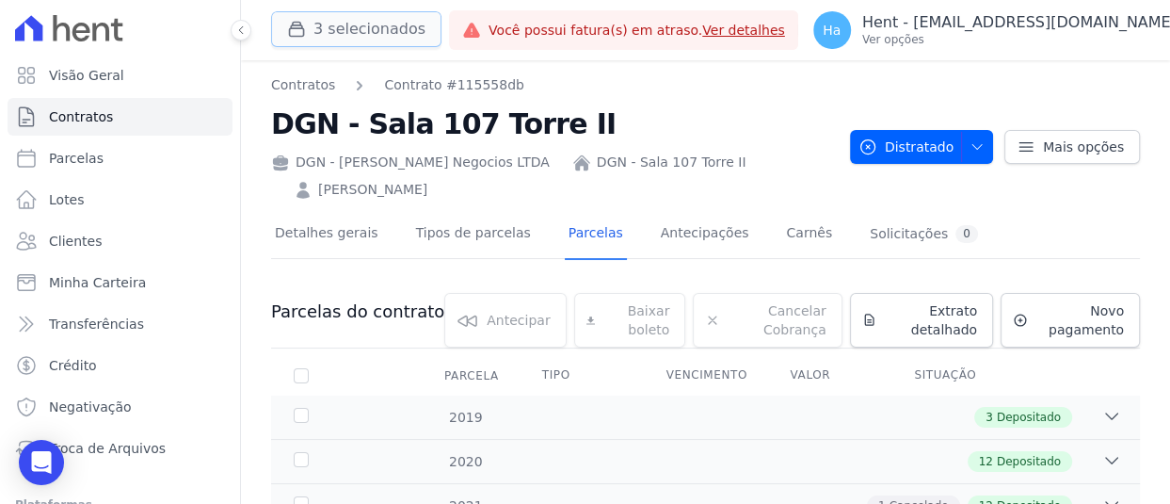
click at [393, 32] on button "3 selecionados" at bounding box center [356, 29] width 170 height 36
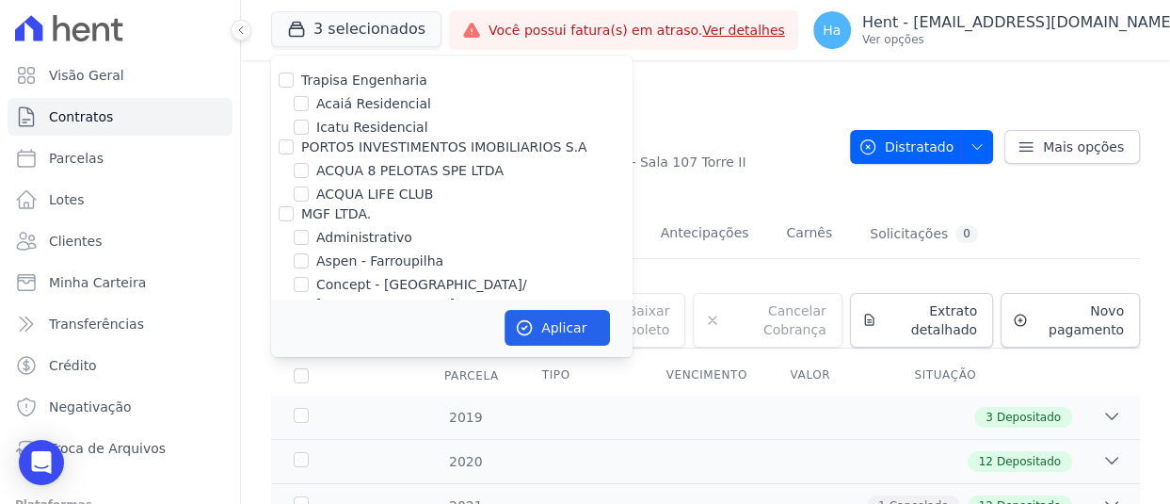
scroll to position [10458, 0]
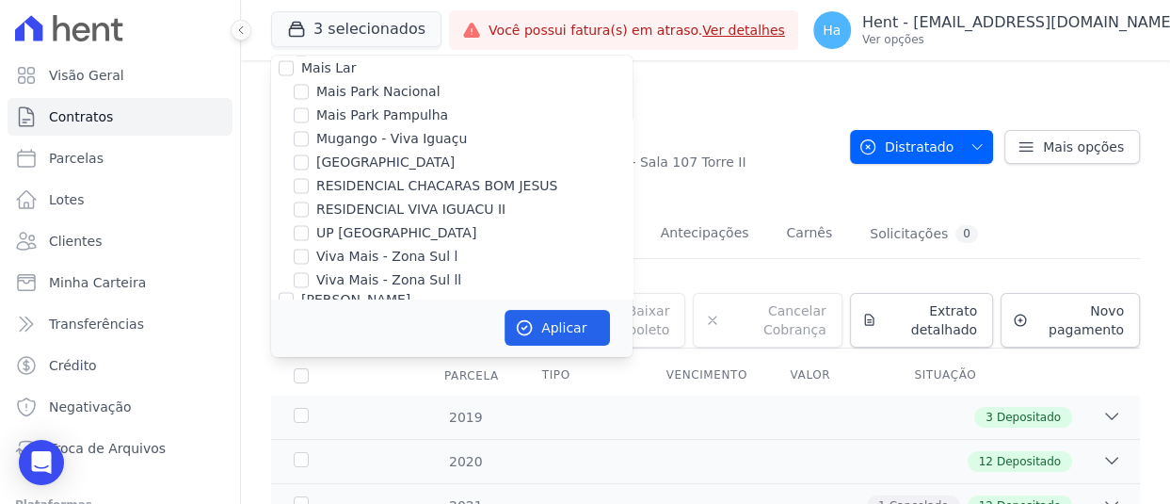
drag, startPoint x: 295, startPoint y: 241, endPoint x: 302, endPoint y: 225, distance: 17.7
click at [296, 492] on input "MARKA SPE06 EMPREENDIMENTOS E PARTICIPACOES LTDA" at bounding box center [301, 499] width 15 height 15
checkbox input "true"
click at [554, 334] on button "Aplicar" at bounding box center [557, 328] width 105 height 36
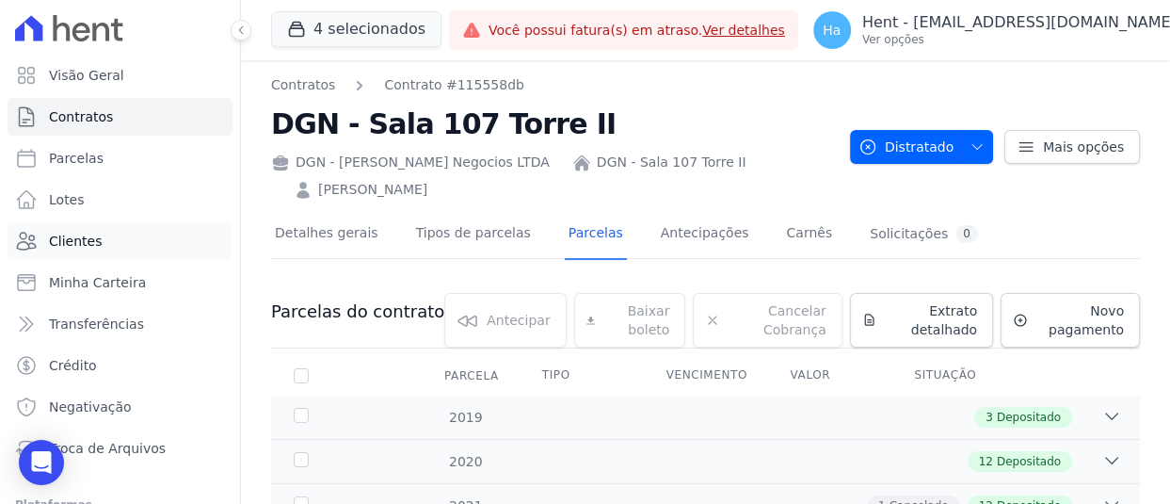
click at [82, 242] on span "Clientes" at bounding box center [75, 241] width 53 height 19
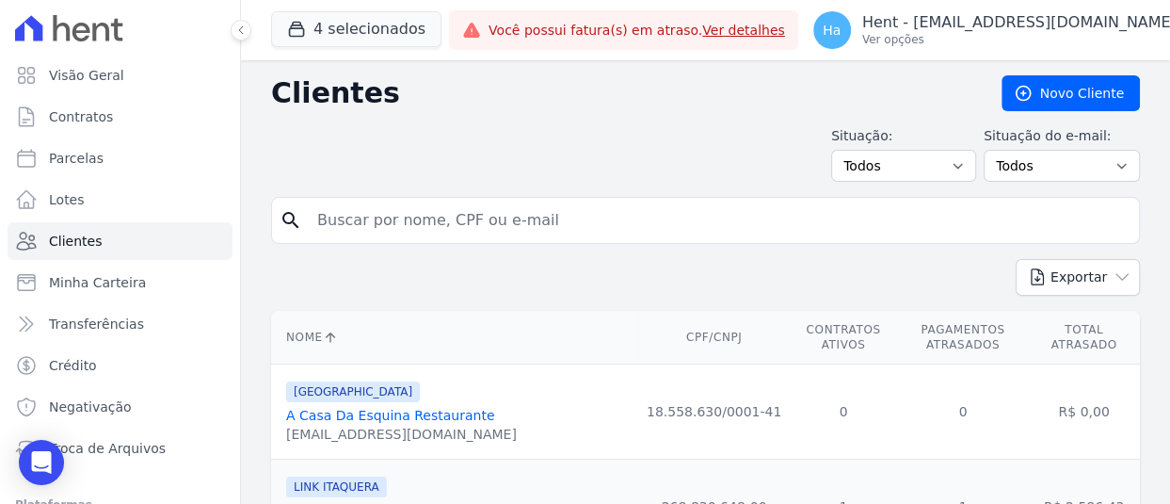
click at [510, 219] on input "search" at bounding box center [719, 220] width 826 height 38
paste input "Kassia Amaral Moreira"
type input "Kassia Amaral Moreira"
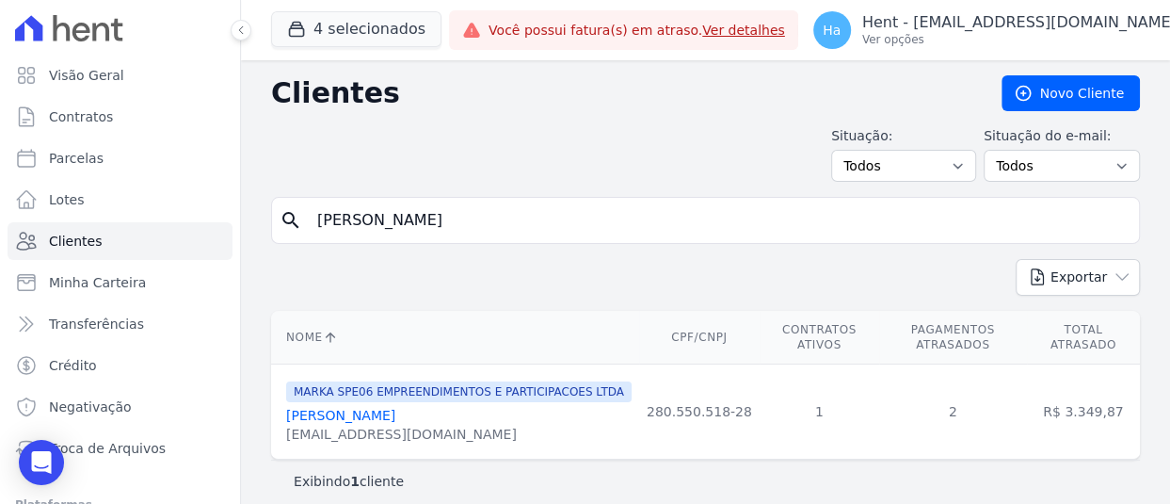
click at [394, 408] on link "Kassia Amaral Moreira" at bounding box center [340, 415] width 109 height 15
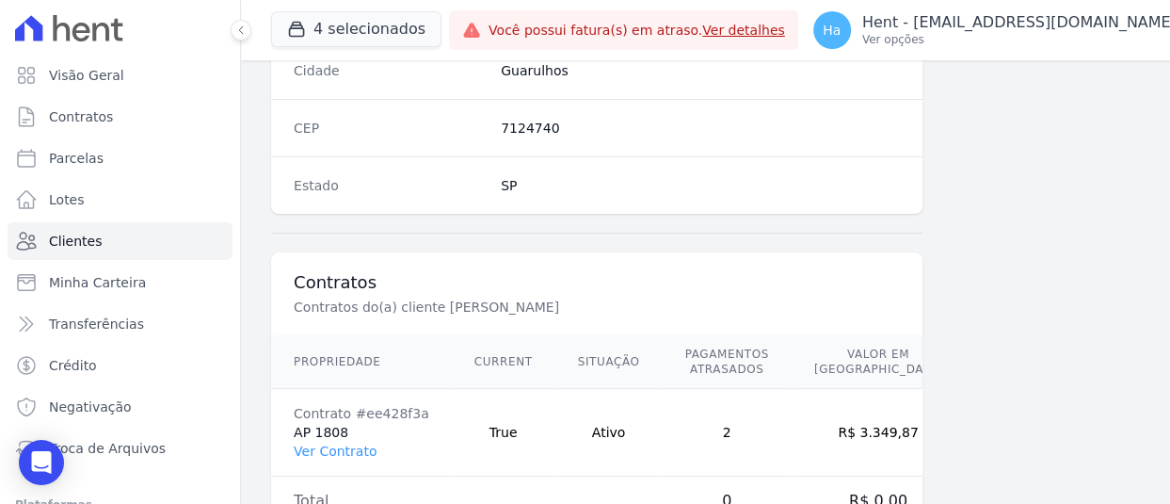
scroll to position [1270, 0]
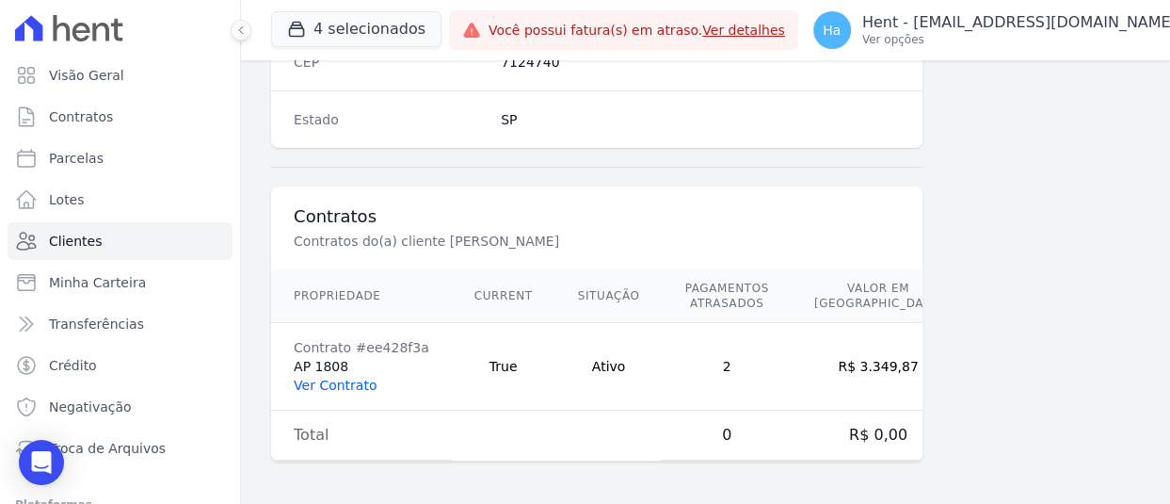
click at [345, 389] on link "Ver Contrato" at bounding box center [335, 385] width 83 height 15
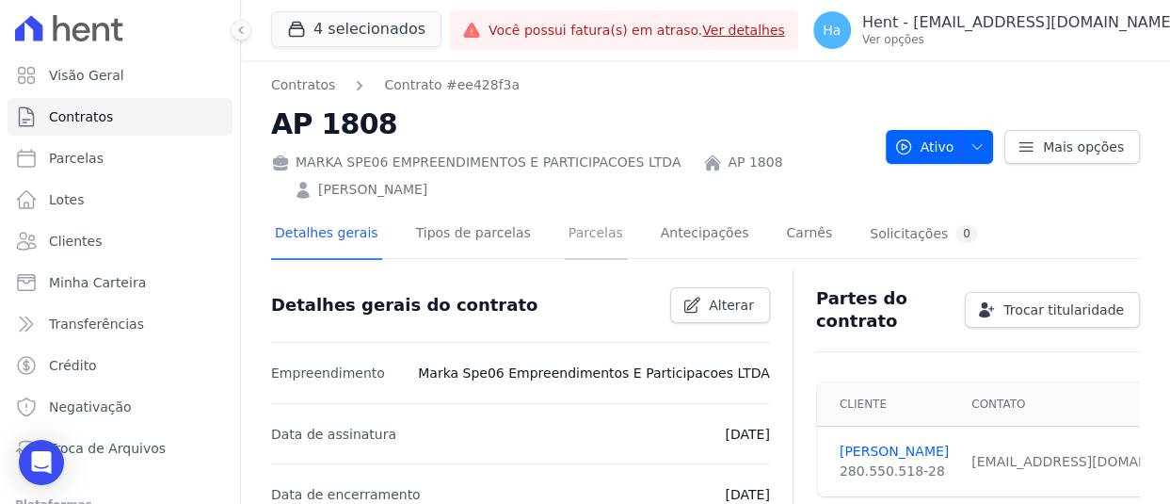
click at [584, 246] on link "Parcelas" at bounding box center [596, 235] width 62 height 50
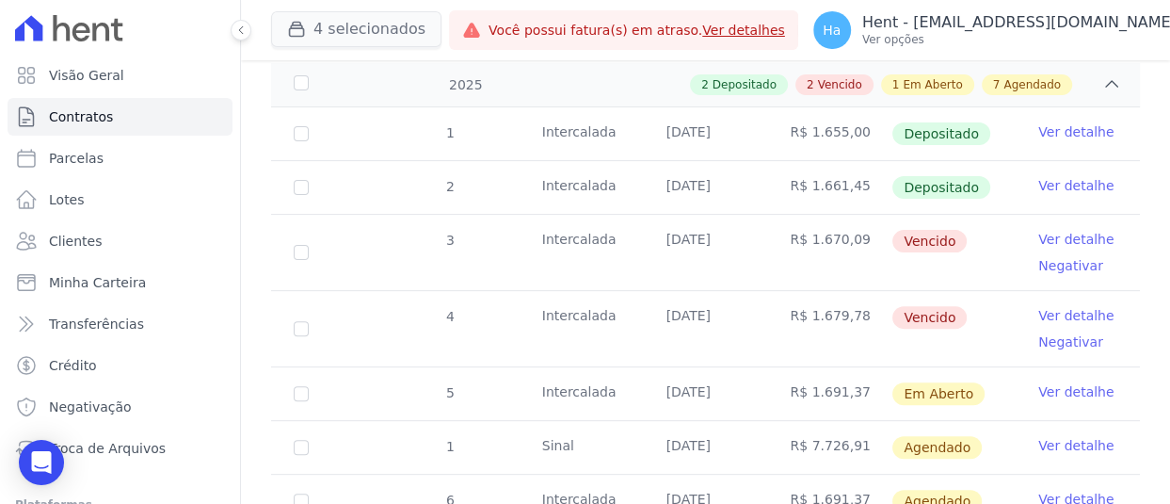
scroll to position [377, 0]
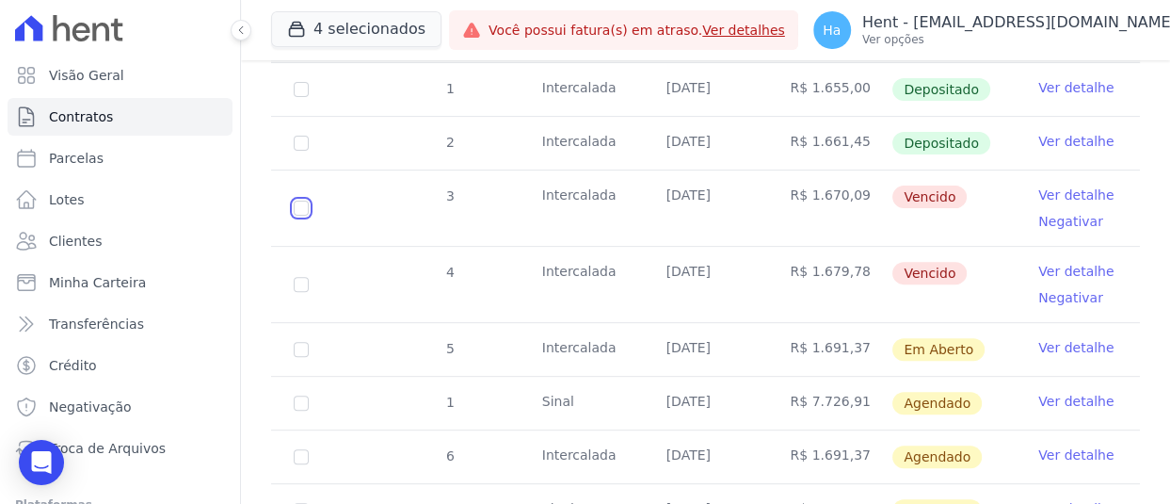
click at [295, 201] on input "checkbox" at bounding box center [301, 208] width 15 height 15
checkbox input "true"
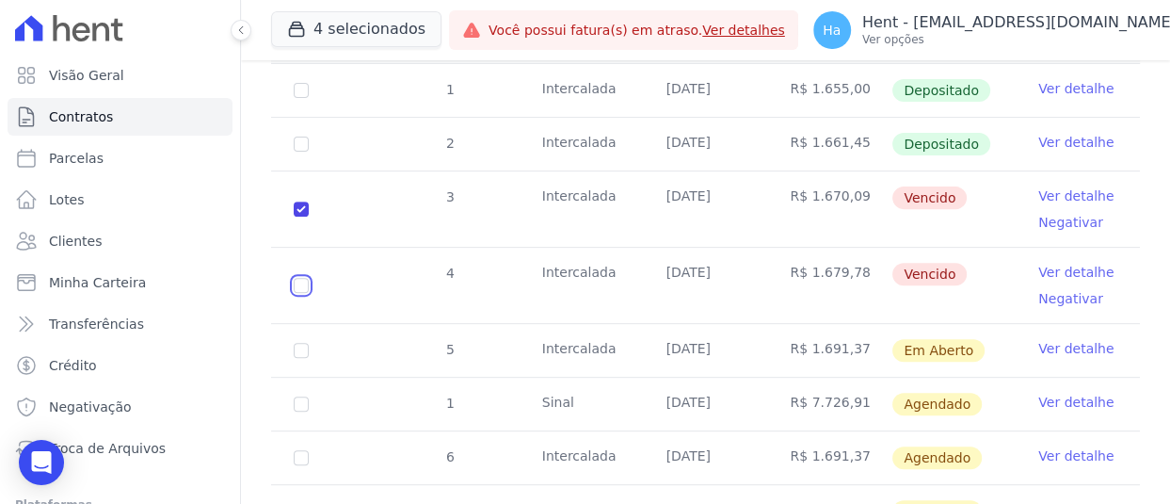
click at [304, 217] on input "checkbox" at bounding box center [301, 208] width 15 height 15
checkbox input "true"
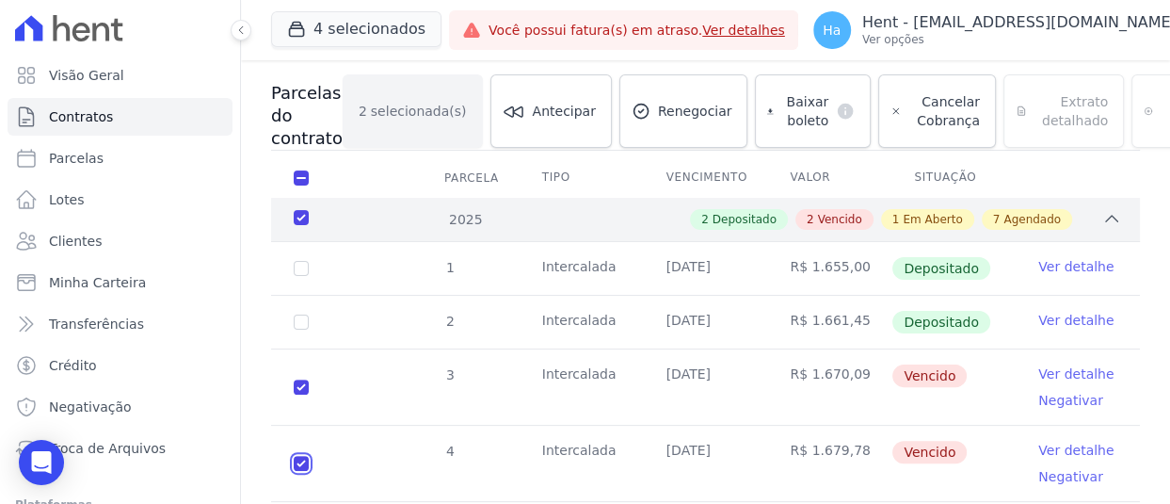
scroll to position [0, 0]
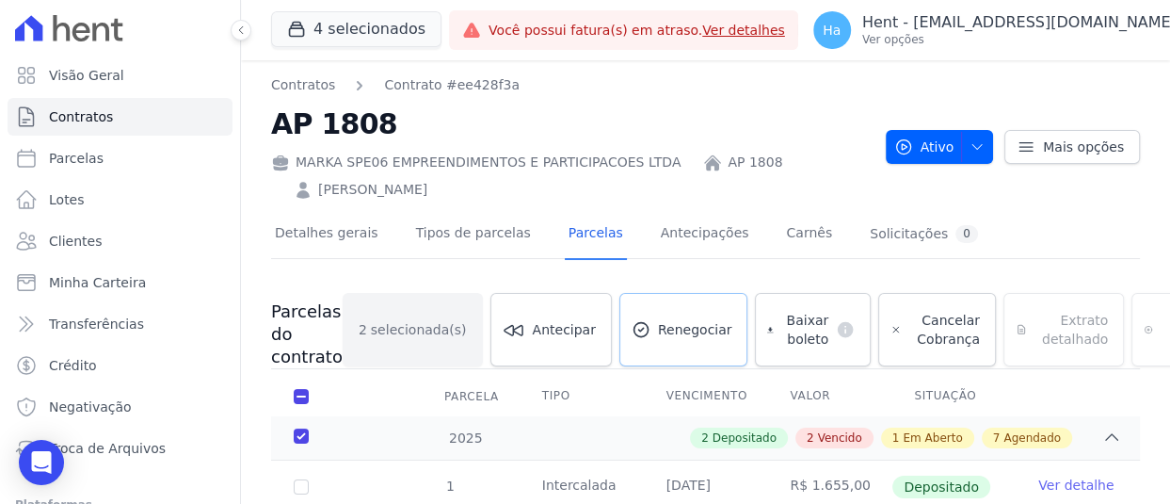
click at [665, 328] on span "Renegociar" at bounding box center [695, 329] width 74 height 19
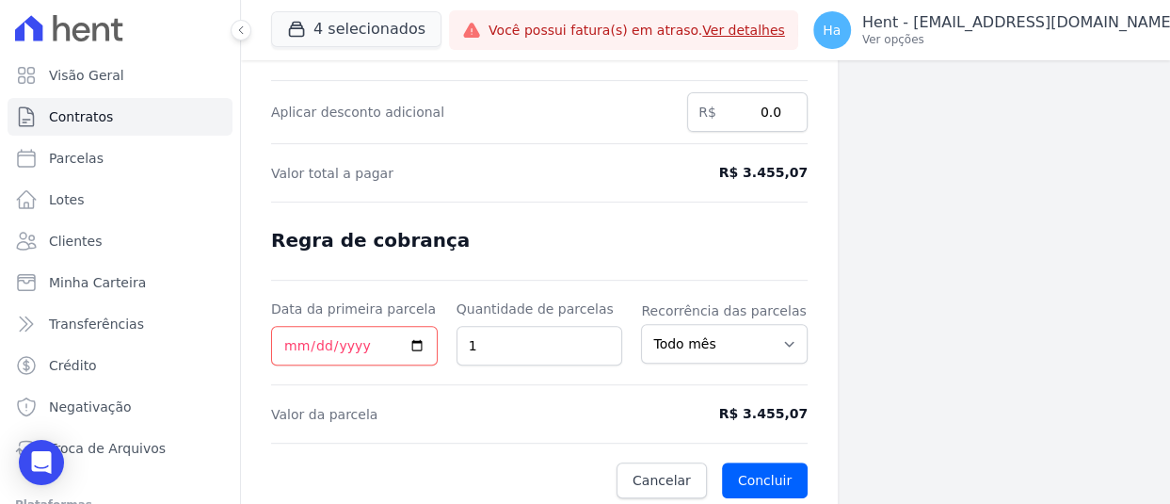
scroll to position [438, 0]
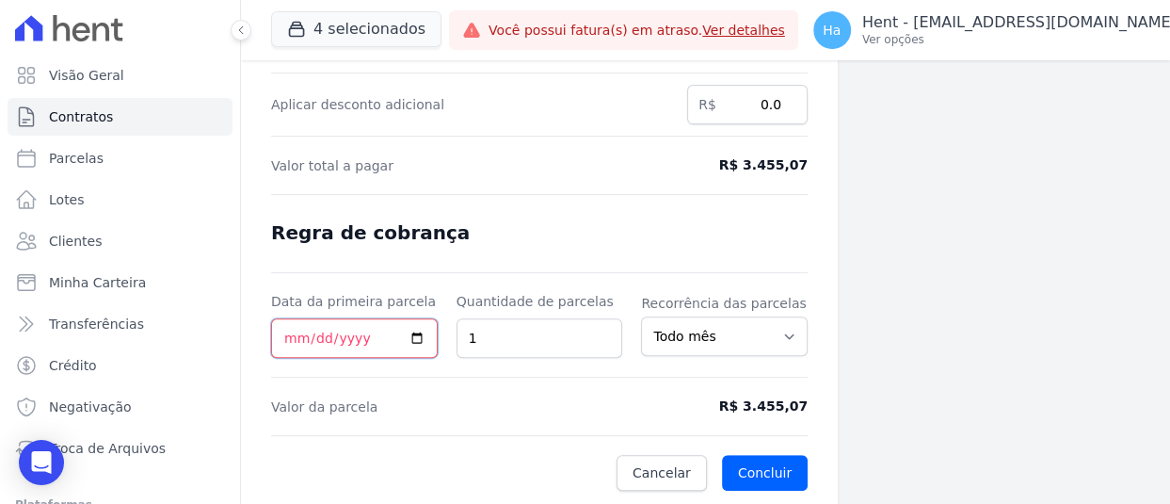
click at [288, 334] on input "Data da primeira parcela" at bounding box center [354, 338] width 167 height 40
type input "2025-08-25"
drag, startPoint x: 475, startPoint y: 325, endPoint x: 462, endPoint y: 324, distance: 13.2
click at [462, 324] on input "1" at bounding box center [540, 338] width 167 height 40
type input "3"
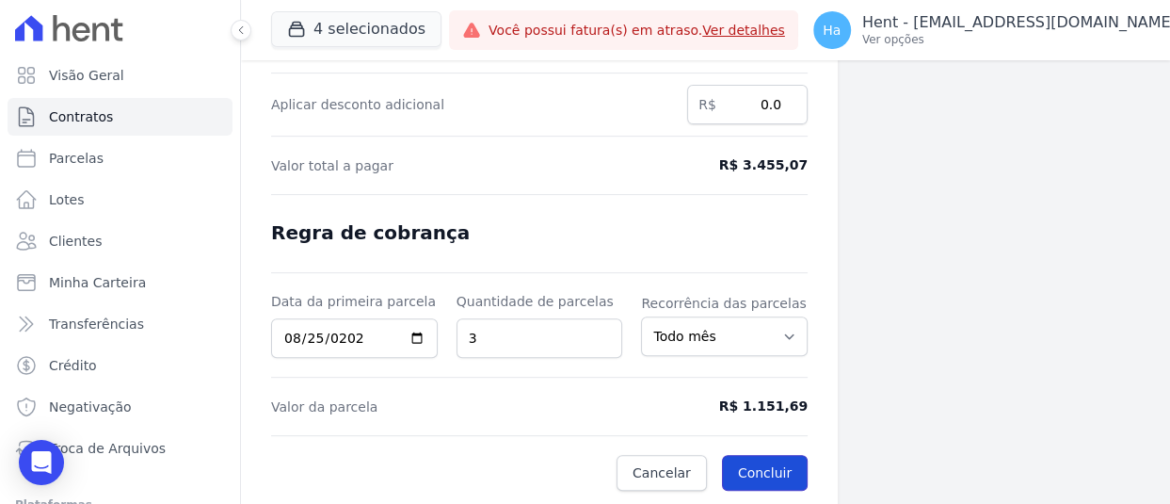
click at [758, 471] on button "Concluir" at bounding box center [765, 473] width 86 height 36
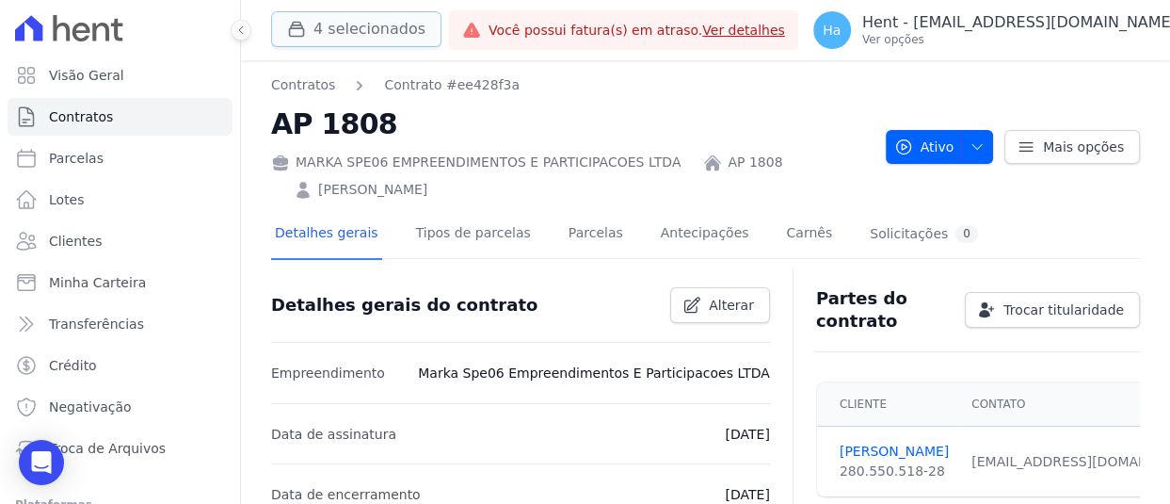
click at [378, 29] on button "4 selecionados" at bounding box center [356, 29] width 170 height 36
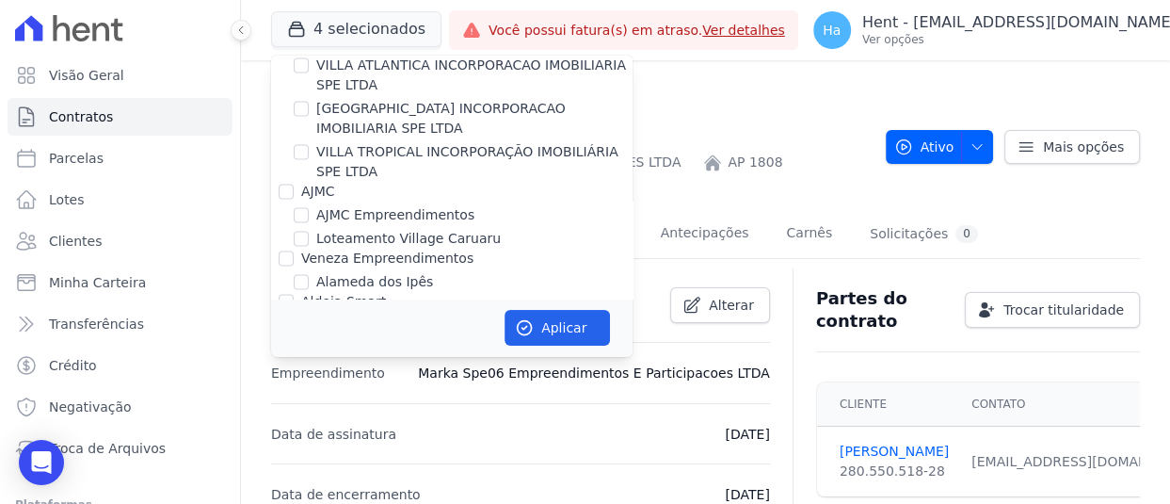
scroll to position [1977, 0]
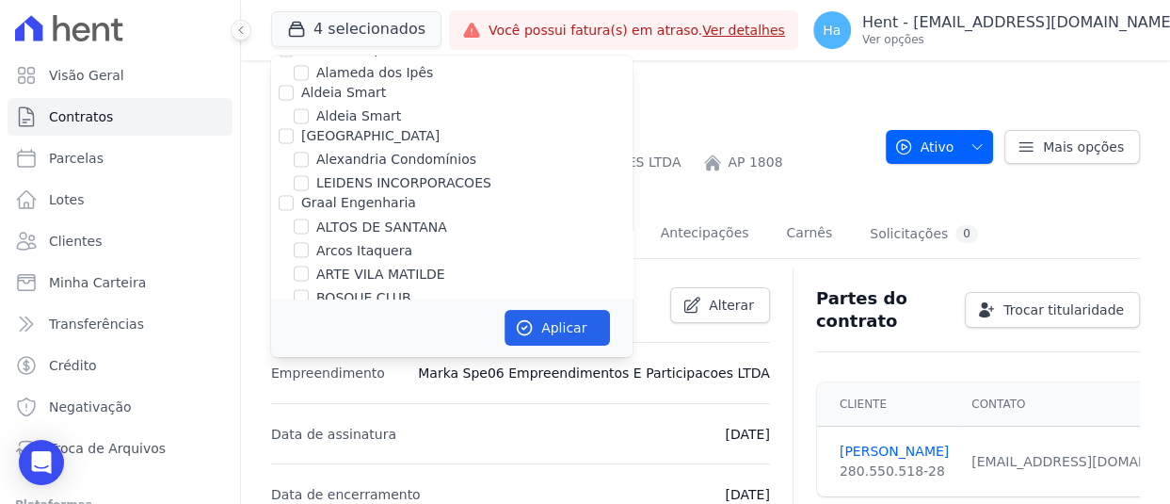
click at [296, 336] on input "LINK ITAQUERA" at bounding box center [301, 343] width 15 height 15
checkbox input "false"
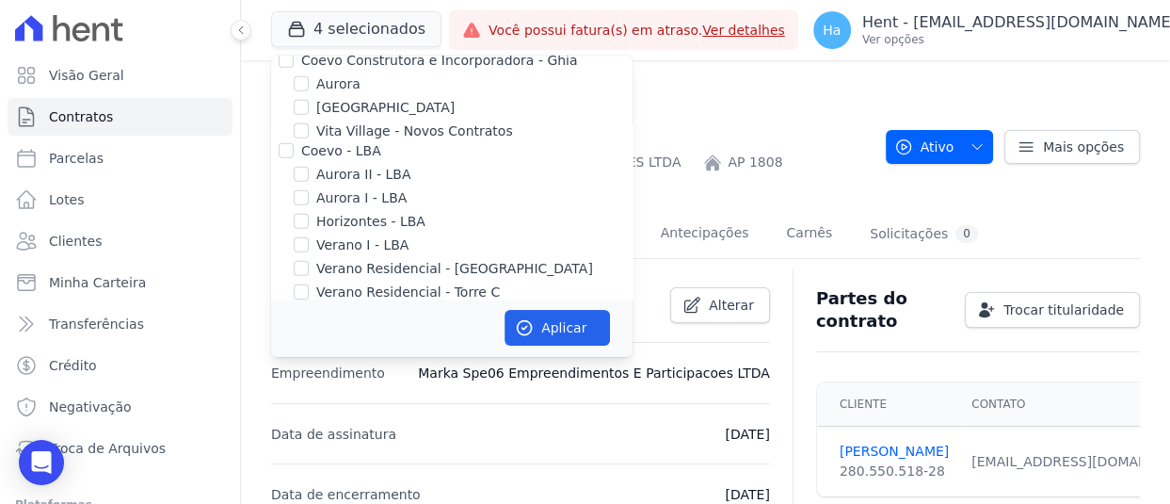
scroll to position [3955, 0]
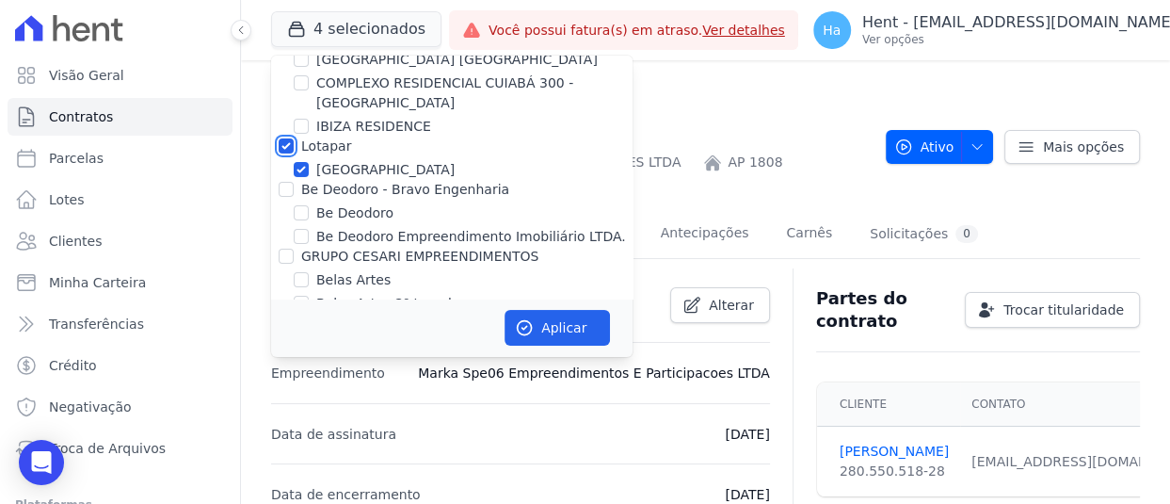
click at [282, 138] on input "Lotapar" at bounding box center [286, 145] width 15 height 15
checkbox input "false"
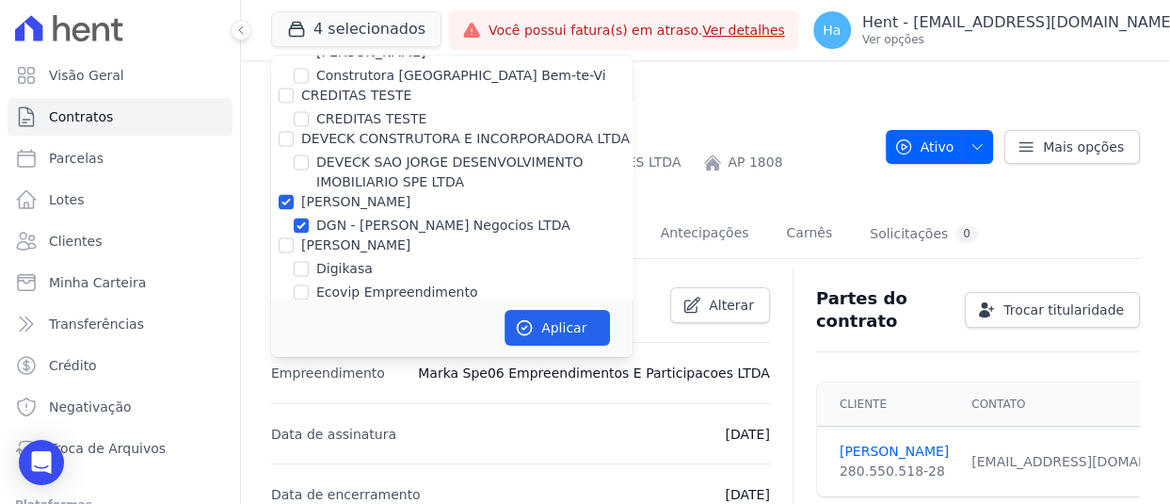
scroll to position [5743, 0]
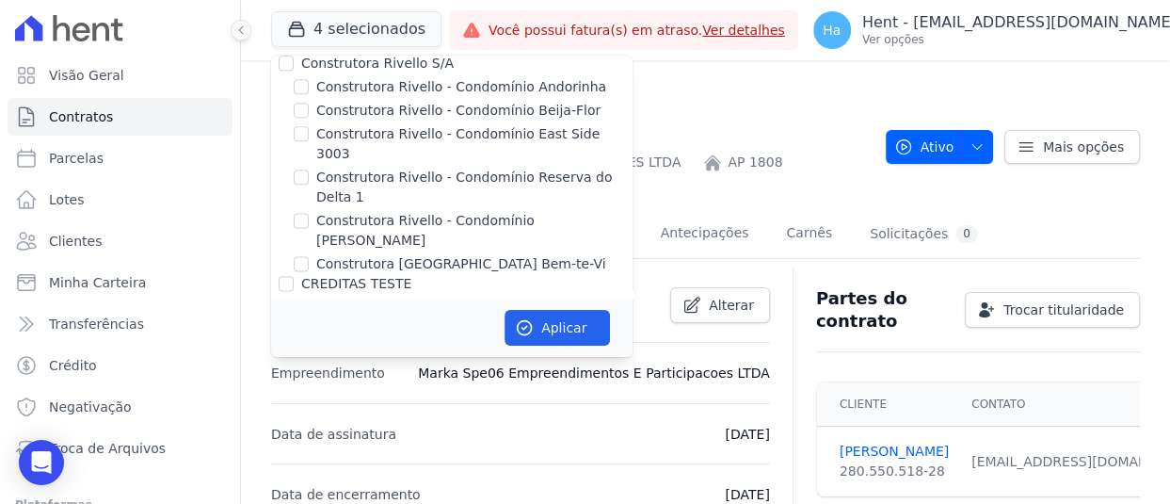
click at [286, 382] on input "[PERSON_NAME]" at bounding box center [286, 389] width 15 height 15
checkbox input "false"
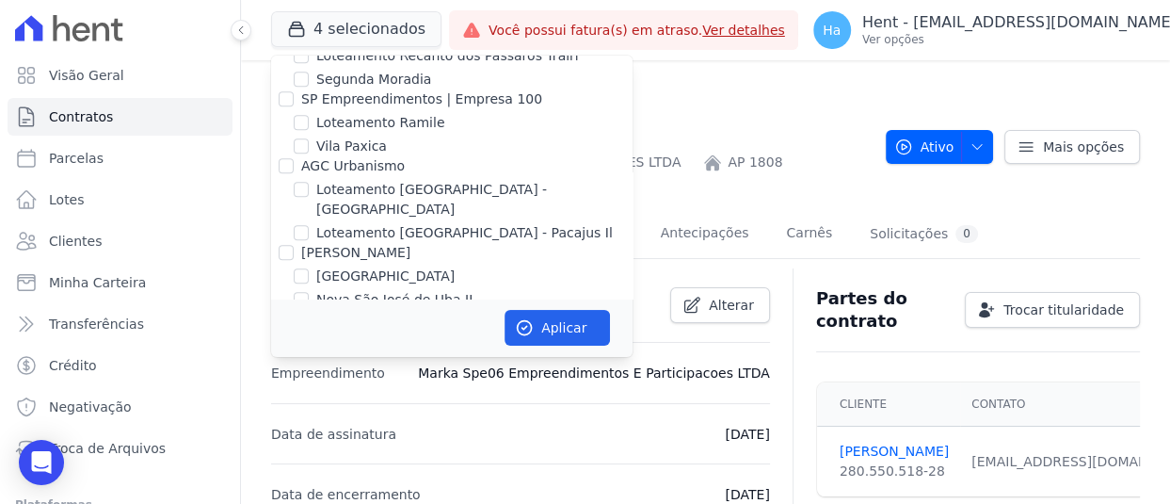
scroll to position [12008, 0]
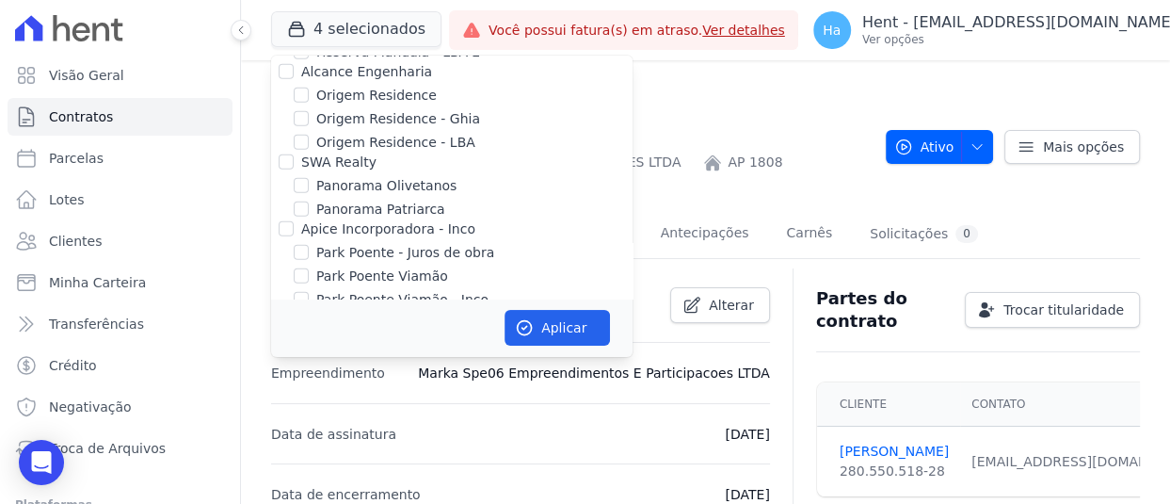
click at [286, 445] on input "CAVAZANI EMPREENDIMENTOS IMOBILIARIOS" at bounding box center [286, 452] width 15 height 15
checkbox input "true"
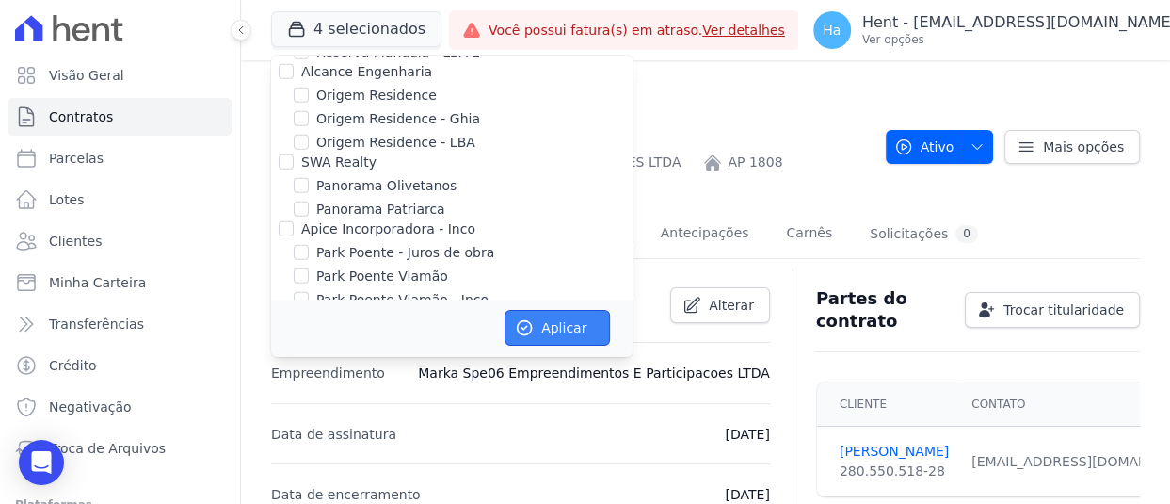
click at [583, 340] on button "Aplicar" at bounding box center [557, 328] width 105 height 36
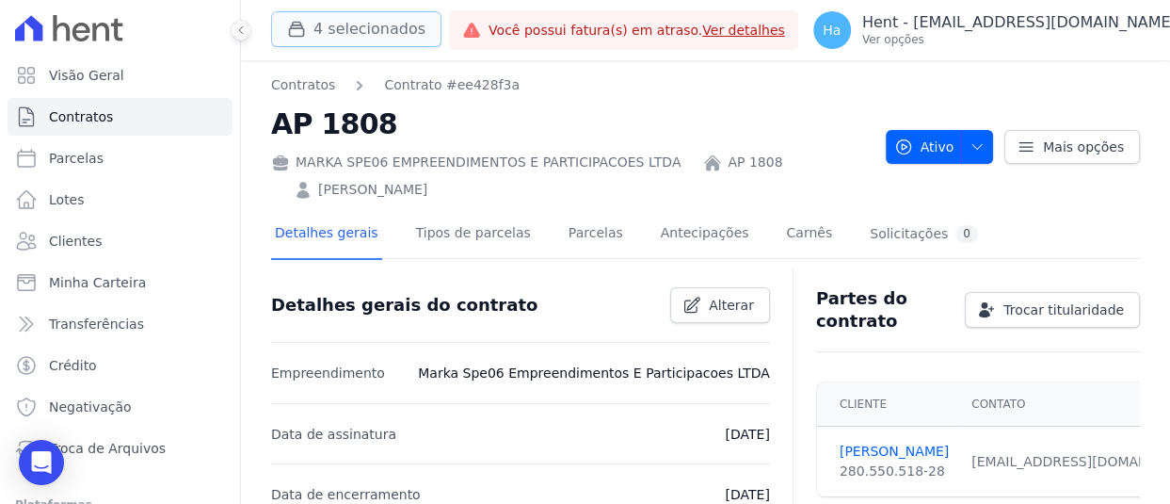
click at [350, 25] on button "4 selecionados" at bounding box center [356, 29] width 170 height 36
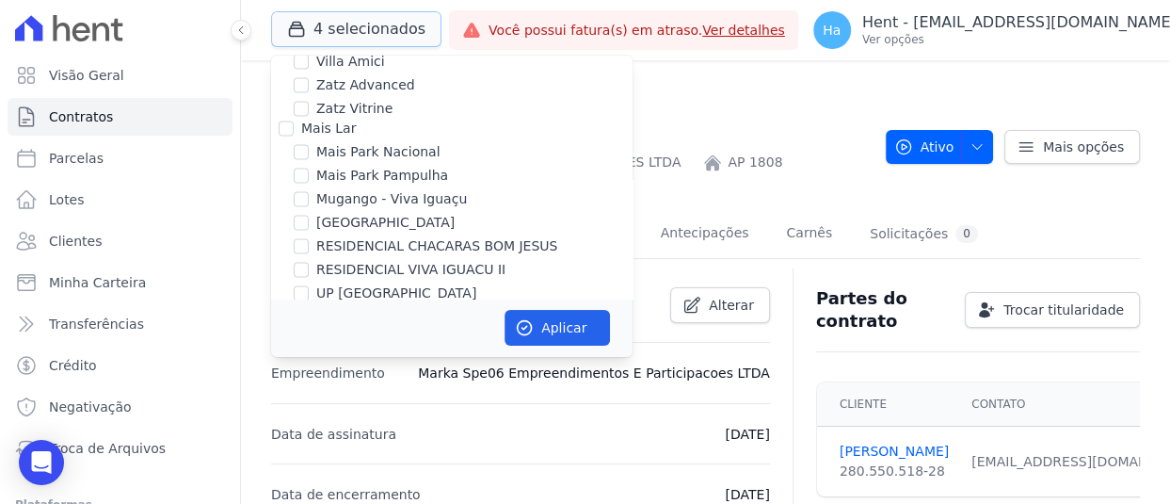
scroll to position [10472, 0]
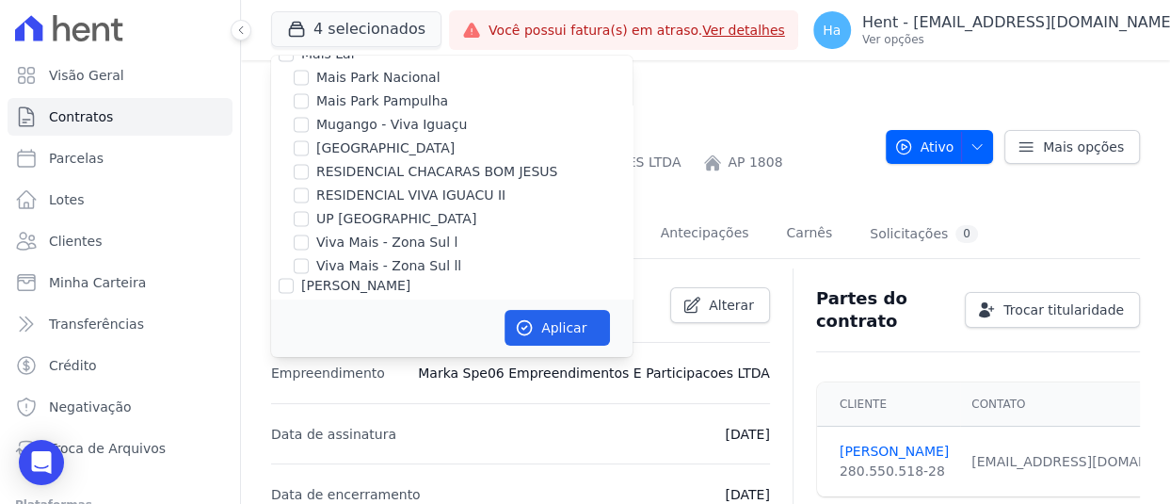
click at [301, 478] on input "MARKA SPE06 EMPREENDIMENTOS E PARTICIPACOES LTDA" at bounding box center [301, 485] width 15 height 15
checkbox input "false"
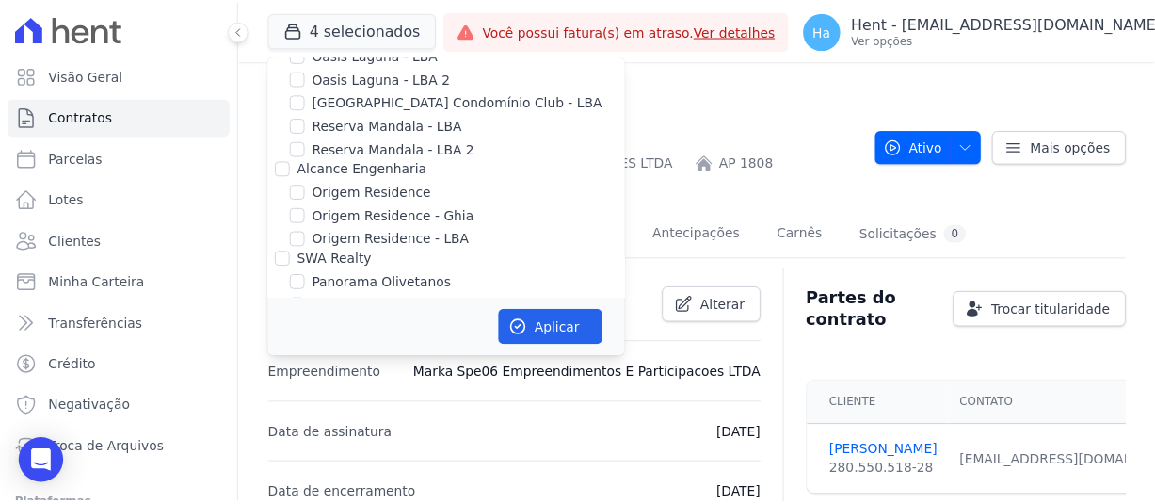
scroll to position [11904, 0]
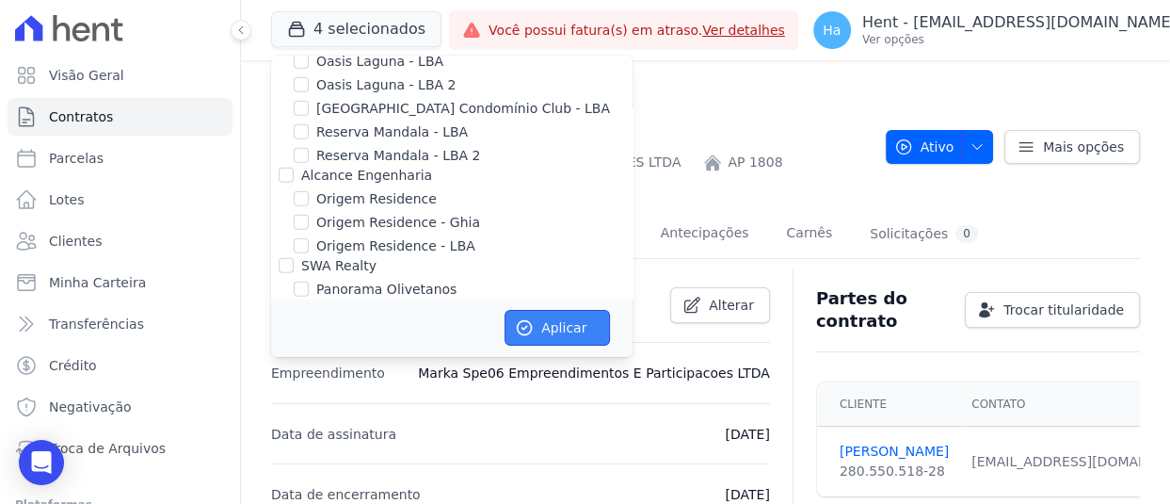
click at [540, 328] on button "Aplicar" at bounding box center [557, 328] width 105 height 36
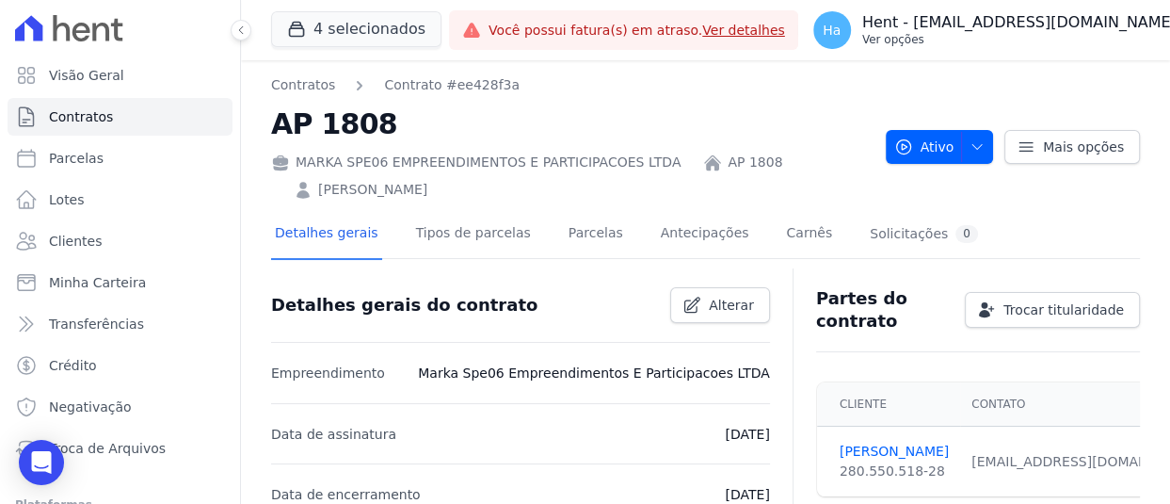
click at [1081, 34] on p "Ver opções" at bounding box center [1019, 39] width 314 height 15
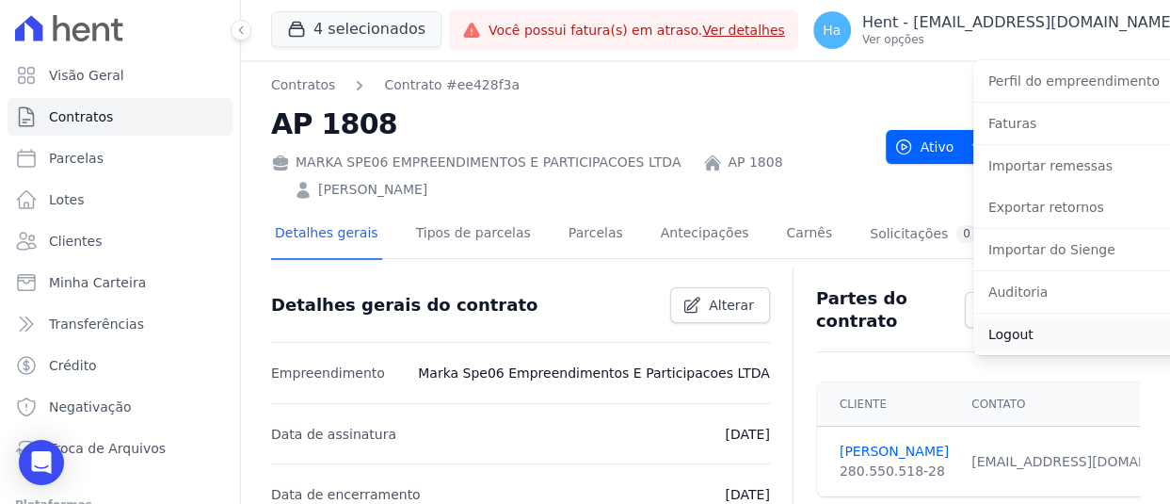
click at [1009, 332] on link "Logout" at bounding box center [1094, 334] width 241 height 34
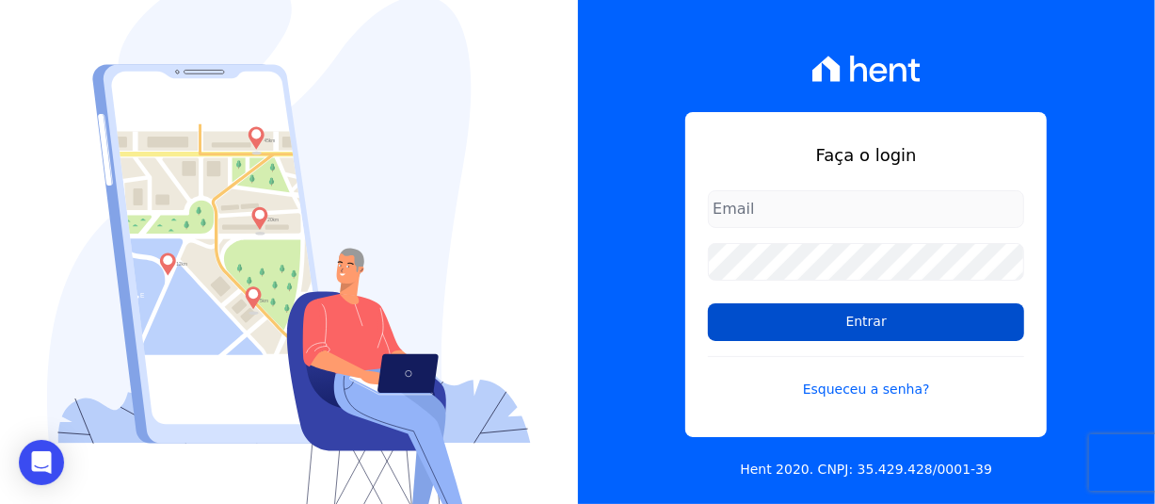
type input "adriane.brito@hent.com.br"
click at [789, 308] on input "Entrar" at bounding box center [866, 322] width 316 height 38
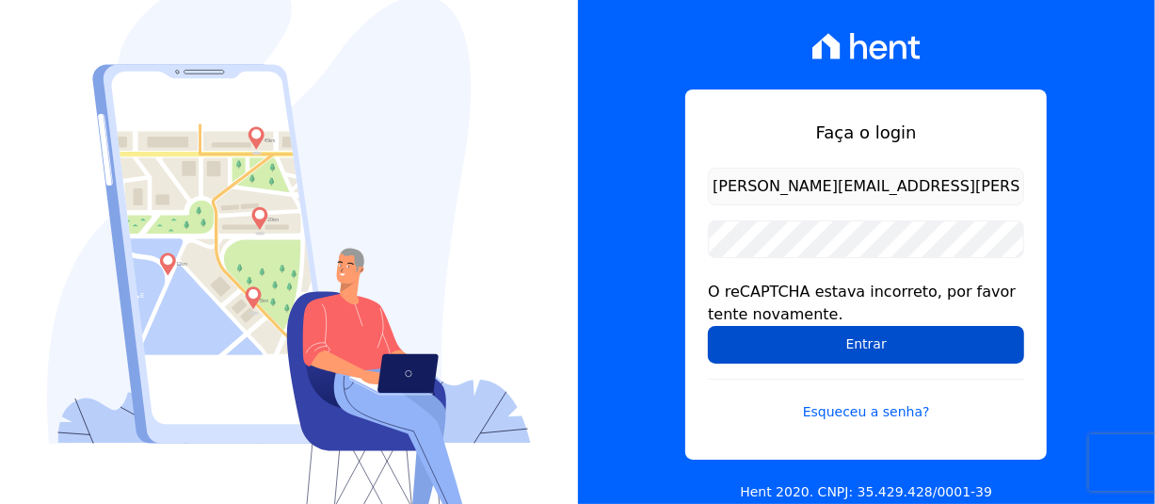
click at [848, 346] on input "Entrar" at bounding box center [866, 345] width 316 height 38
click at [873, 361] on input "Entrar" at bounding box center [866, 345] width 316 height 38
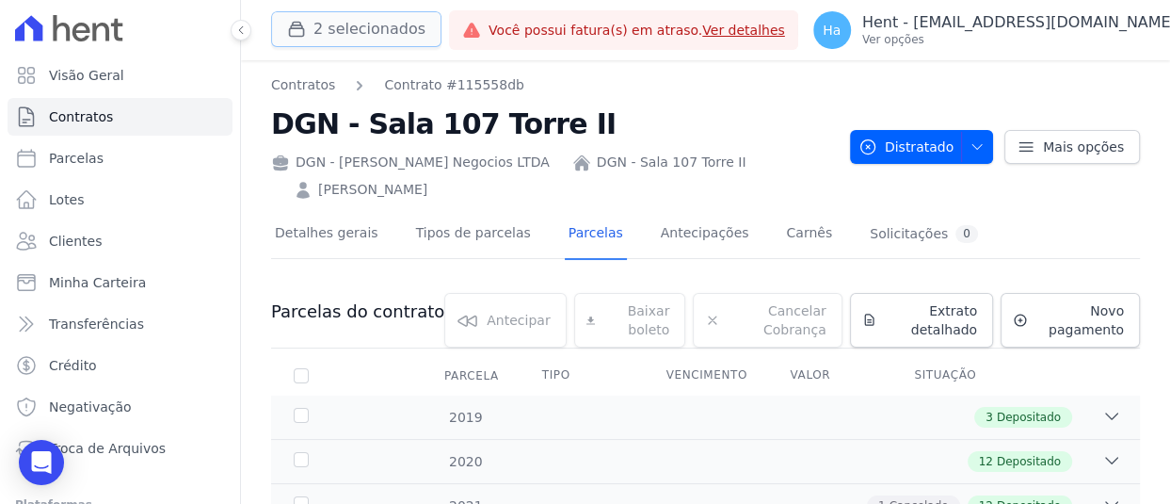
click at [386, 37] on button "2 selecionados" at bounding box center [356, 29] width 170 height 36
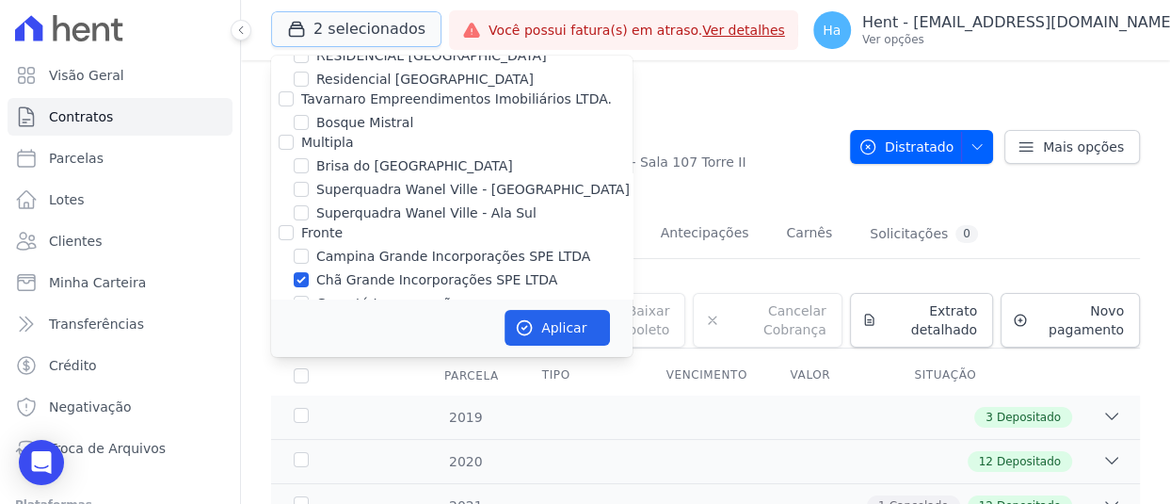
scroll to position [4455, 0]
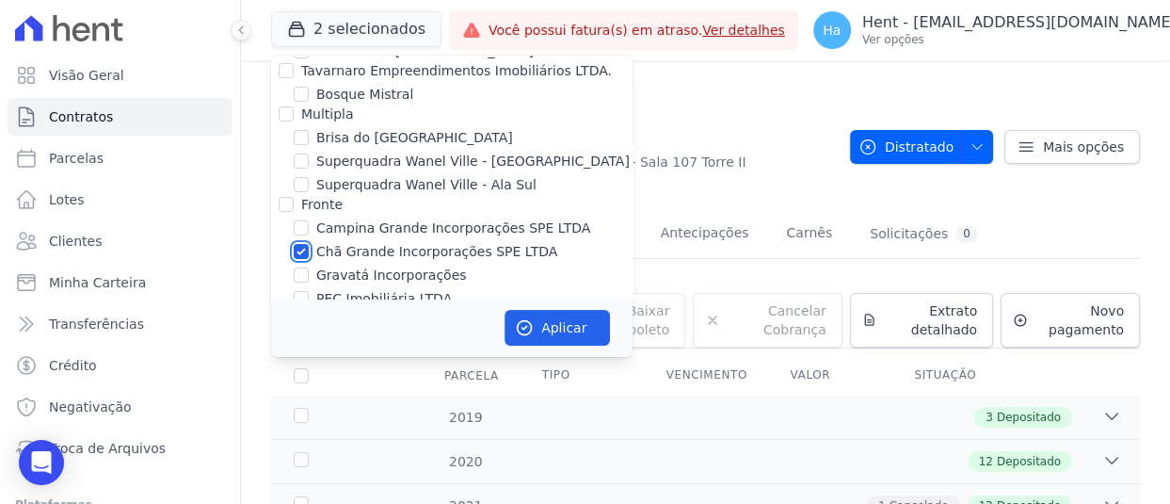
click at [304, 244] on input "Chã Grande Incorporações SPE LTDA" at bounding box center [301, 251] width 15 height 15
checkbox input "false"
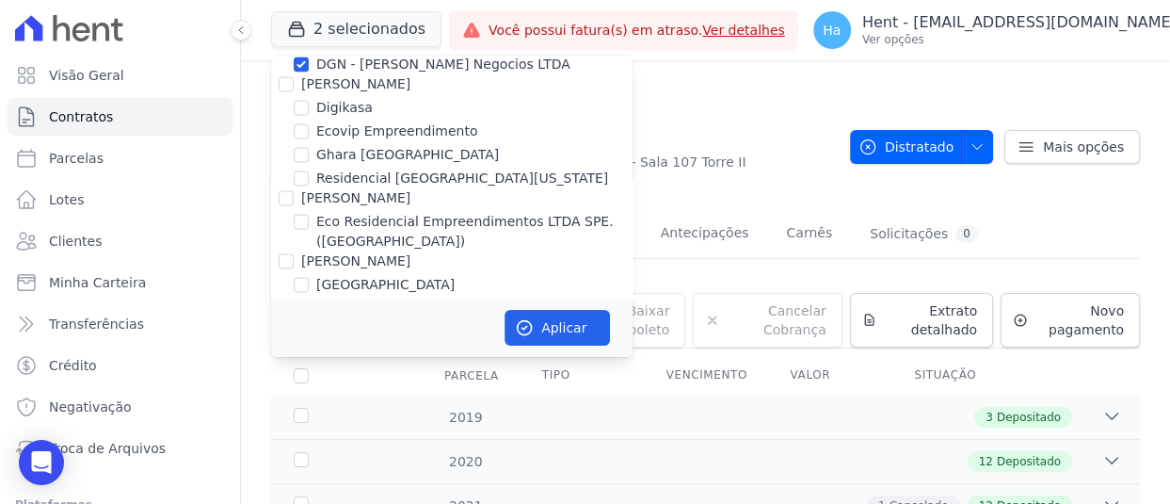
scroll to position [5902, 0]
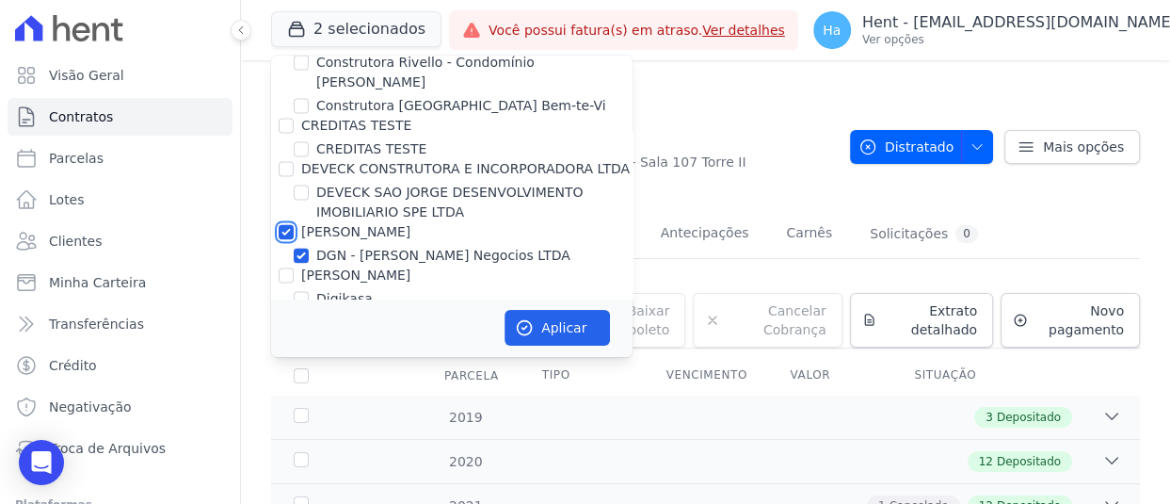
click at [282, 224] on input "[PERSON_NAME]" at bounding box center [286, 231] width 15 height 15
checkbox input "false"
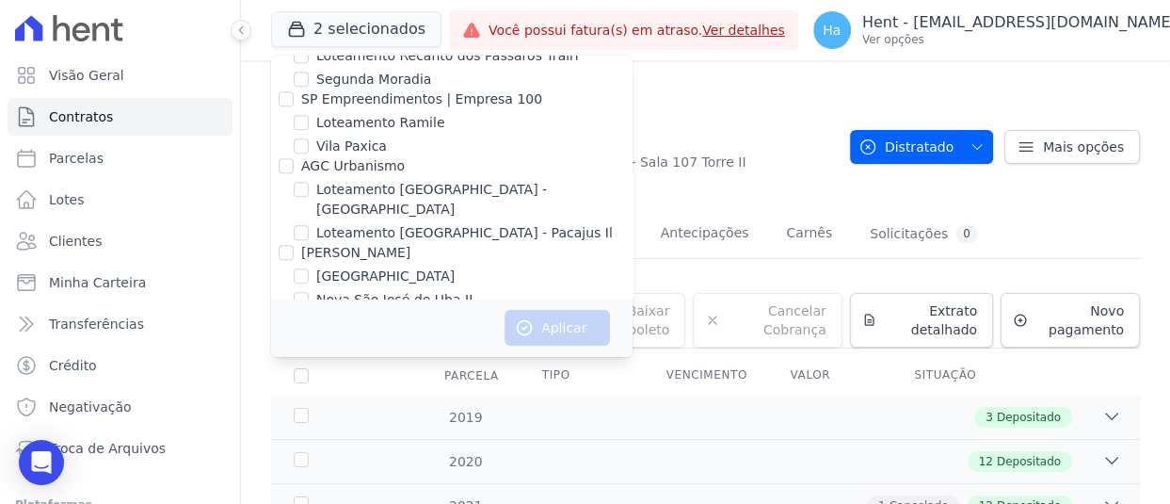
scroll to position [12008, 0]
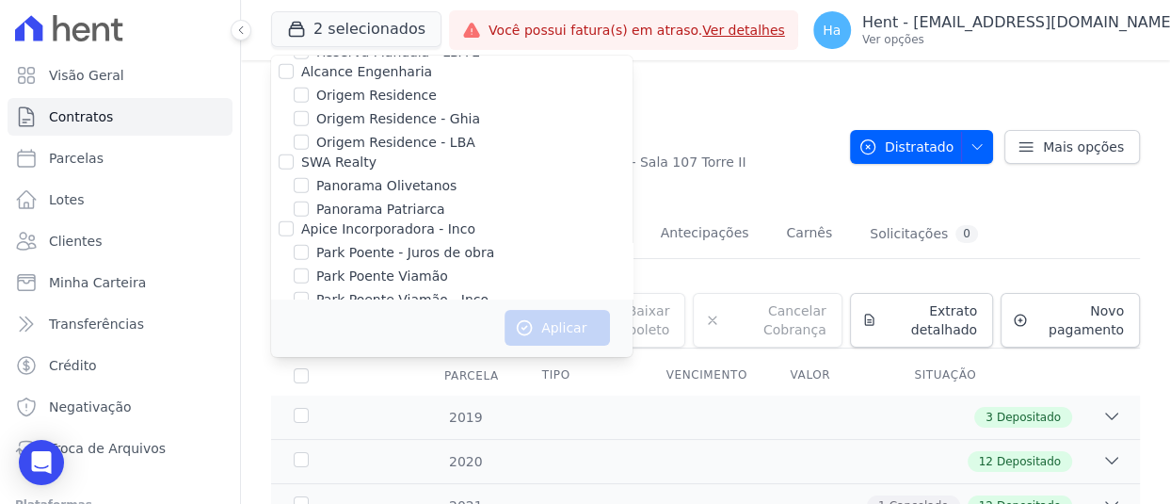
click at [285, 445] on input "CAVAZANI EMPREENDIMENTOS IMOBILIARIOS" at bounding box center [286, 452] width 15 height 15
checkbox input "true"
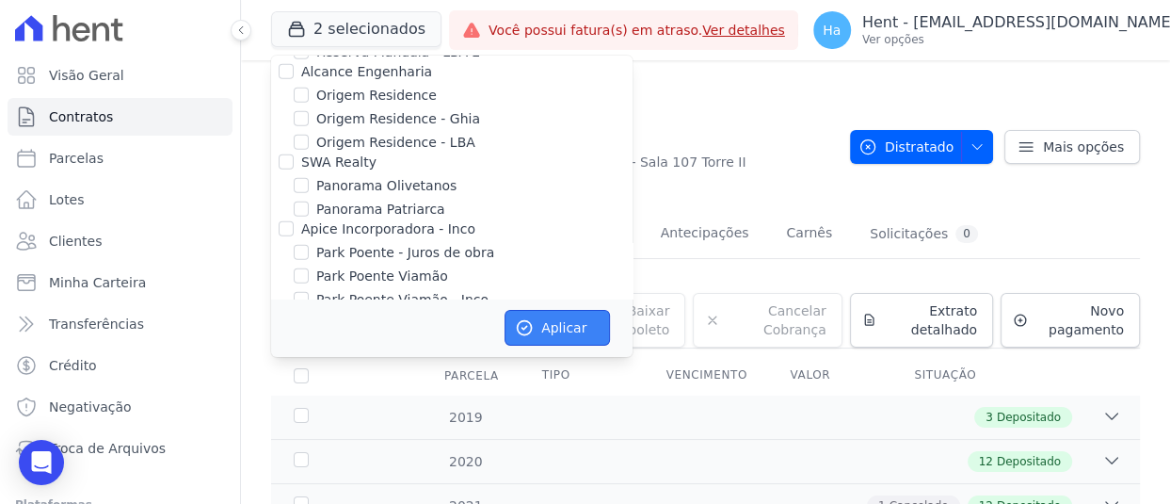
click at [562, 328] on button "Aplicar" at bounding box center [557, 328] width 105 height 36
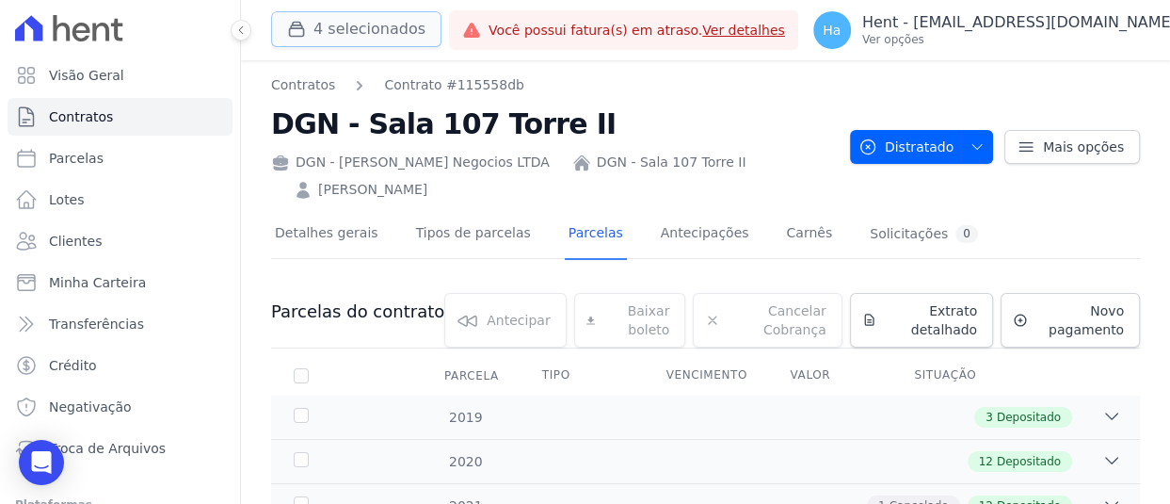
click at [339, 17] on button "4 selecionados" at bounding box center [356, 29] width 170 height 36
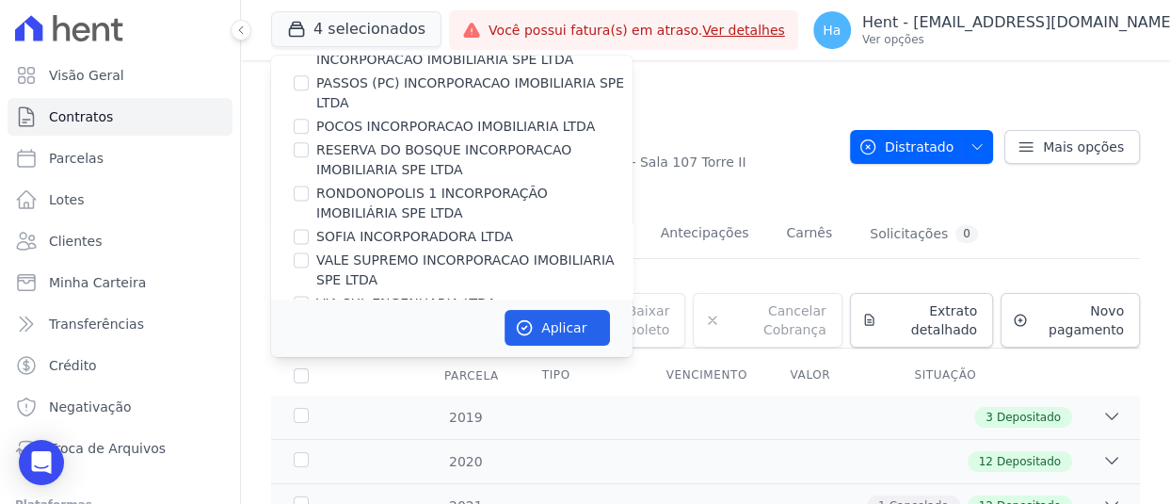
scroll to position [5861, 0]
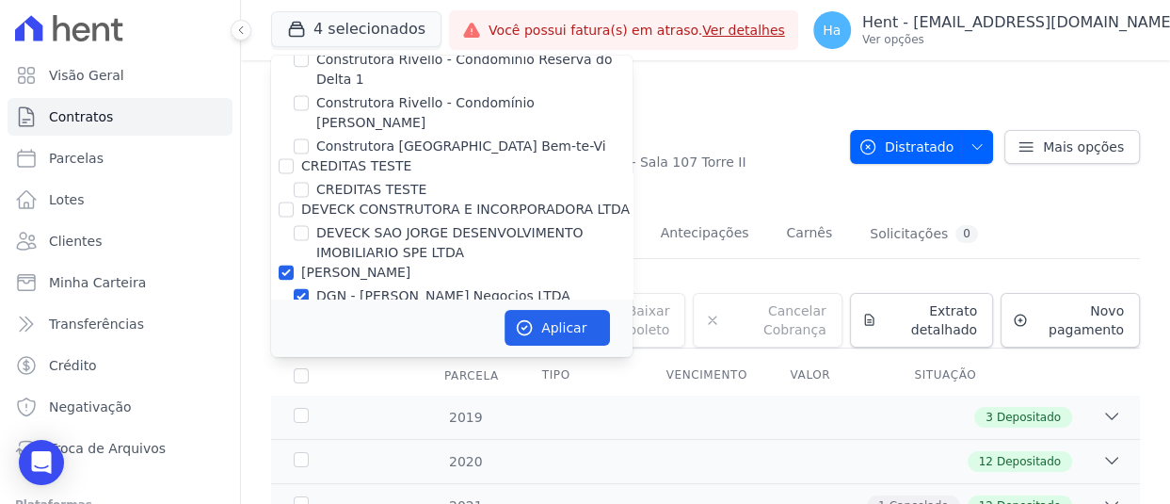
click at [279, 223] on div "DEVECK SAO JORGE DESENVOLVIMENTO IMOBILIARIO SPE LTDA" at bounding box center [452, 243] width 362 height 40
click at [289, 265] on input "[PERSON_NAME]" at bounding box center [286, 272] width 15 height 15
checkbox input "false"
click at [552, 327] on button "Aplicar" at bounding box center [557, 328] width 105 height 36
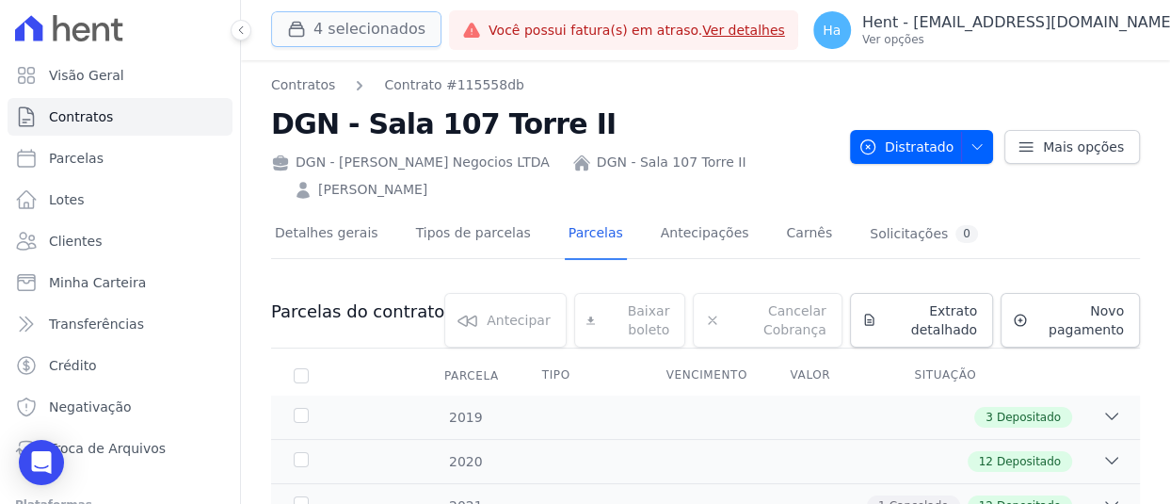
click at [382, 24] on button "4 selecionados" at bounding box center [356, 29] width 170 height 36
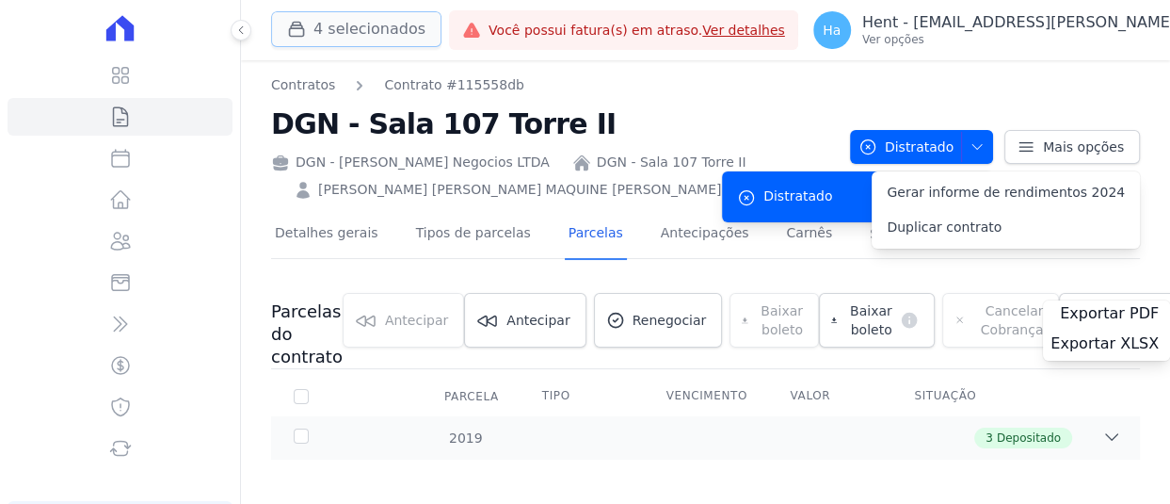
click at [354, 38] on button "4 selecionados" at bounding box center [356, 29] width 170 height 36
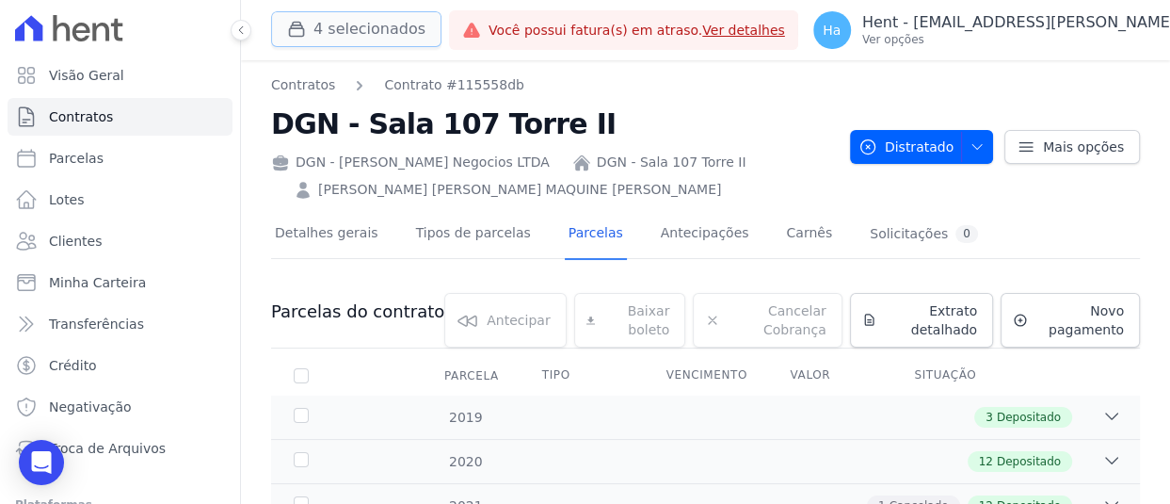
click at [348, 25] on button "4 selecionados" at bounding box center [356, 29] width 170 height 36
click at [364, 16] on button "4 selecionados" at bounding box center [356, 29] width 170 height 36
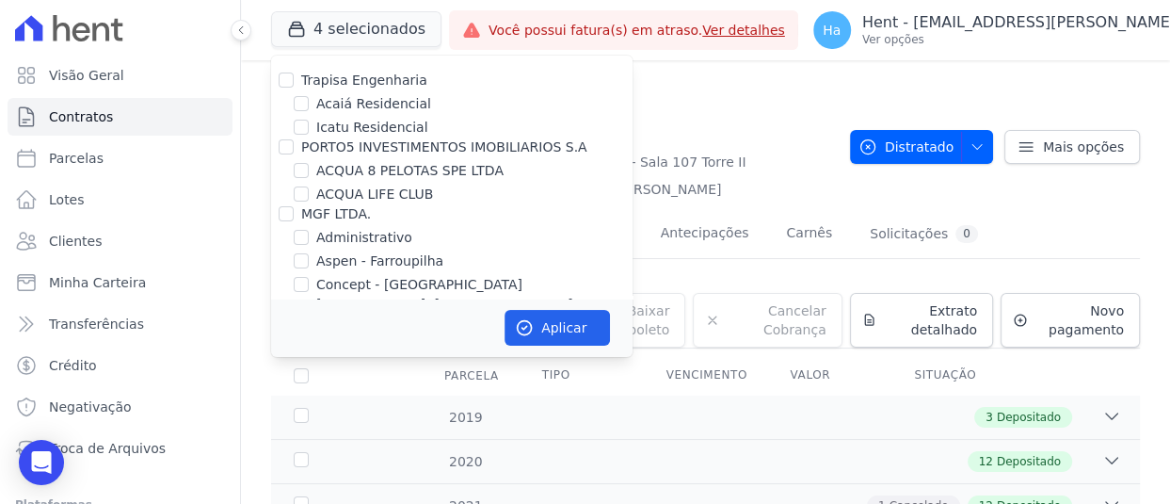
scroll to position [5861, 0]
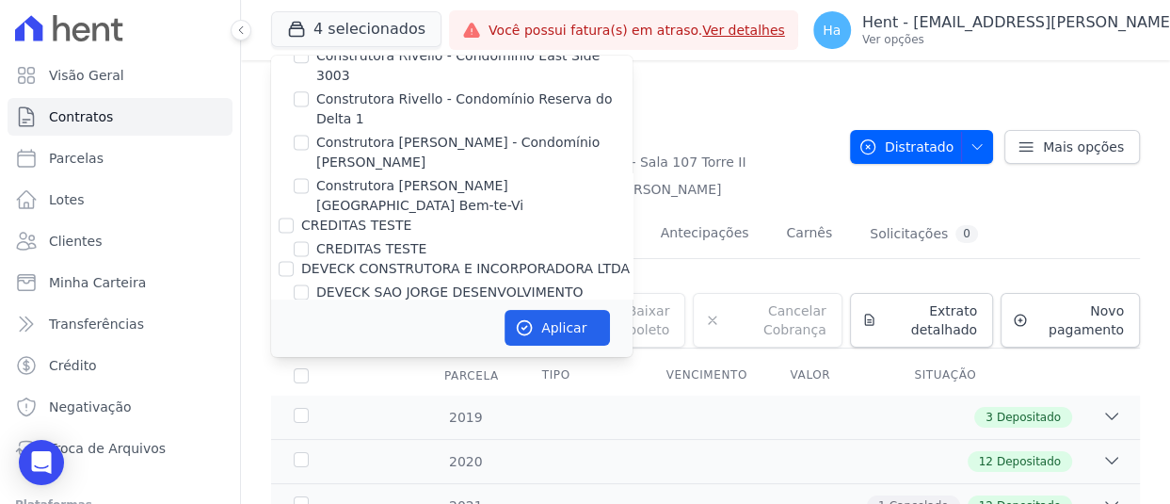
click at [287, 324] on input "[PERSON_NAME]" at bounding box center [286, 331] width 15 height 15
checkbox input "false"
click at [559, 326] on button "Aplicar" at bounding box center [557, 328] width 105 height 36
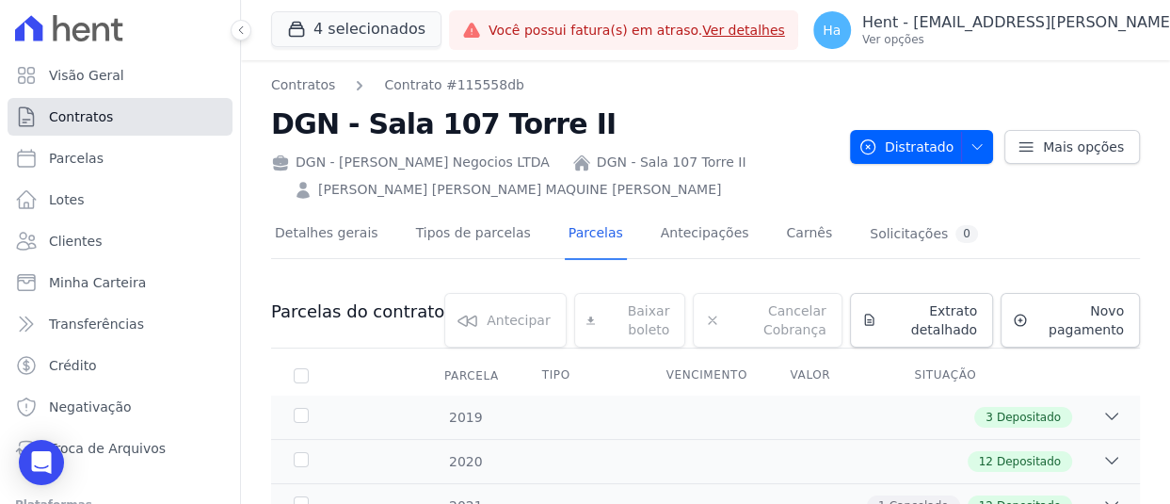
click at [92, 115] on span "Contratos" at bounding box center [81, 116] width 64 height 19
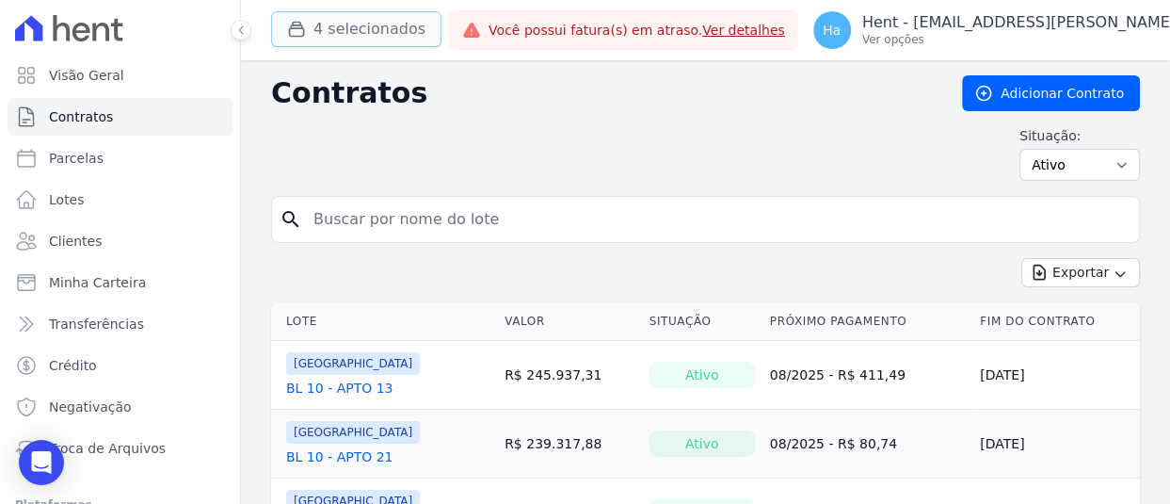
click at [371, 31] on button "4 selecionados" at bounding box center [356, 29] width 170 height 36
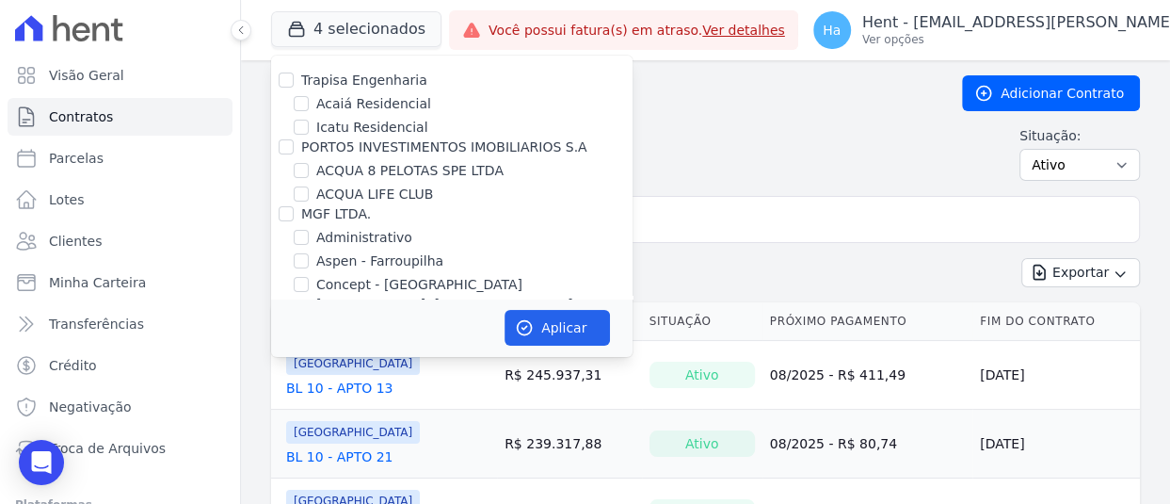
scroll to position [5861, 0]
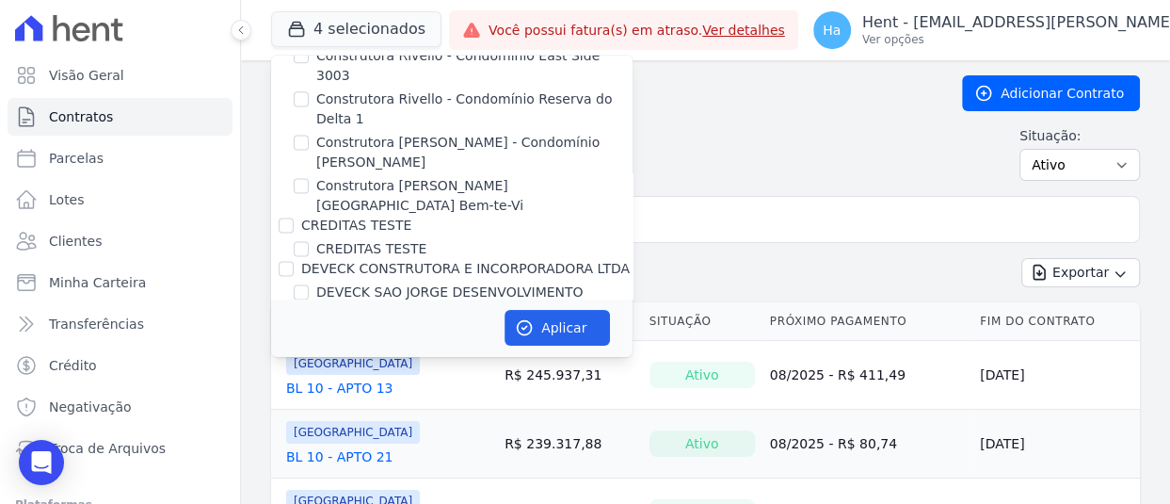
click at [284, 324] on input "[PERSON_NAME]" at bounding box center [286, 331] width 15 height 15
checkbox input "false"
click at [565, 338] on button "Aplicar" at bounding box center [557, 328] width 105 height 36
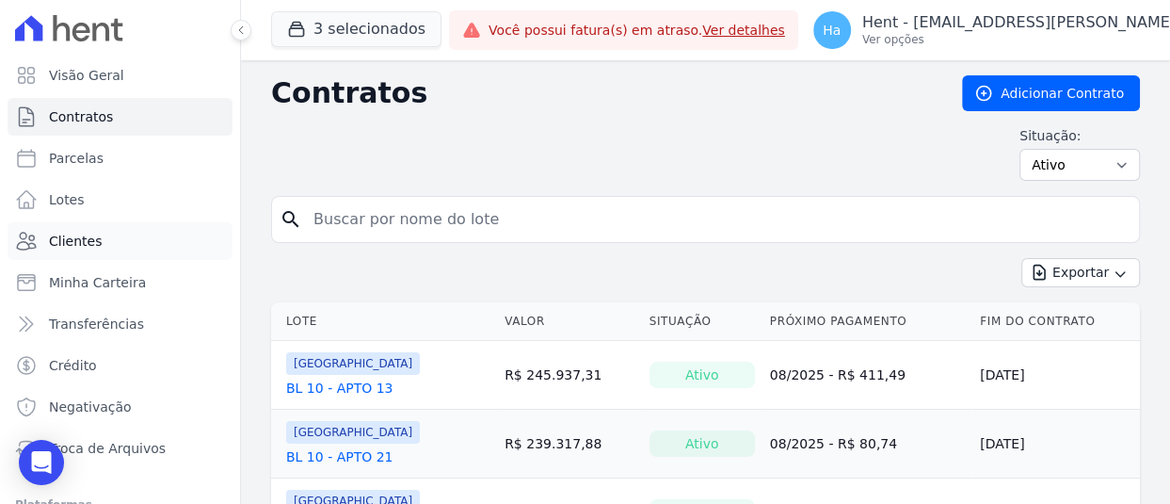
click at [51, 236] on span "Clientes" at bounding box center [75, 241] width 53 height 19
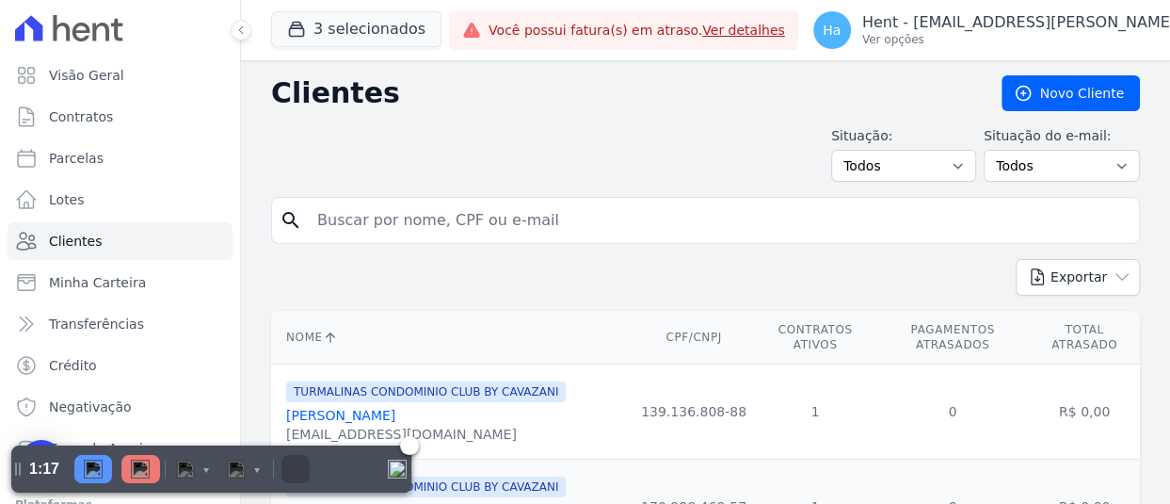
click at [86, 472] on img "Pause" at bounding box center [93, 468] width 19 height 19
click at [185, 475] on img "Discard" at bounding box center [184, 468] width 19 height 19
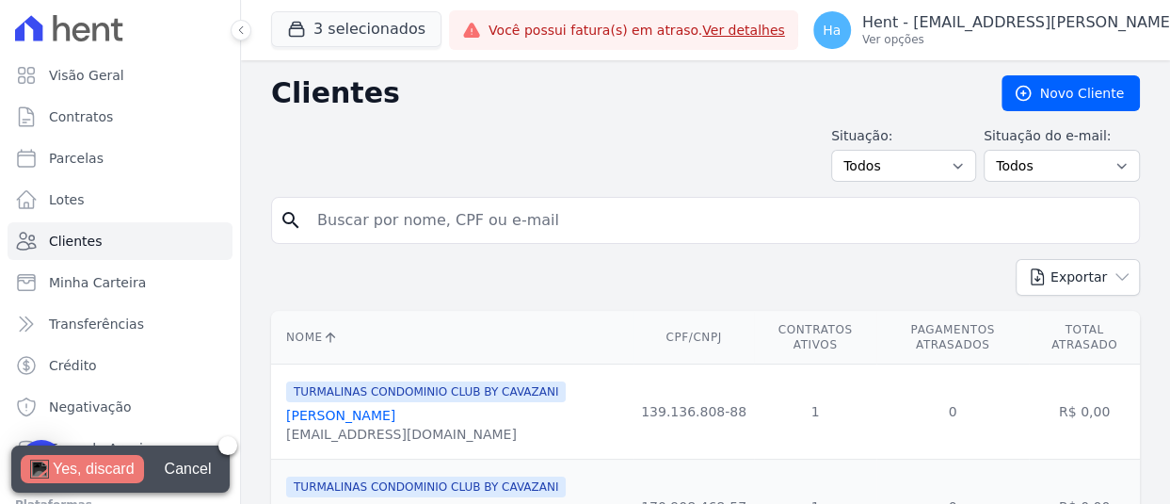
click at [67, 465] on div "Yes, discard" at bounding box center [94, 469] width 82 height 28
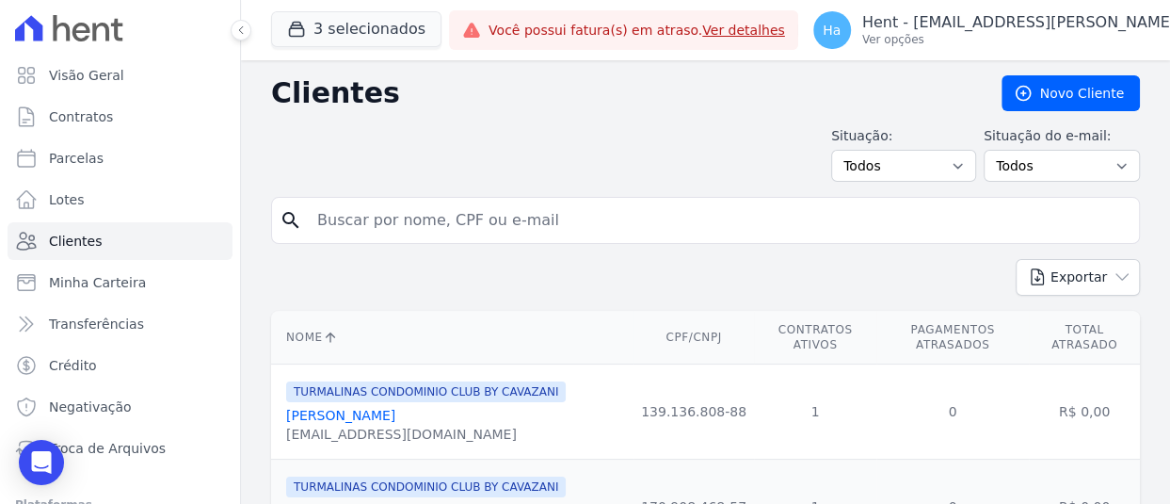
click at [540, 131] on div "Situação: Todos Adimplentes Inadimplentes Situação do e-mail: Todos Confirmado …" at bounding box center [705, 154] width 869 height 56
select select "default"
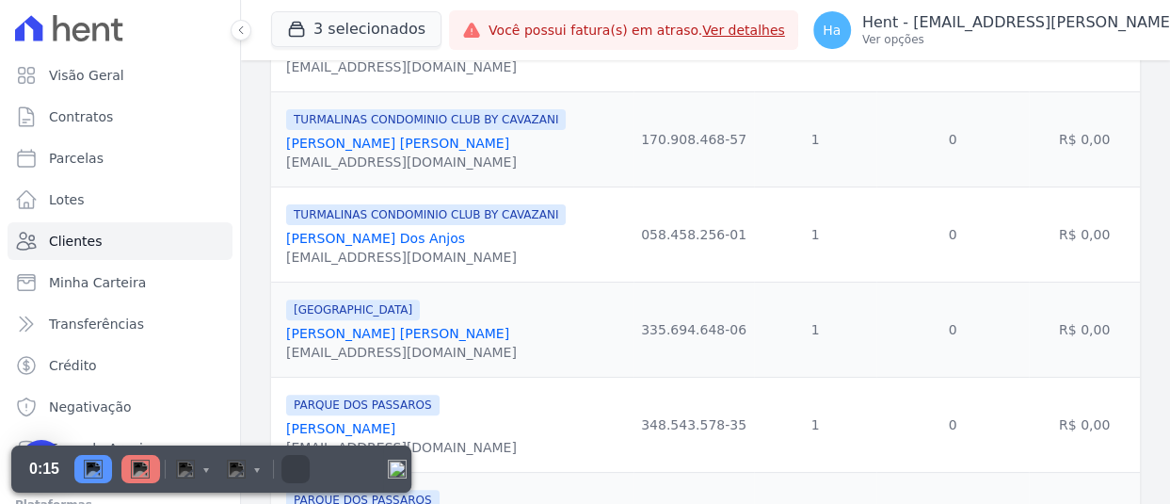
scroll to position [377, 0]
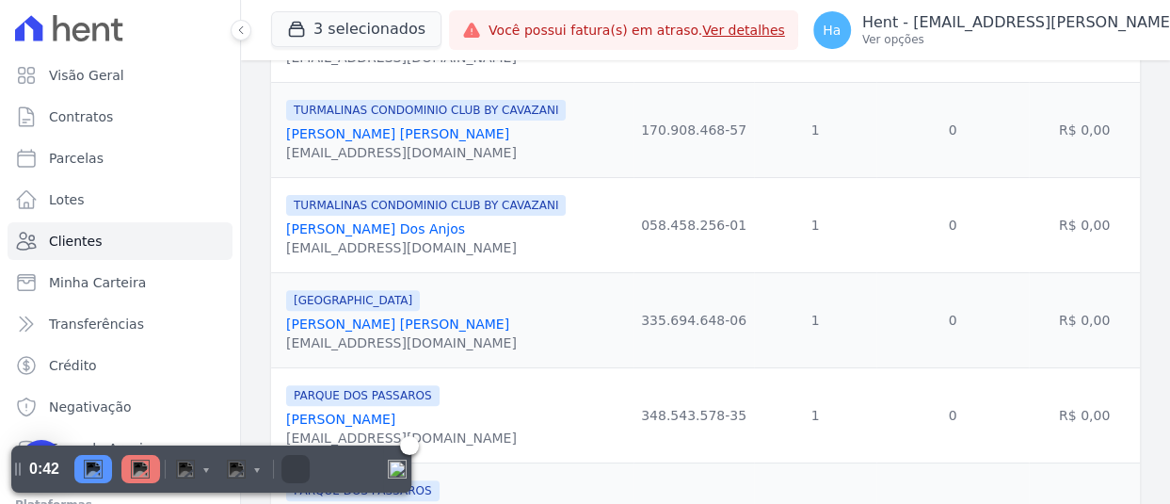
click at [93, 467] on img "Pause" at bounding box center [93, 468] width 19 height 19
click at [188, 467] on img "Discard" at bounding box center [184, 468] width 19 height 19
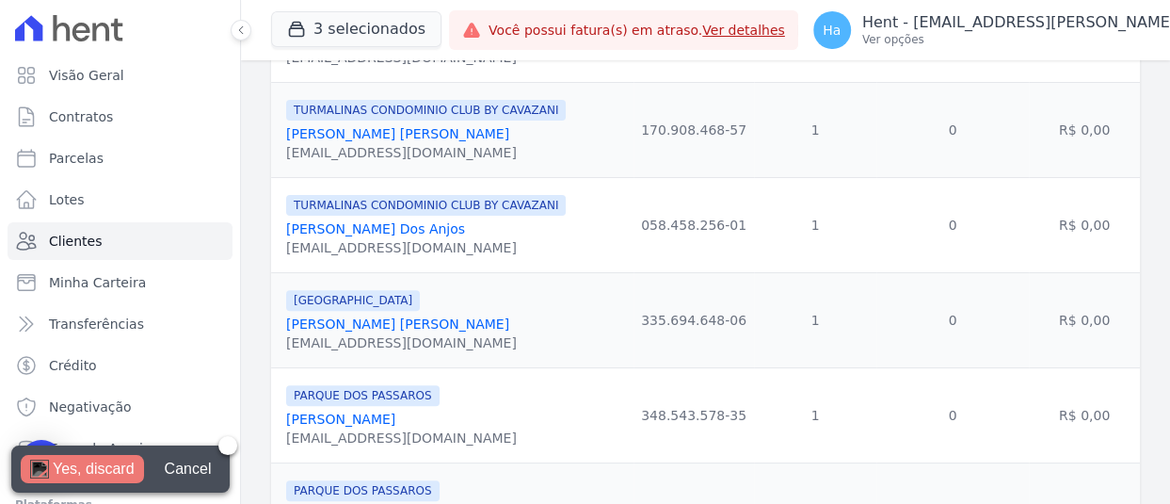
click at [47, 467] on img at bounding box center [39, 468] width 19 height 19
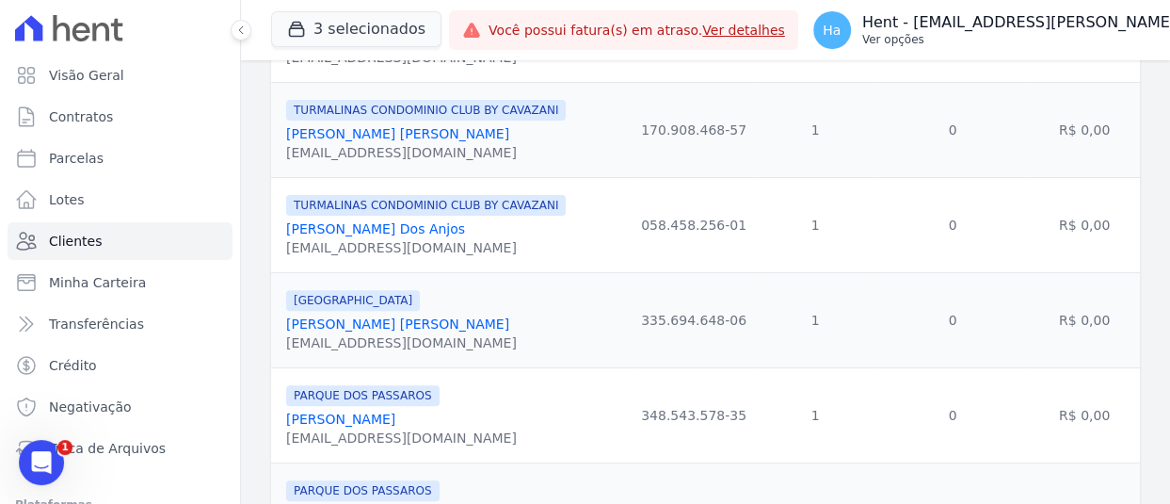
scroll to position [0, 0]
select select "default"
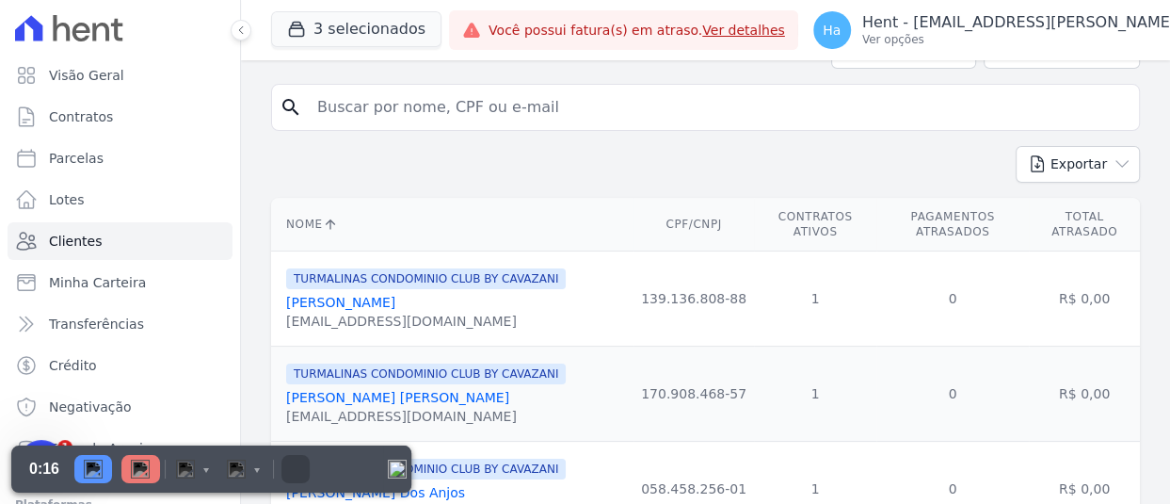
scroll to position [94, 0]
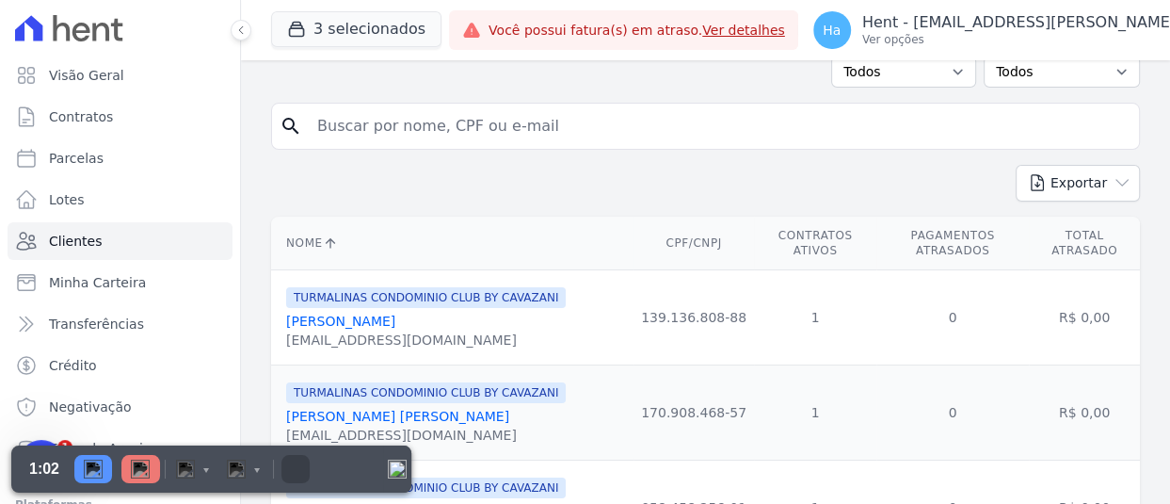
click at [634, 186] on div "Exportar PDF CSV Dimob 2024" at bounding box center [705, 191] width 869 height 52
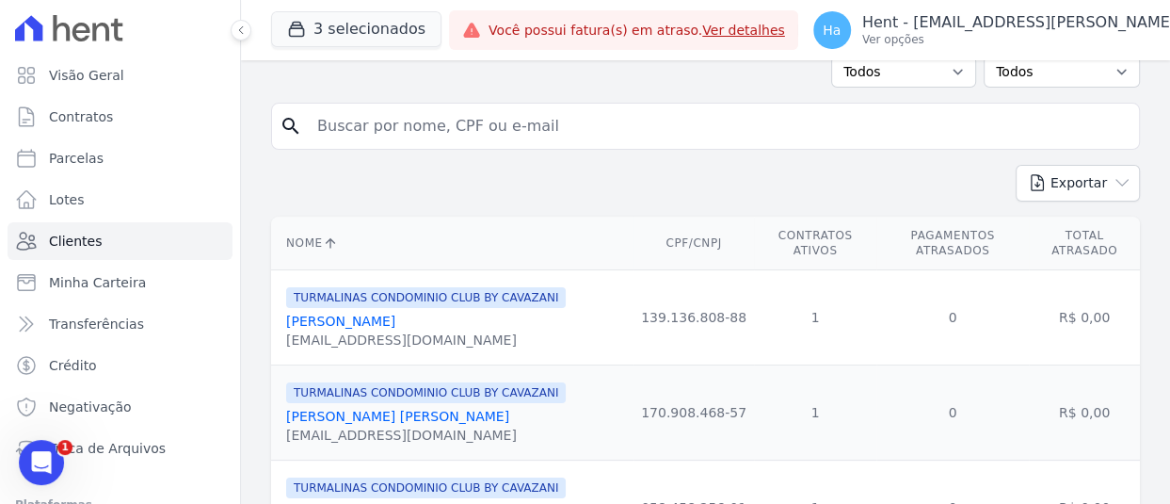
click at [729, 165] on div "Exportar PDF CSV Dimob 2024" at bounding box center [705, 191] width 869 height 52
select select "default"
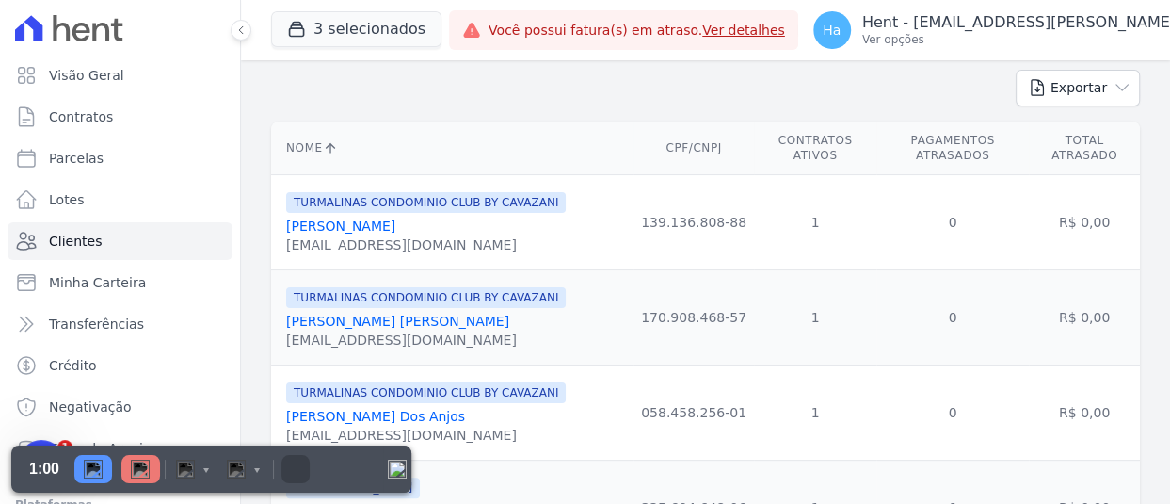
scroll to position [0, 0]
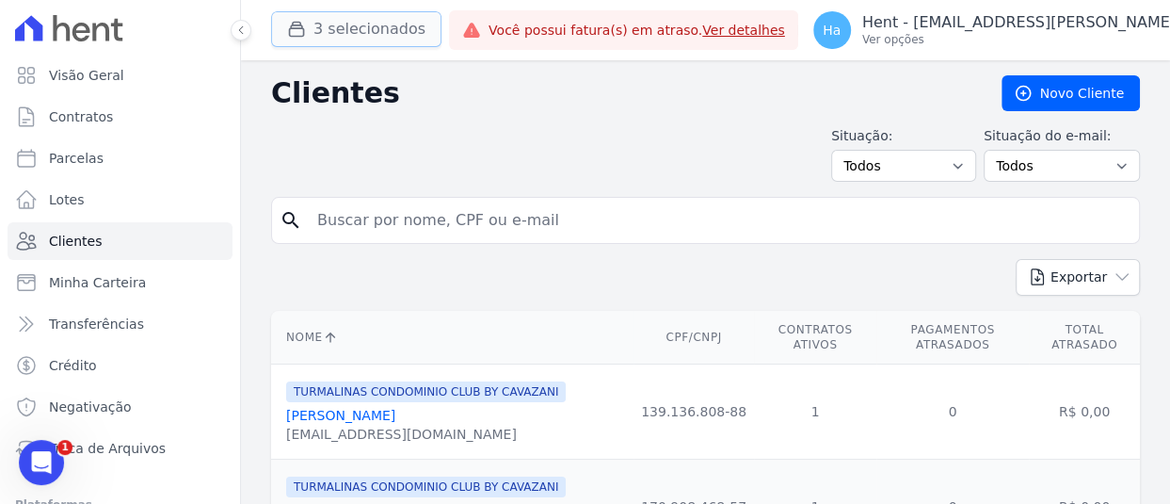
click at [330, 11] on button "3 selecionados" at bounding box center [356, 29] width 170 height 36
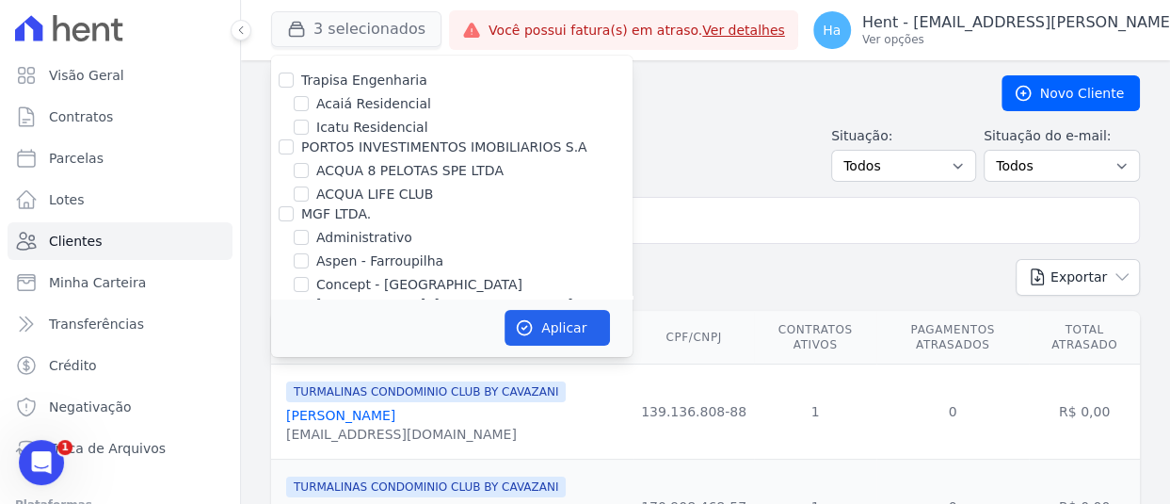
scroll to position [10458, 0]
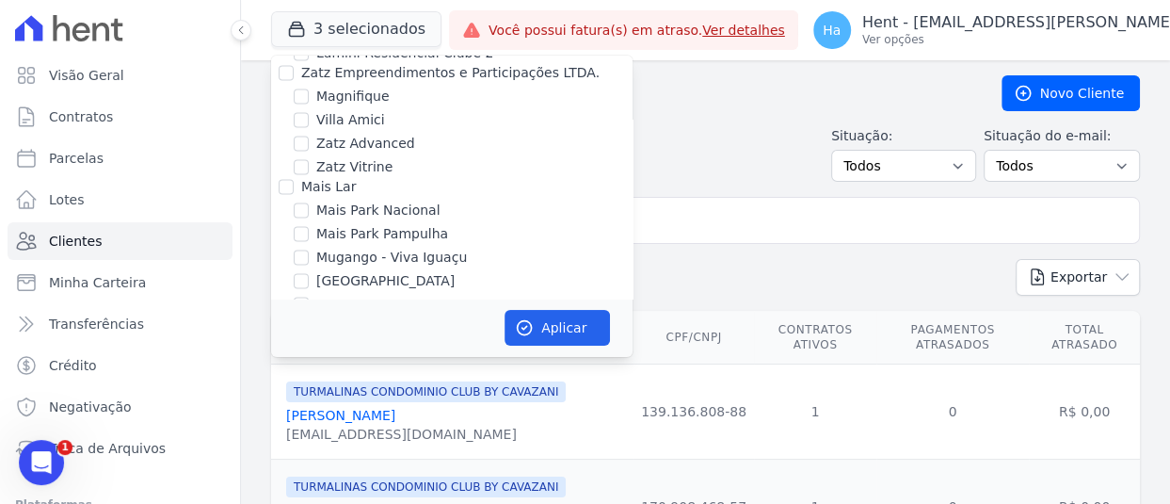
checkbox input "true"
click at [526, 337] on button "Aplicar" at bounding box center [557, 328] width 105 height 36
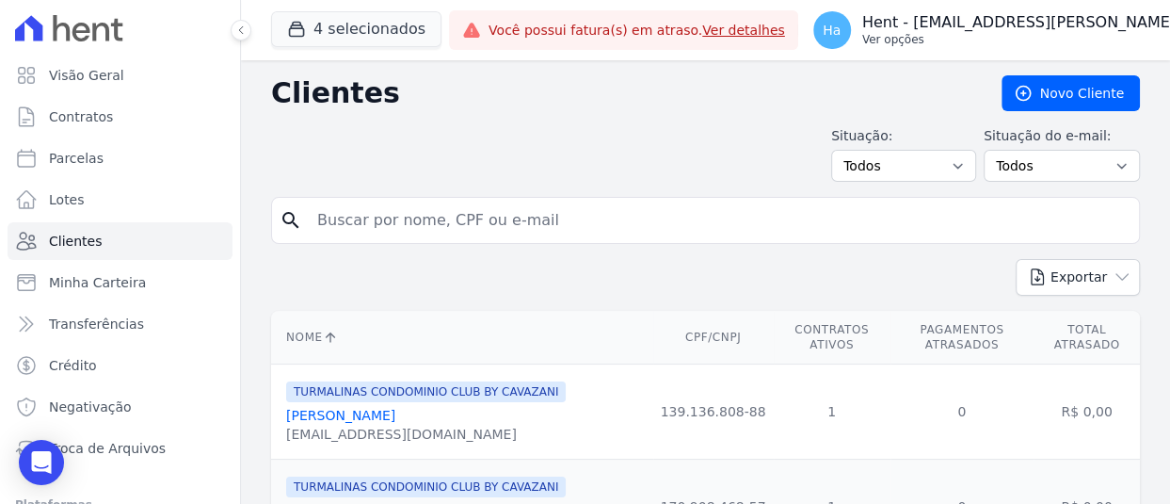
click at [926, 19] on p "Hent - [EMAIL_ADDRESS][DOMAIN_NAME]" at bounding box center [1082, 22] width 440 height 19
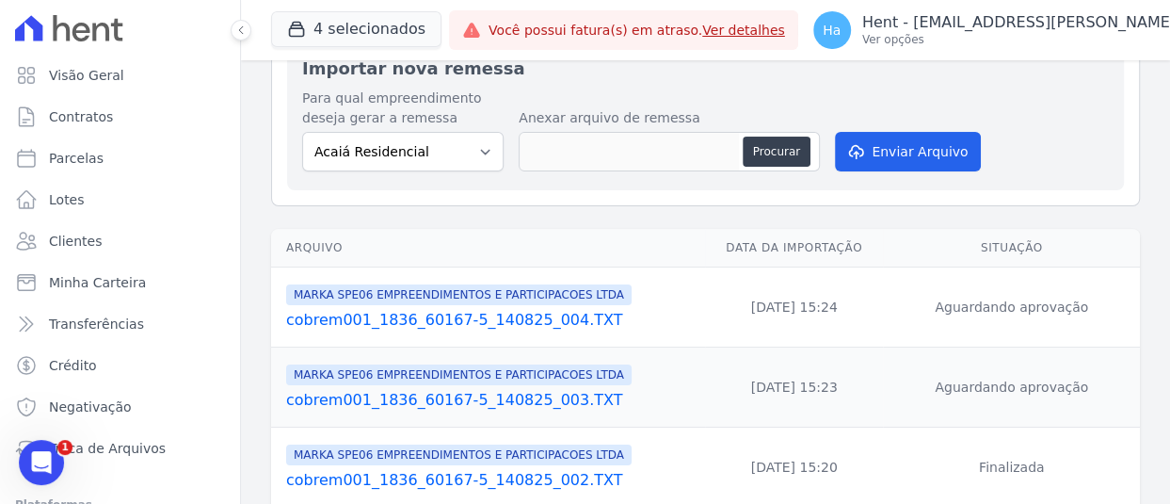
scroll to position [188, 0]
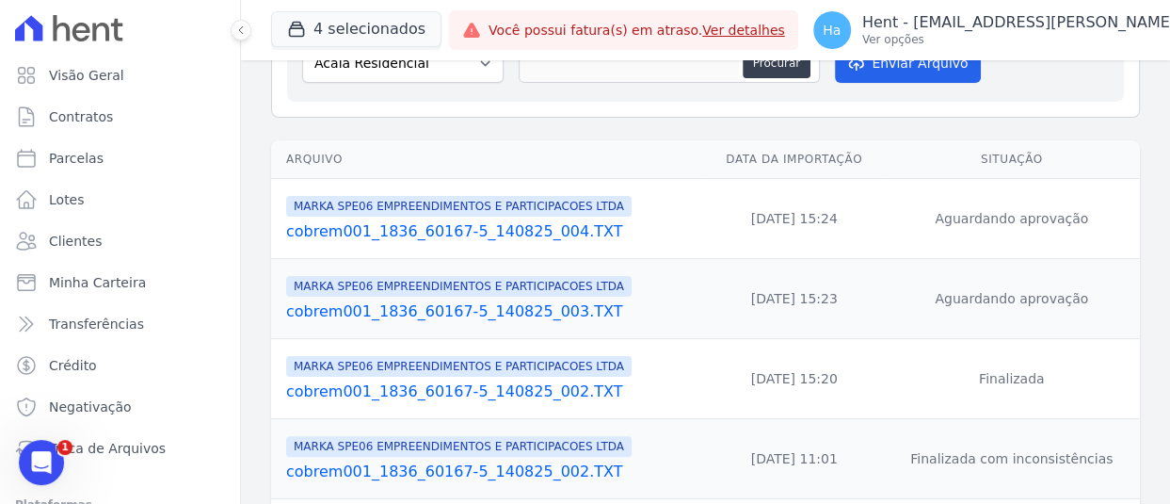
click at [524, 309] on link "cobrem001_1836_60167-5_140825_003.TXT" at bounding box center [491, 311] width 411 height 23
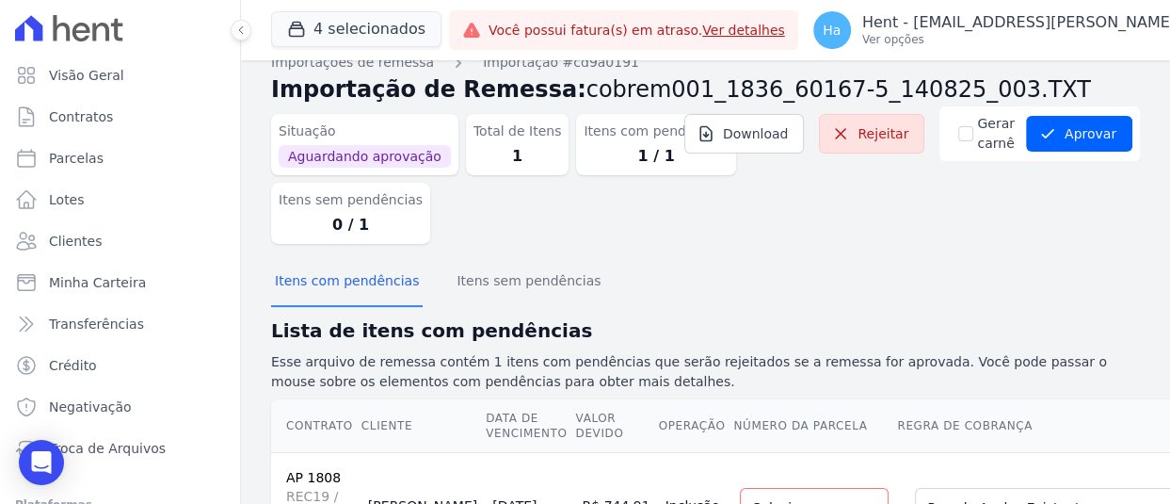
scroll to position [137, 0]
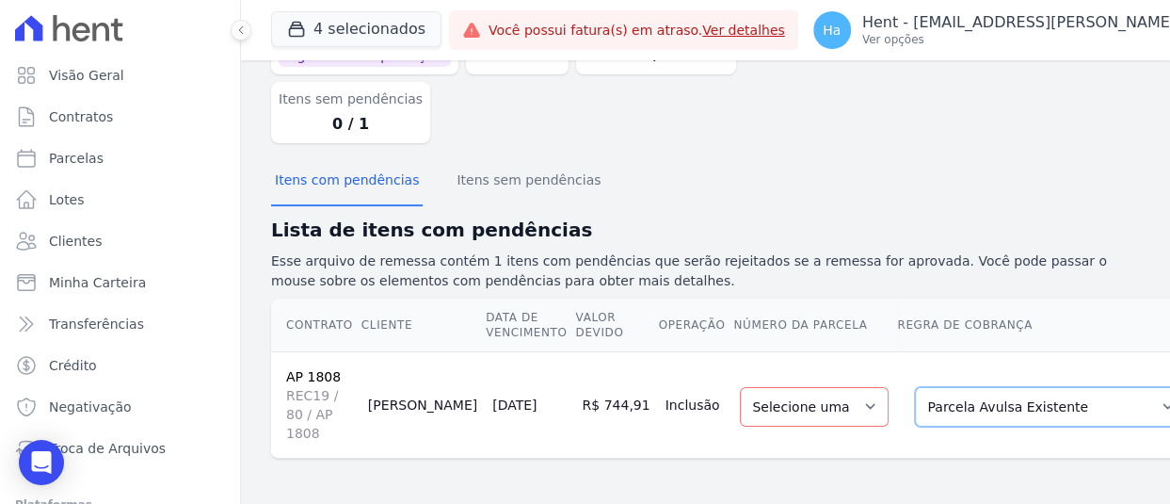
click at [935, 391] on select "Selecione uma Nova Parcela Avulsa Parcela Avulsa Existente Parcela Normal (36 X…" at bounding box center [1050, 407] width 271 height 40
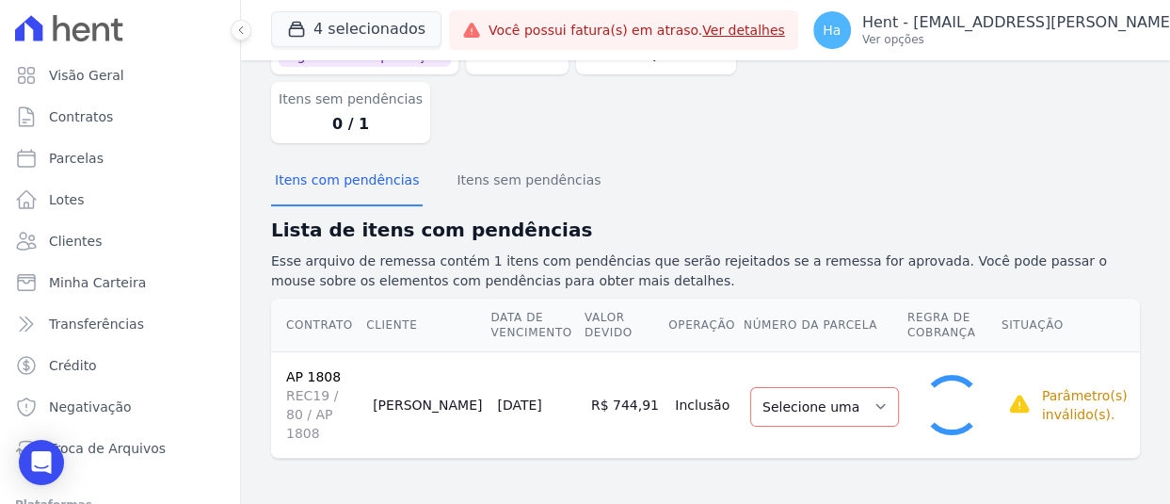
select select "1"
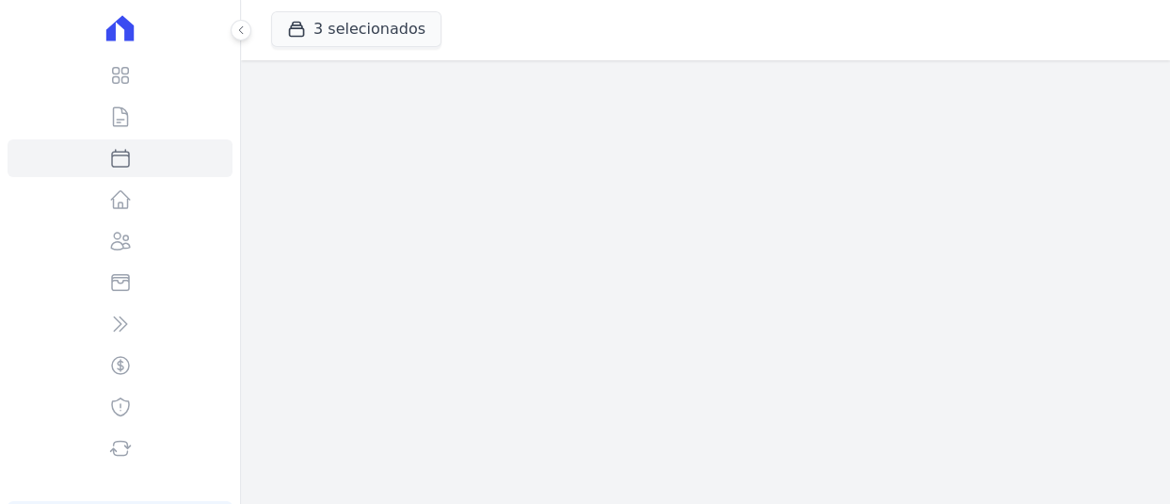
select select
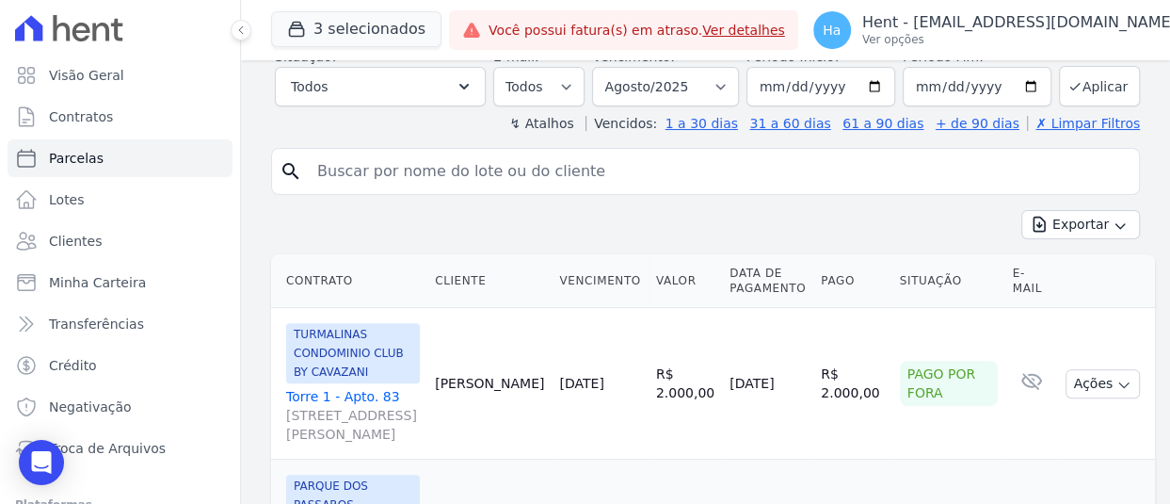
scroll to position [94, 0]
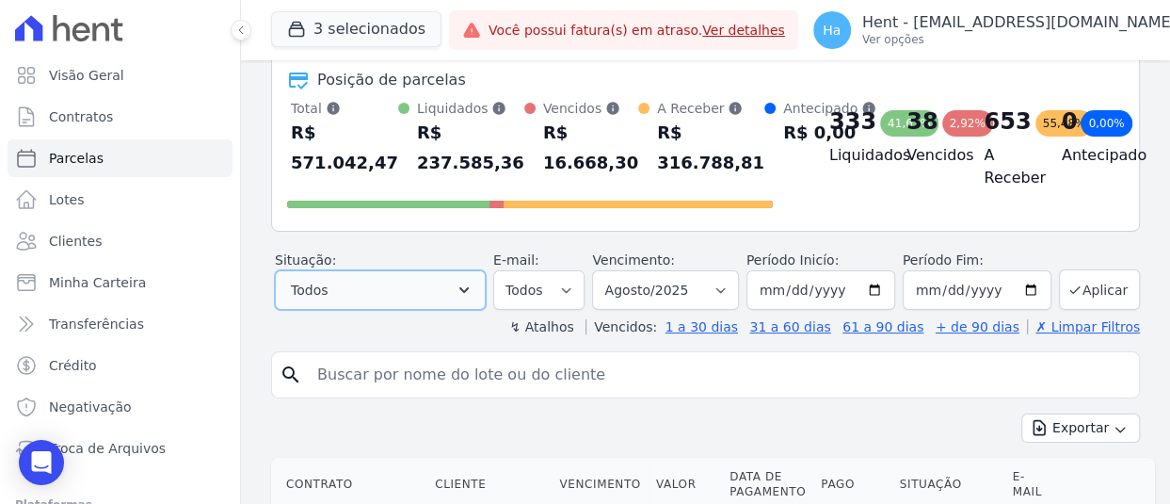
click at [450, 310] on button "Todos" at bounding box center [380, 290] width 211 height 40
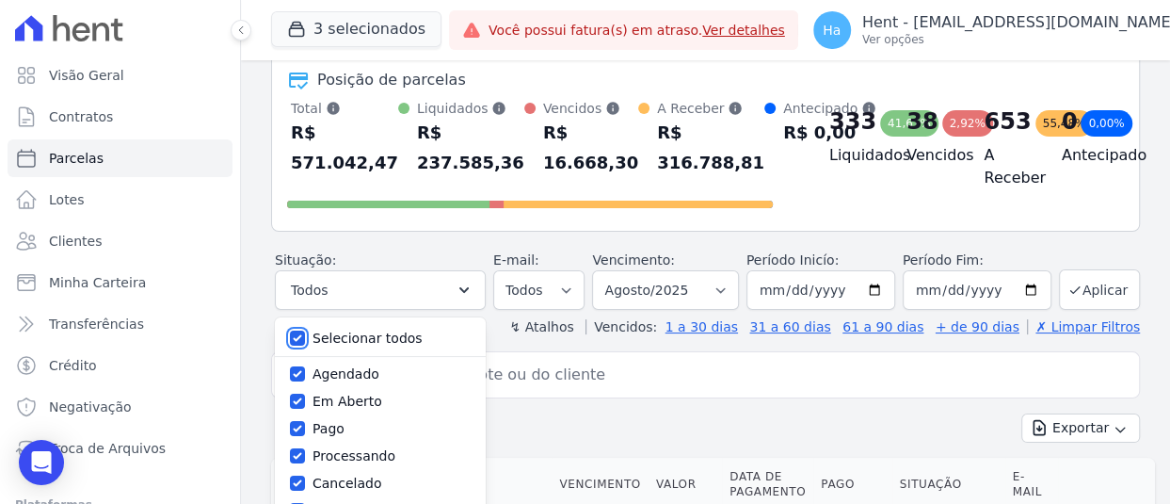
click at [297, 346] on input "Selecionar todos" at bounding box center [297, 337] width 15 height 15
checkbox input "false"
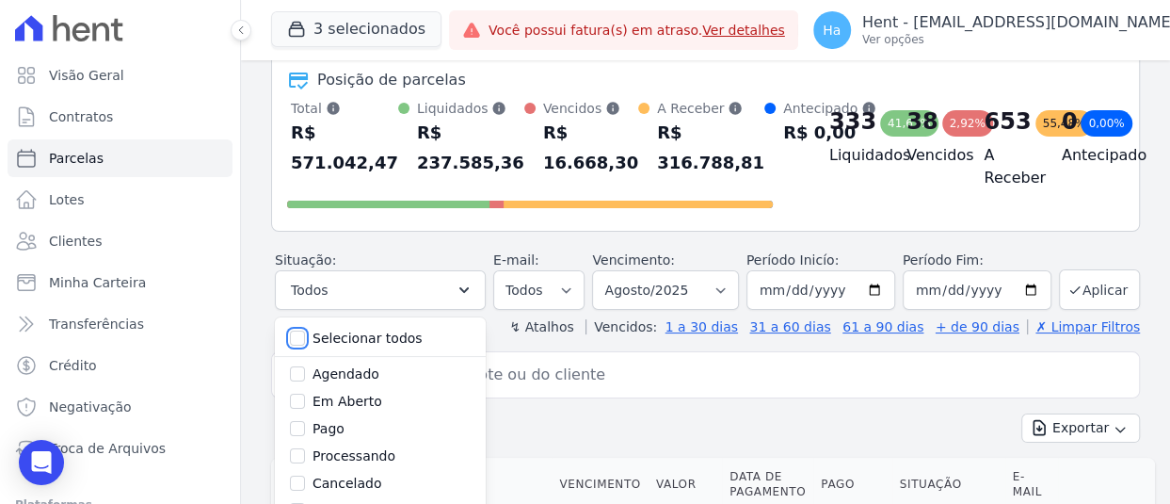
checkbox input "false"
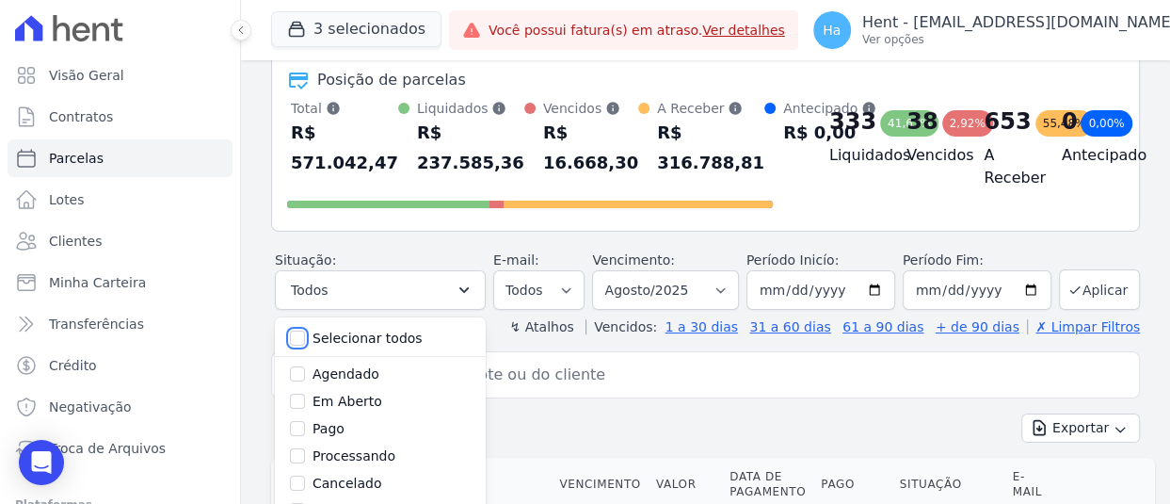
checkbox input "false"
click at [294, 409] on input "Em Aberto" at bounding box center [297, 401] width 15 height 15
checkbox input "true"
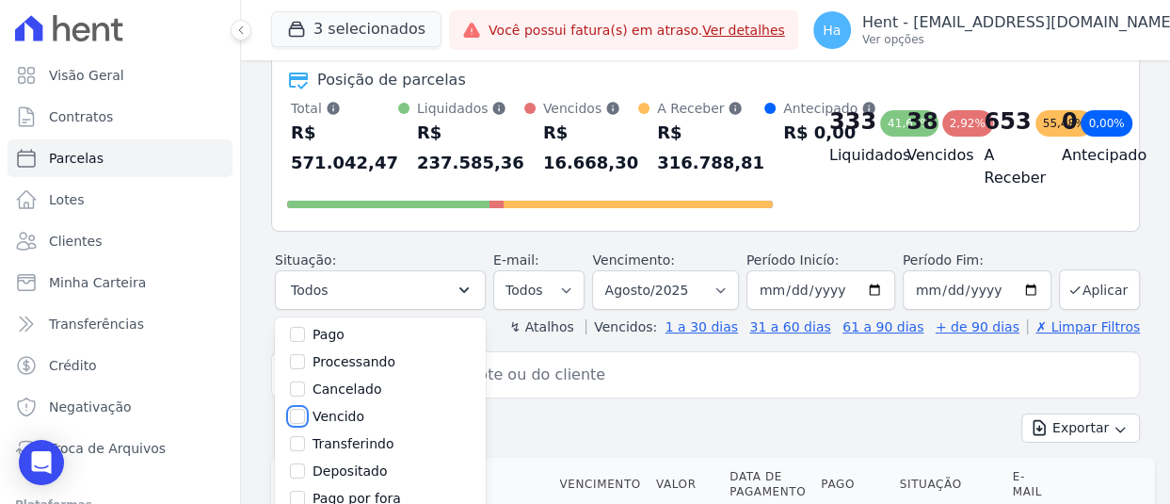
click at [300, 424] on input "Vencido" at bounding box center [297, 416] width 15 height 15
checkbox input "true"
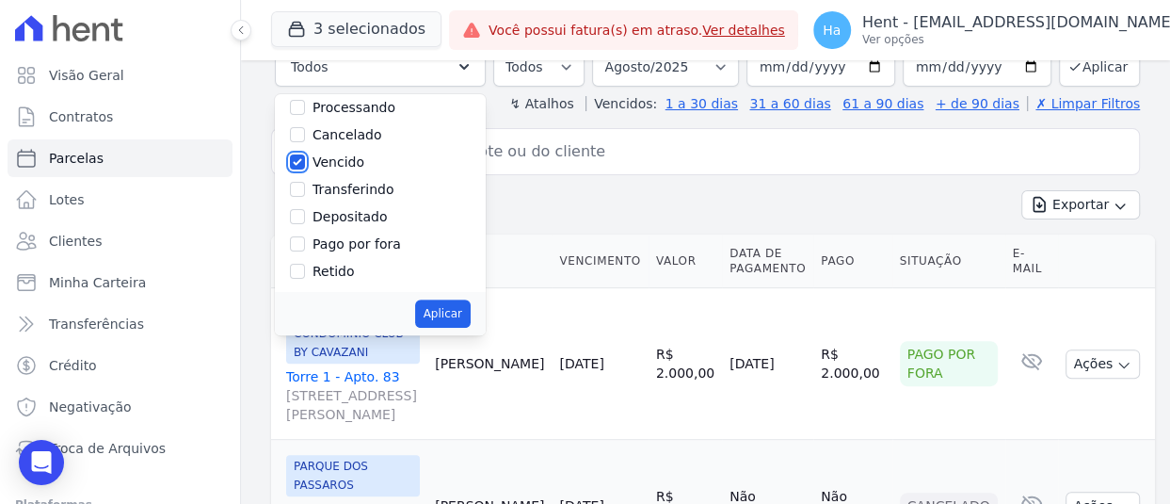
scroll to position [377, 0]
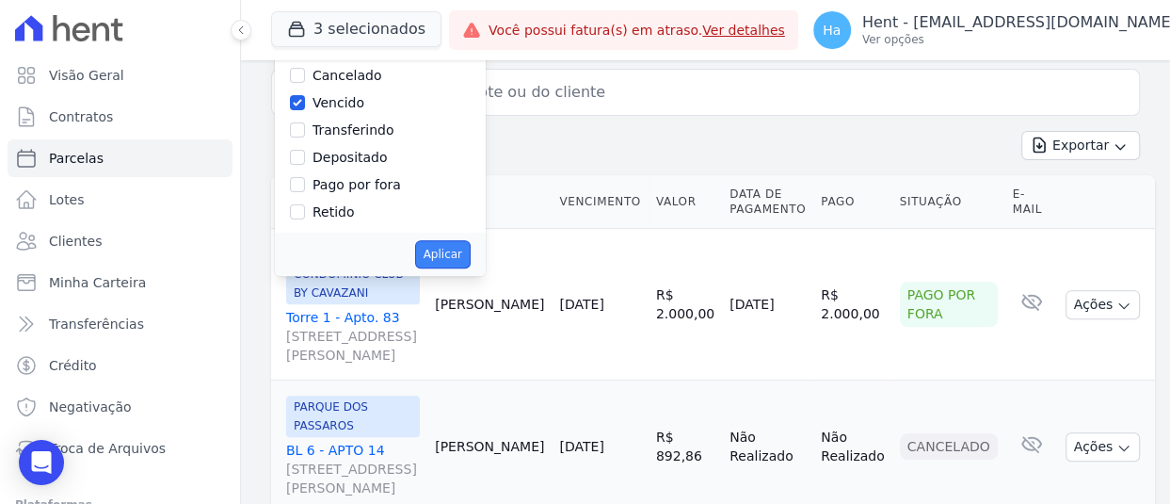
click at [431, 268] on button "Aplicar" at bounding box center [443, 254] width 56 height 28
select select "pending"
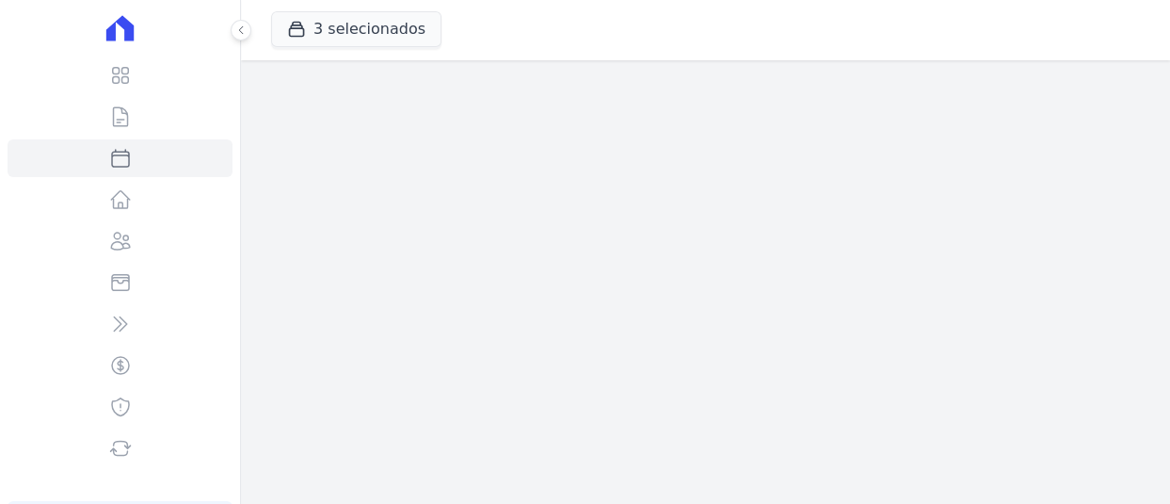
select select
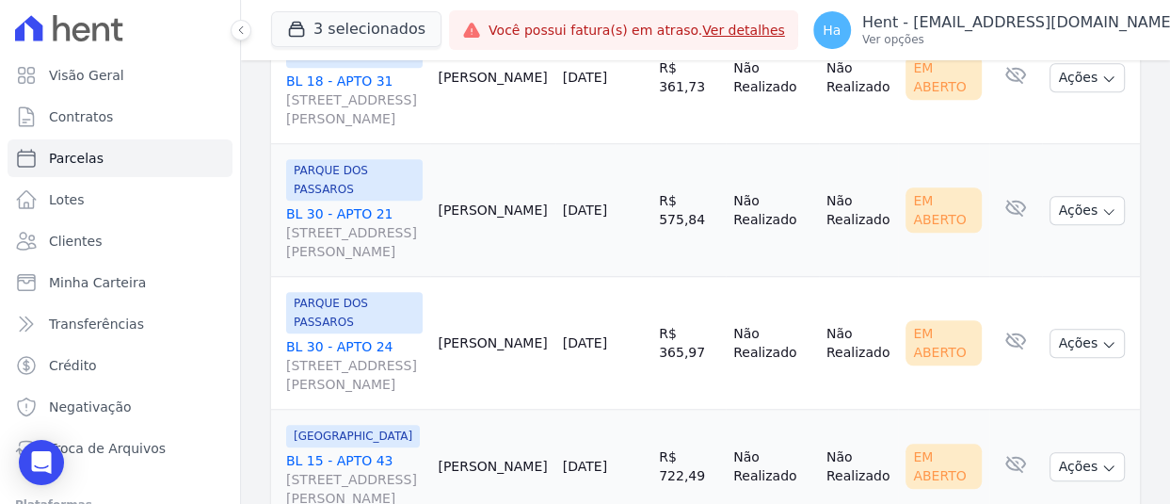
scroll to position [942, 0]
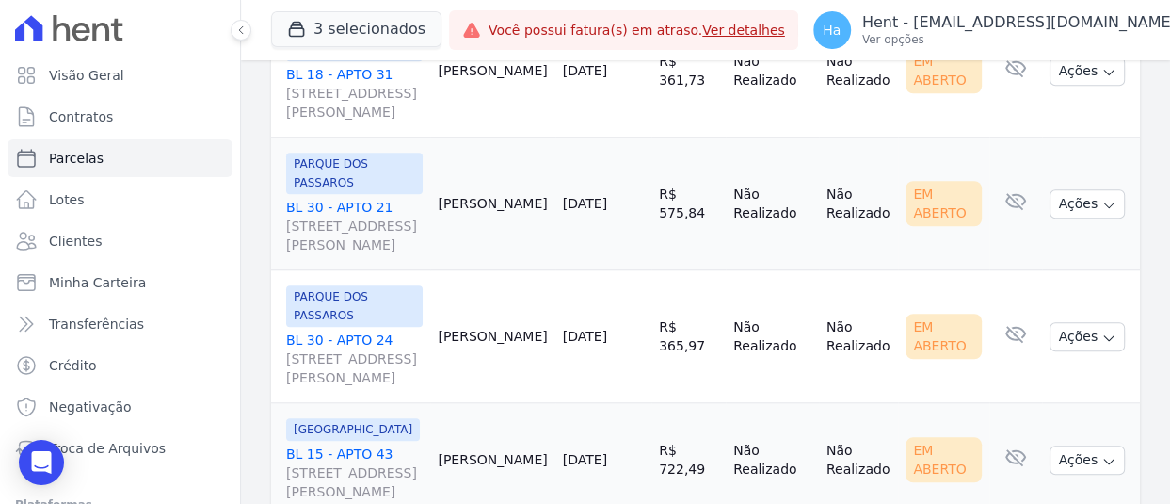
click at [330, 335] on link "BL 30 - APTO 24 [STREET_ADDRESS][PERSON_NAME]" at bounding box center [354, 358] width 137 height 56
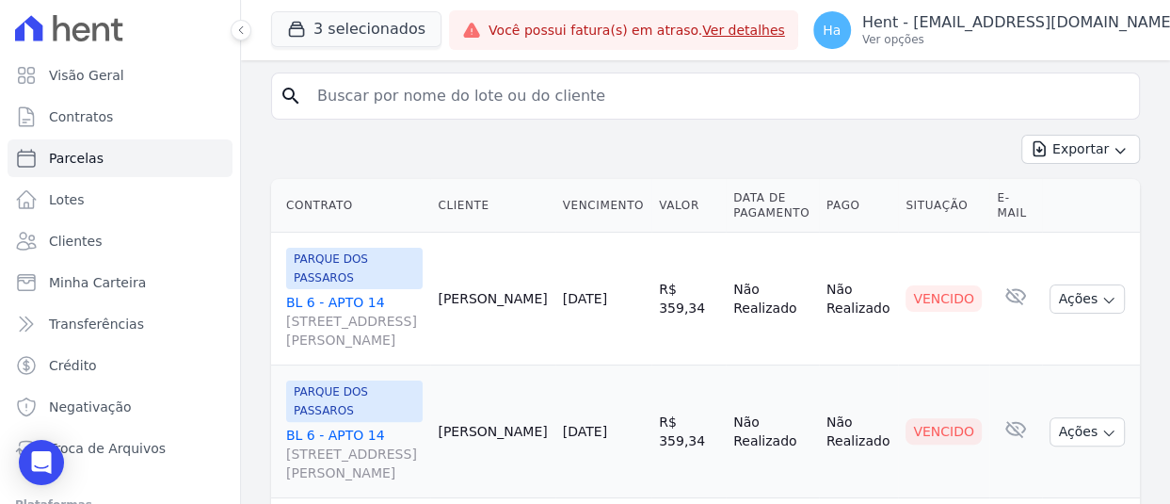
scroll to position [0, 0]
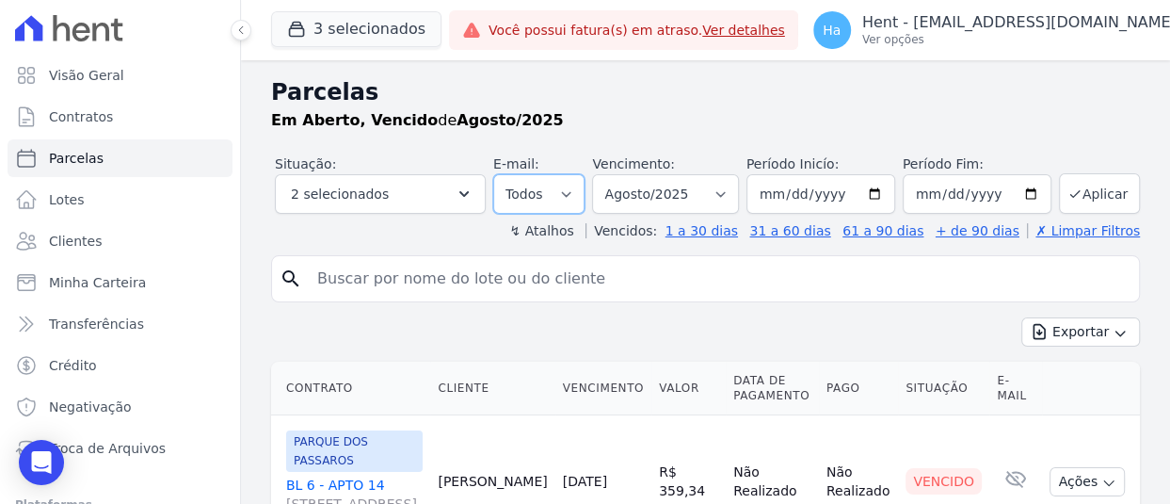
click at [559, 189] on select "Todos Lido Não-lido" at bounding box center [538, 194] width 91 height 40
select select "unread"
click at [493, 174] on select "Todos Lido Não-lido" at bounding box center [538, 194] width 91 height 40
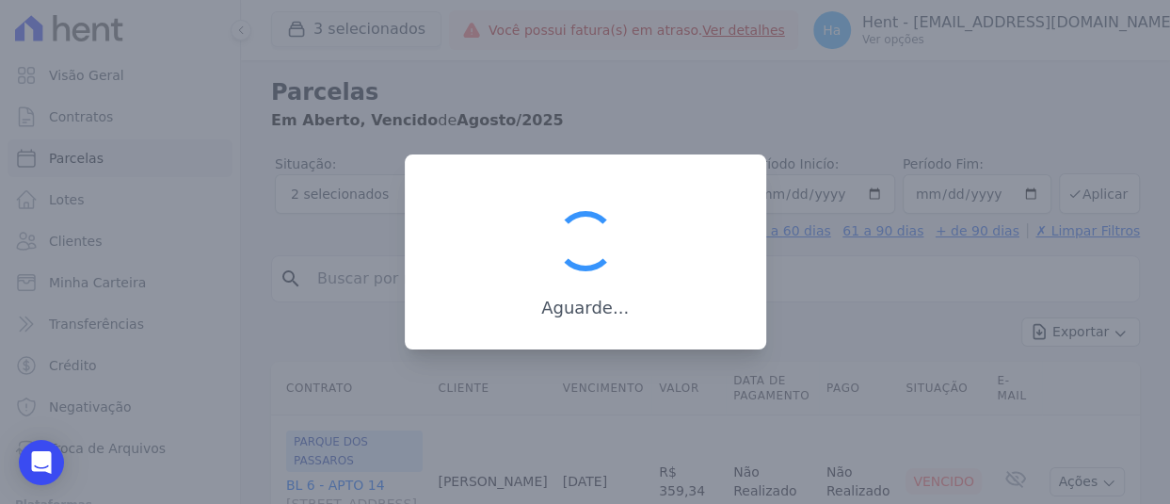
click at [556, 279] on div at bounding box center [585, 240] width 75 height 75
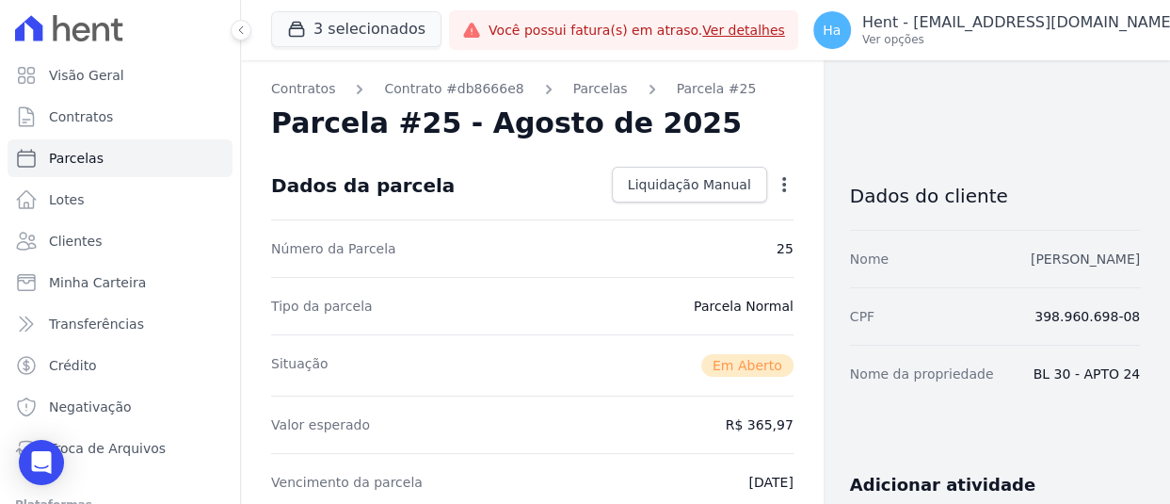
click at [1073, 262] on link "Joana meg da silva santos" at bounding box center [1085, 258] width 109 height 15
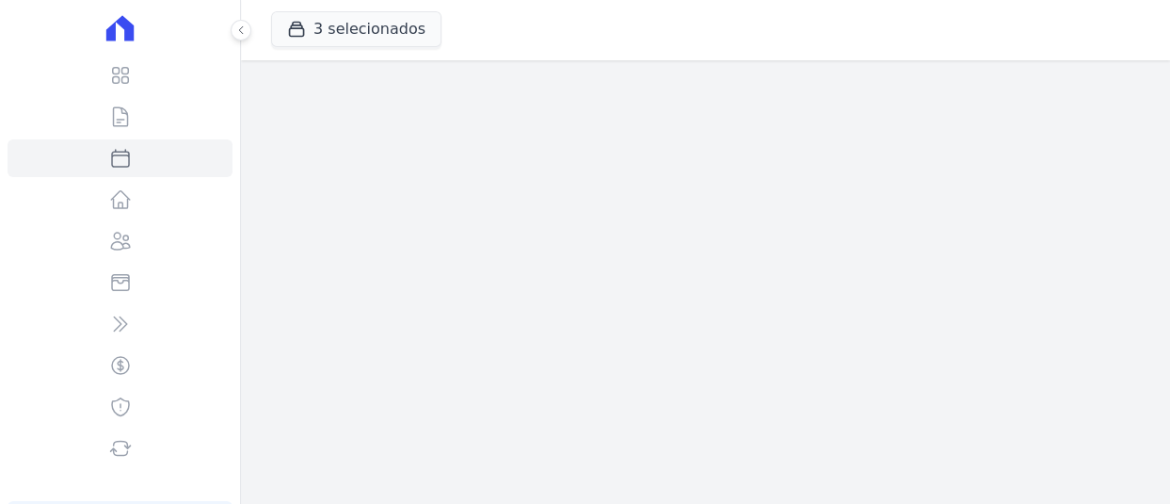
select select
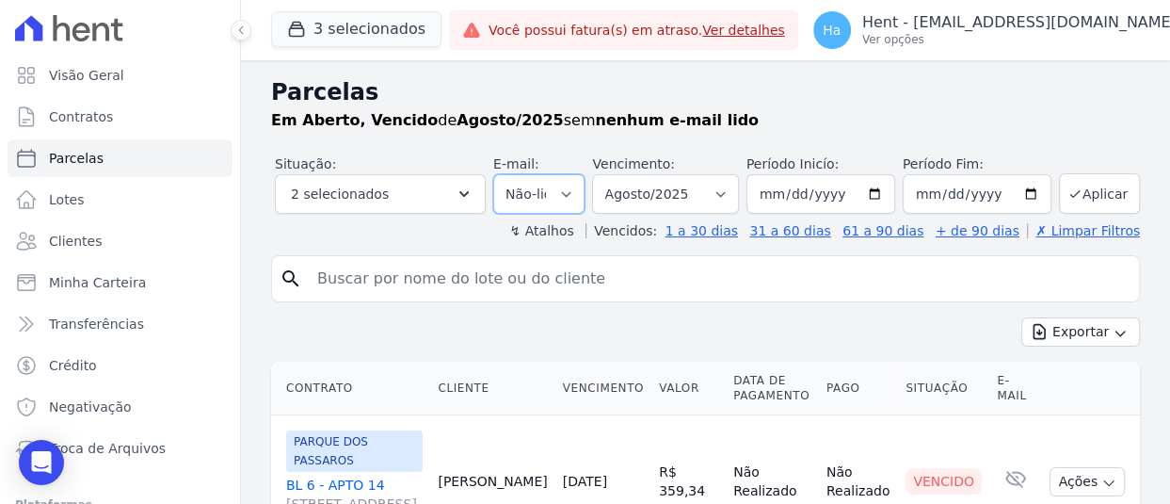
click at [569, 202] on select "Todos Lido Não-lido" at bounding box center [538, 194] width 91 height 40
select select "read"
click at [493, 174] on select "Todos Lido Não-lido" at bounding box center [538, 194] width 91 height 40
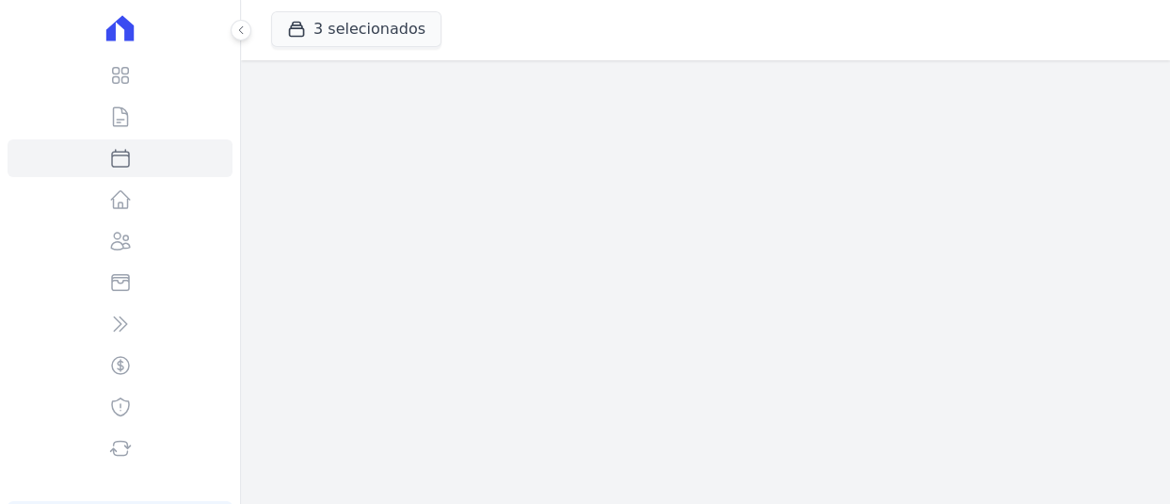
select select
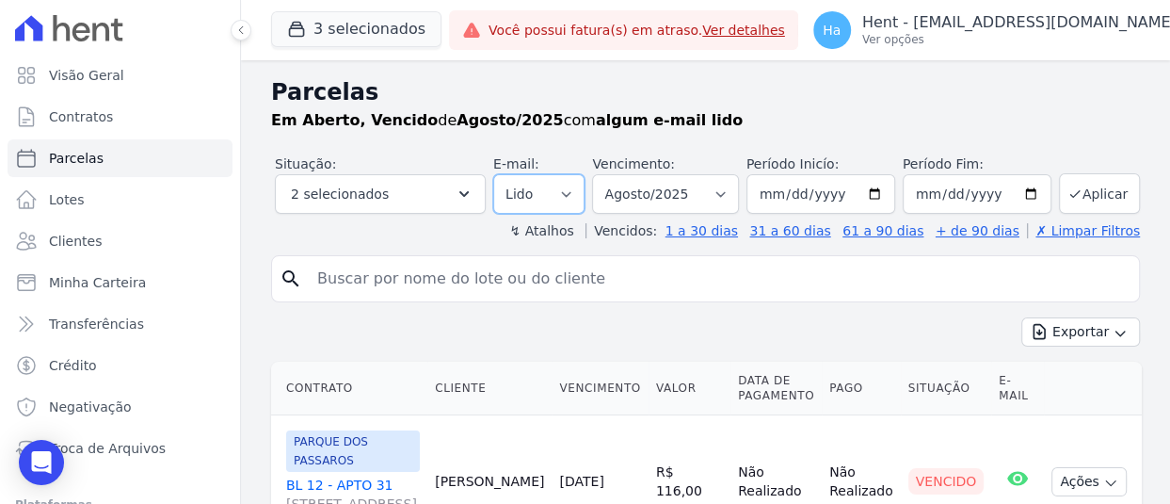
click at [571, 197] on select "Todos Lido Não-lido" at bounding box center [538, 194] width 91 height 40
click at [848, 299] on div "search" at bounding box center [705, 278] width 869 height 47
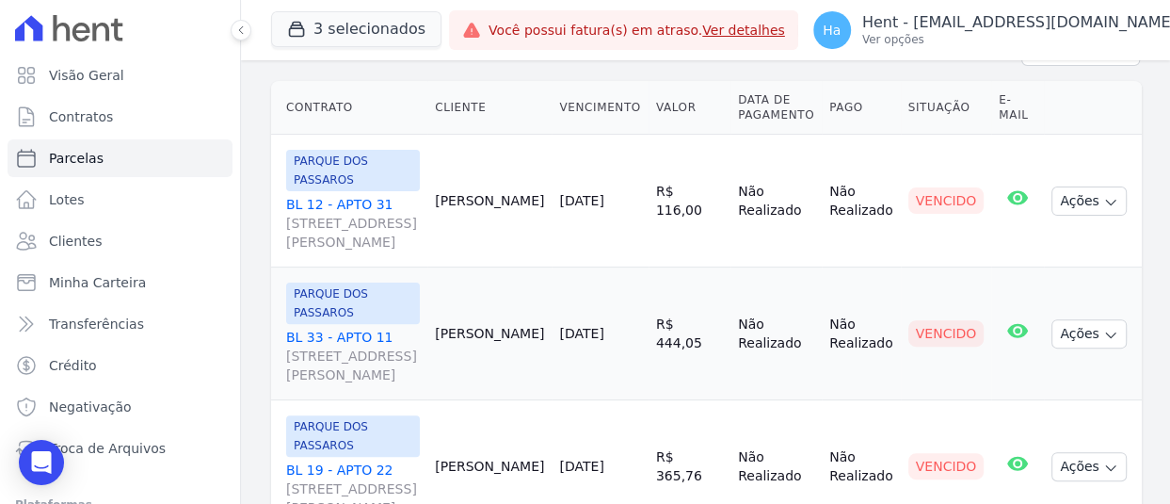
scroll to position [282, 0]
select select "default"
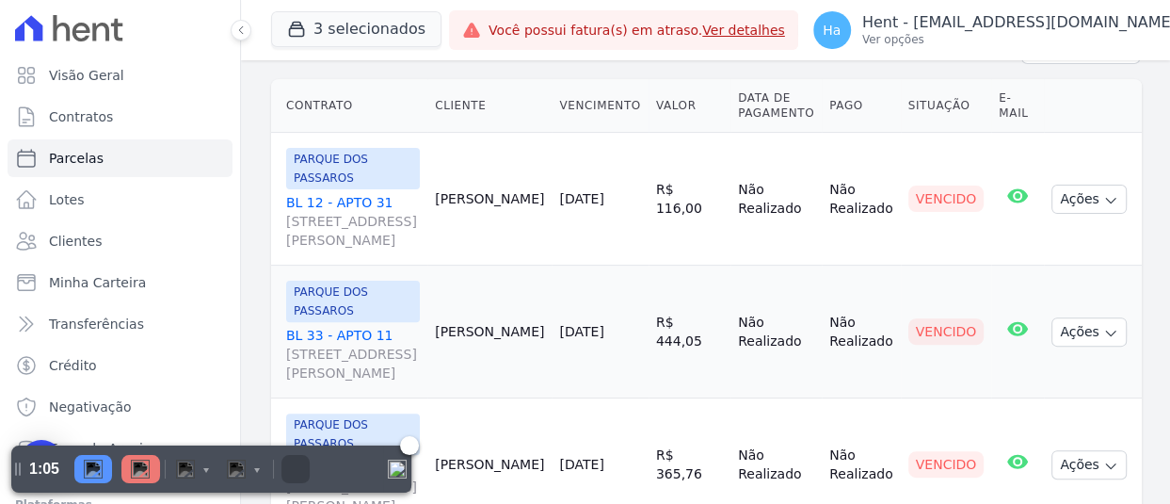
click at [89, 466] on img "Pause" at bounding box center [93, 468] width 19 height 19
click at [170, 466] on div "Discard" at bounding box center [184, 469] width 28 height 28
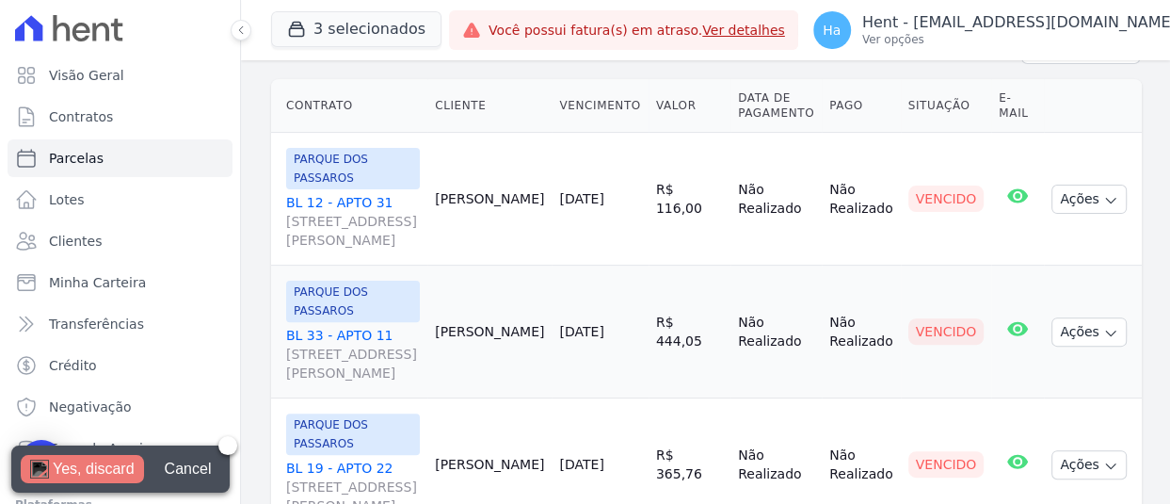
click at [59, 466] on div "Yes, discard" at bounding box center [94, 469] width 82 height 28
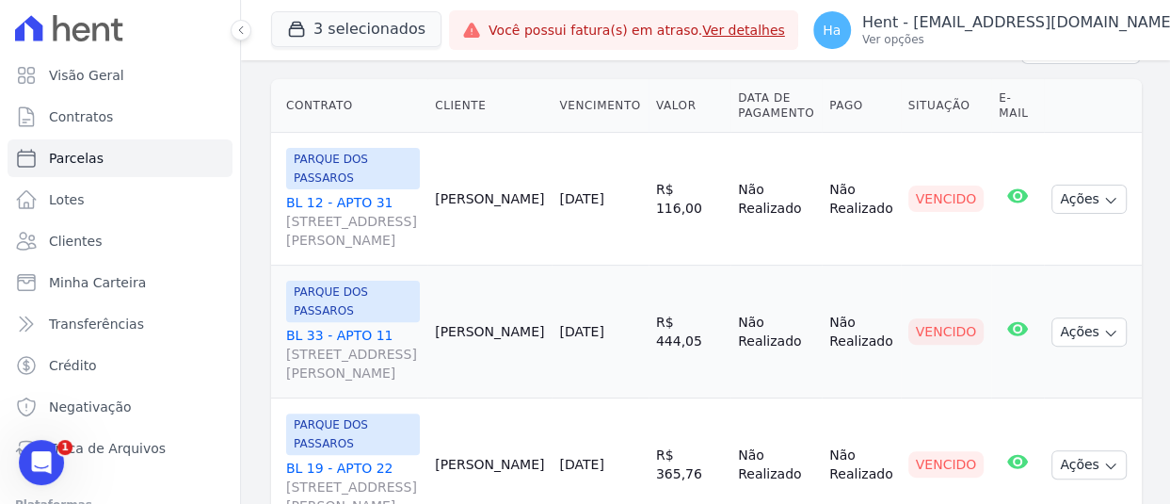
scroll to position [0, 0]
select select "default"
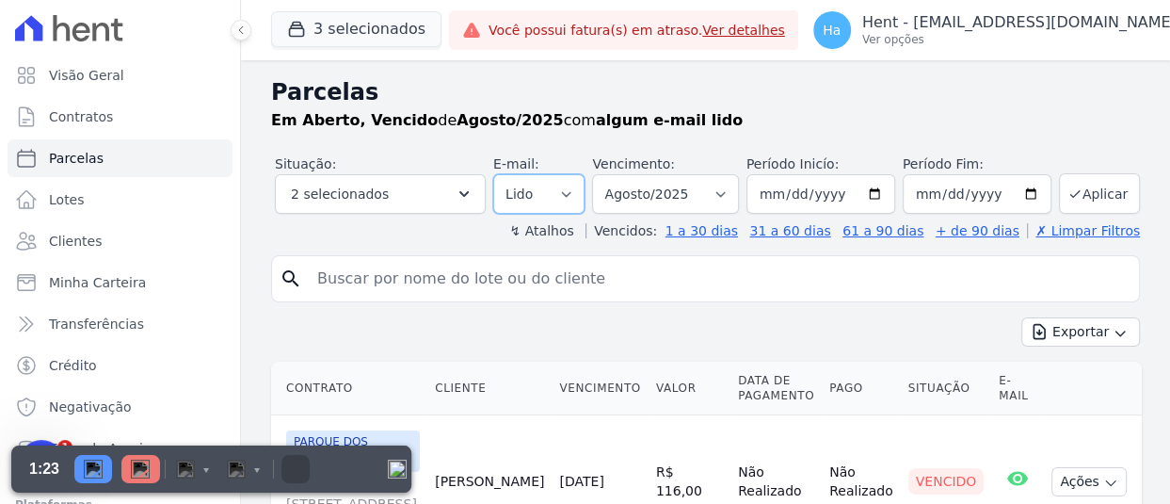
click at [572, 192] on select "Todos Lido Não-lido" at bounding box center [538, 194] width 91 height 40
select select "unread"
click at [493, 174] on select "Todos Lido Não-lido" at bounding box center [538, 194] width 91 height 40
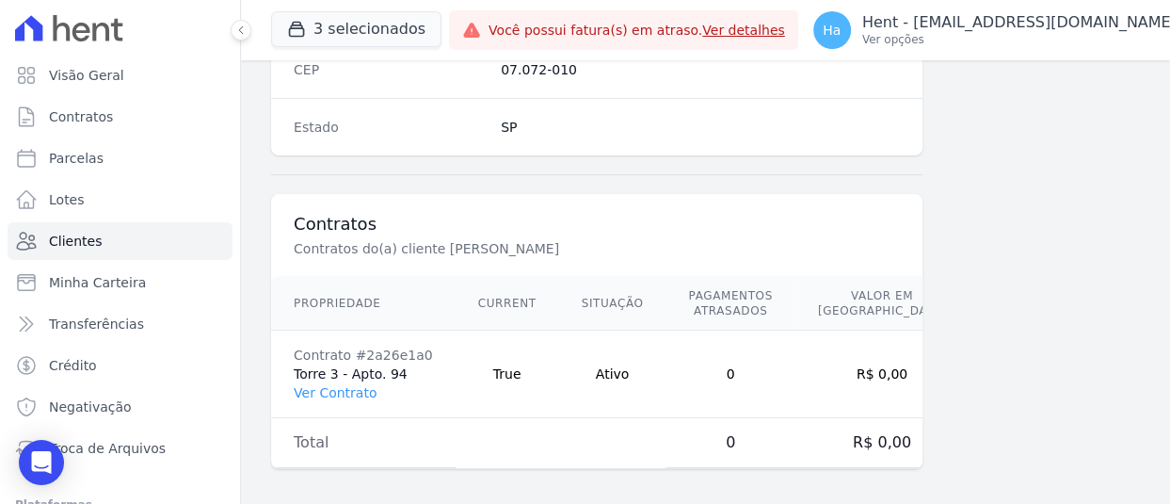
scroll to position [1270, 0]
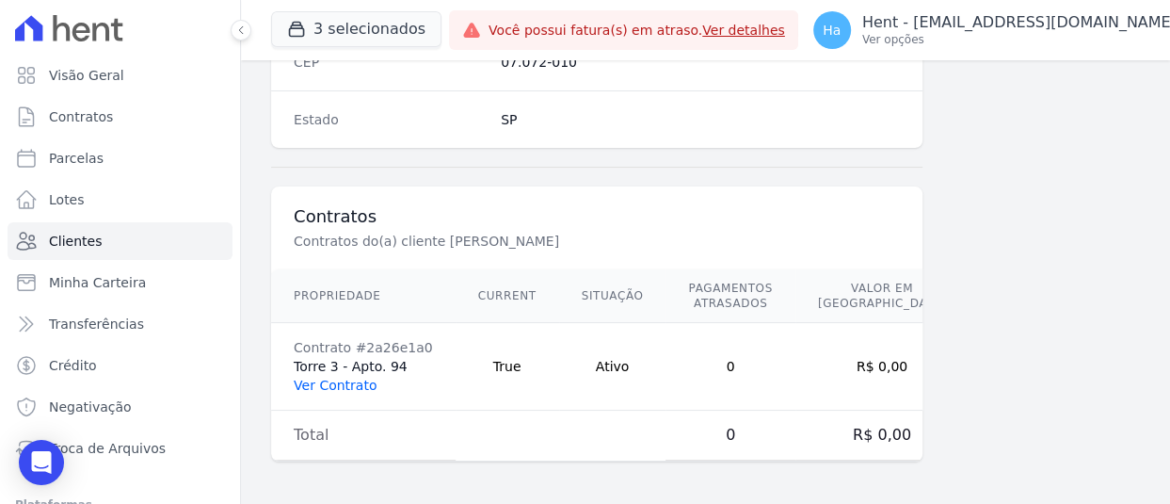
click at [350, 378] on link "Ver Contrato" at bounding box center [335, 385] width 83 height 15
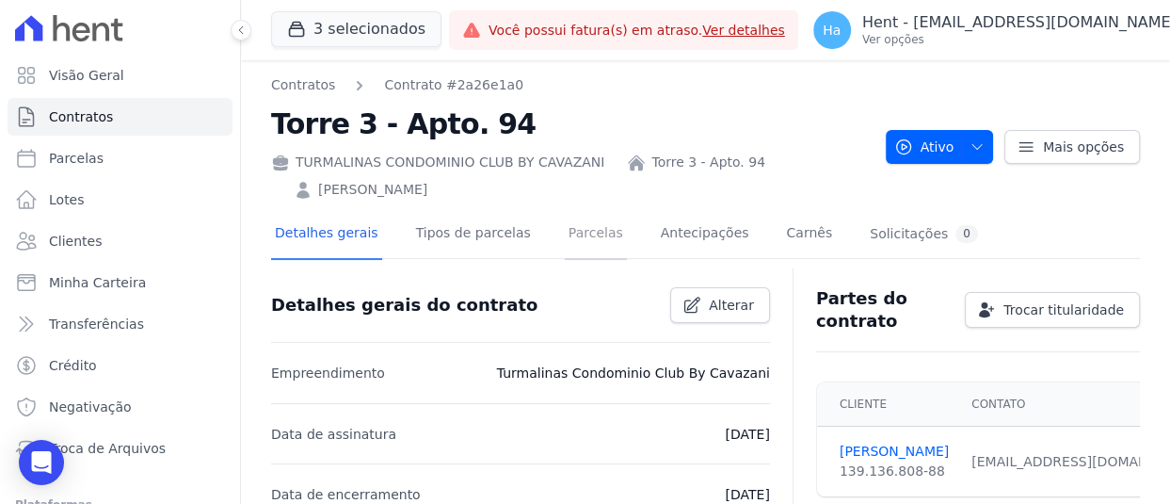
click at [572, 244] on link "Parcelas" at bounding box center [596, 235] width 62 height 50
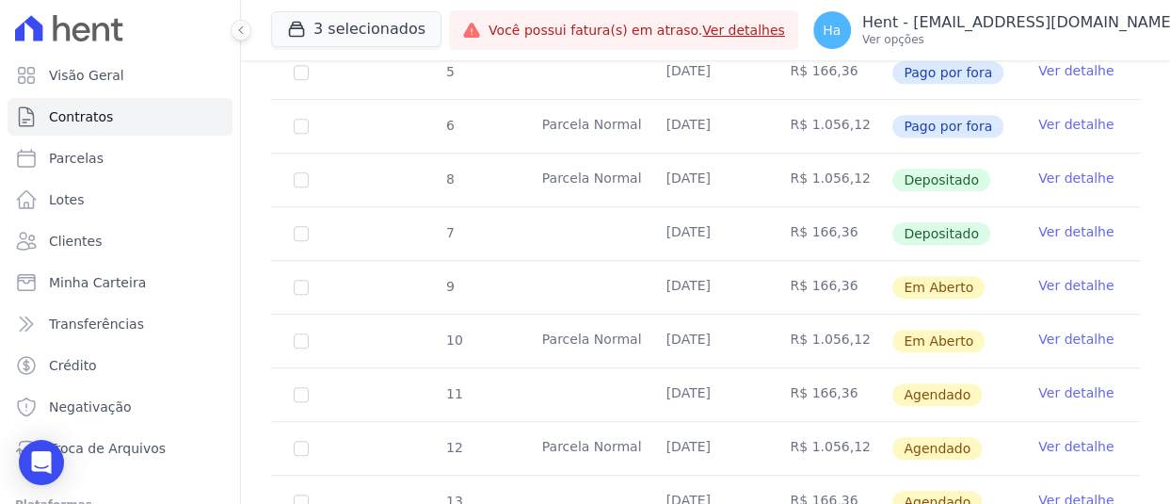
scroll to position [659, 0]
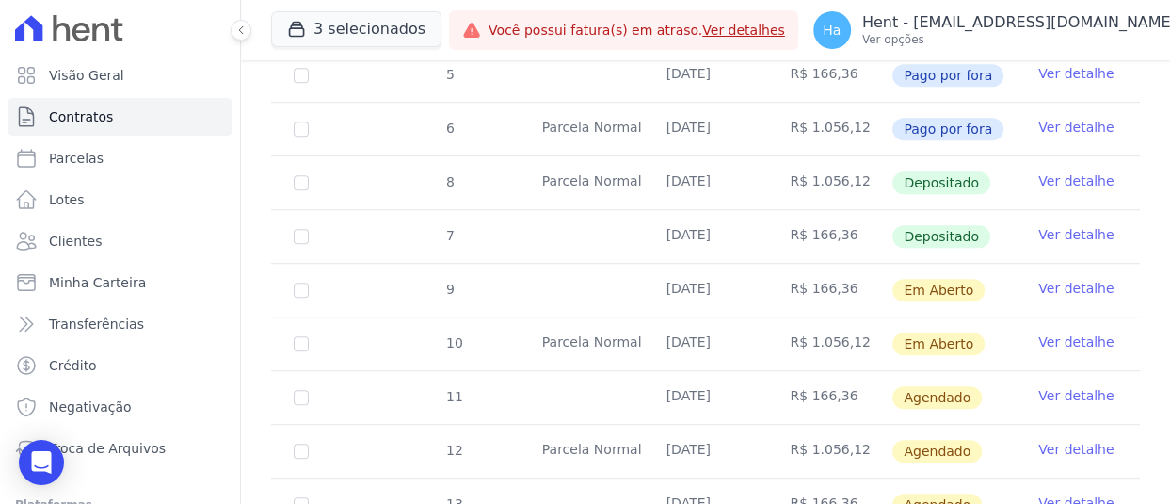
click at [1048, 281] on link "Ver detalhe" at bounding box center [1076, 288] width 75 height 19
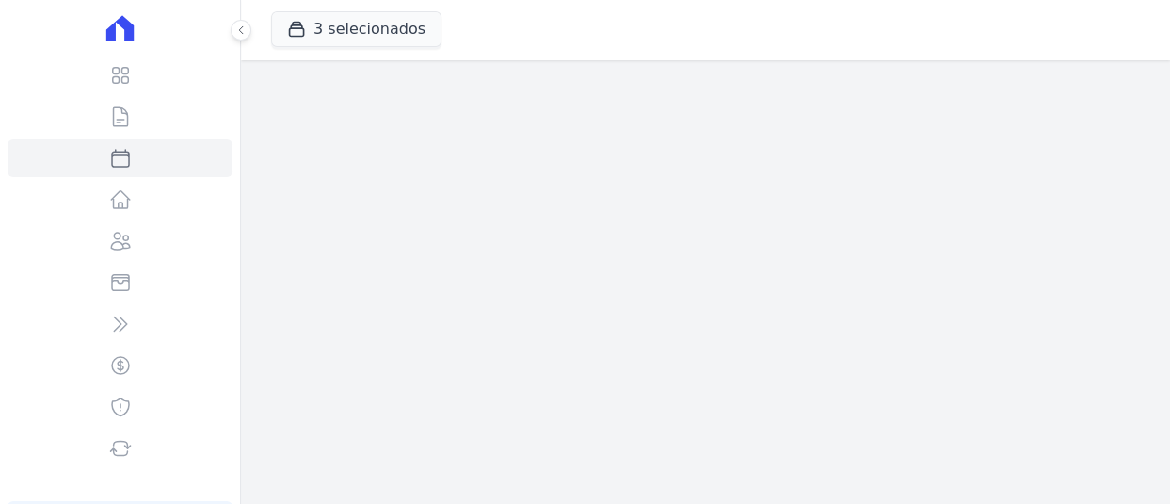
select select
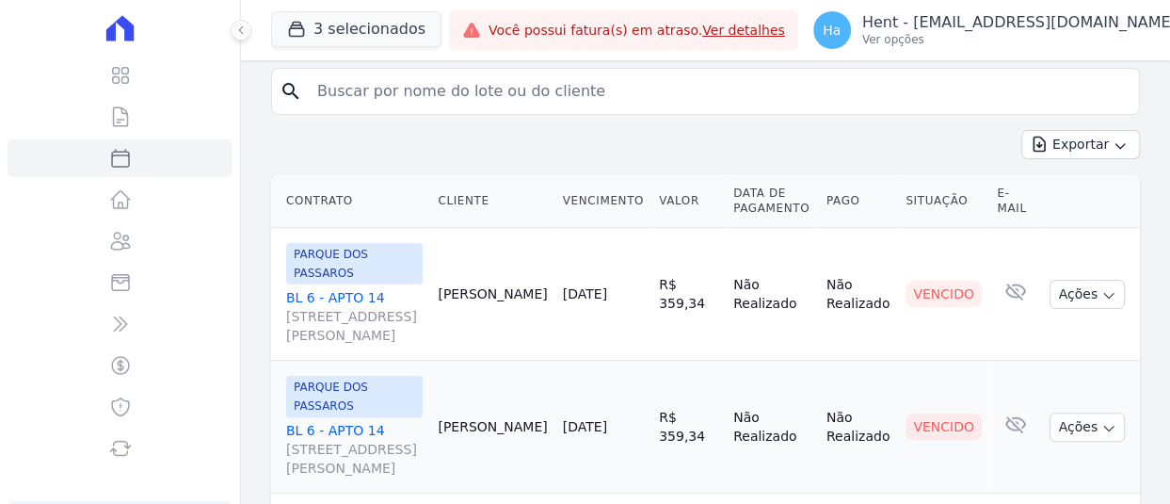
scroll to position [188, 0]
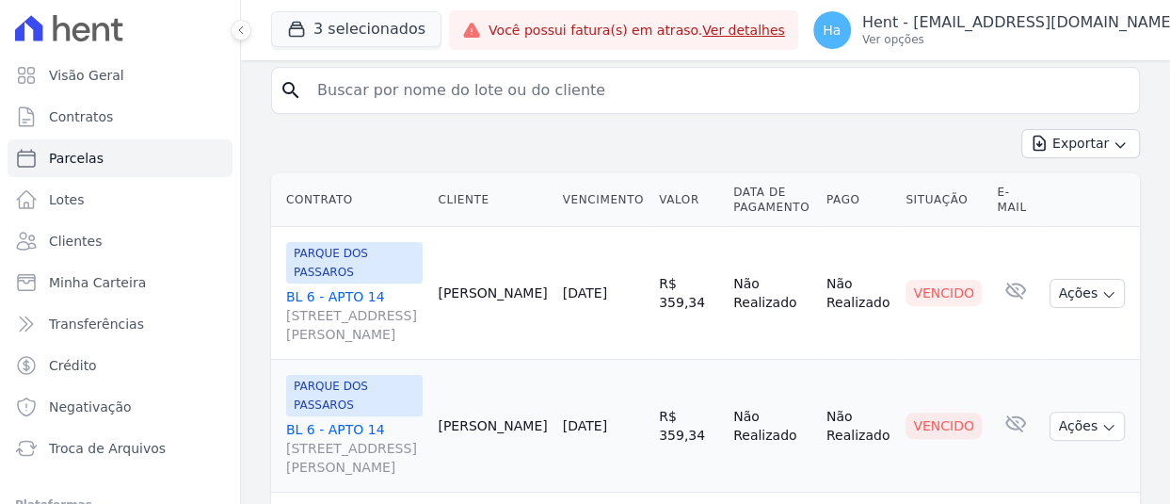
select select "default"
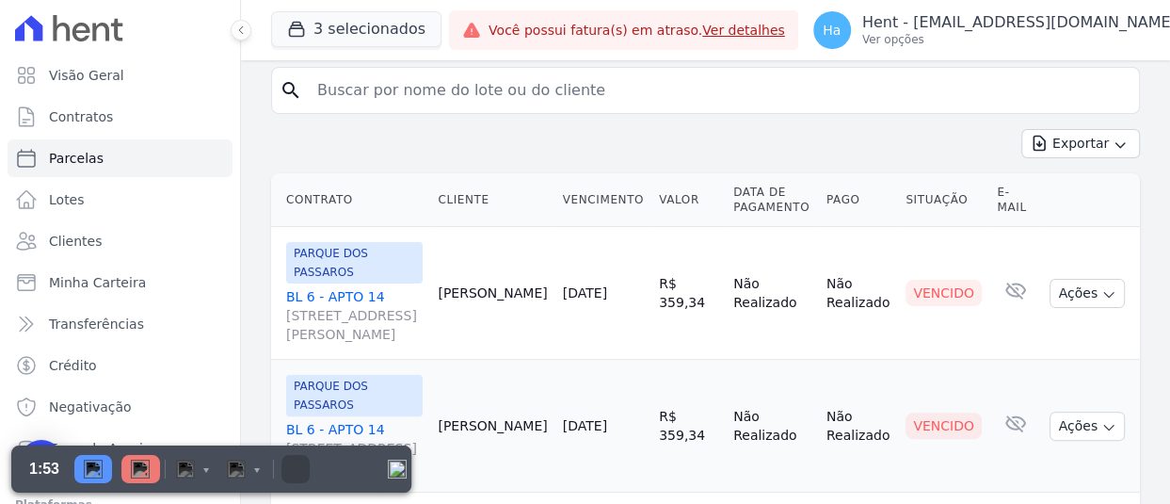
click at [869, 134] on div "Exportar Exportar PDF Exportar CSV" at bounding box center [705, 151] width 869 height 44
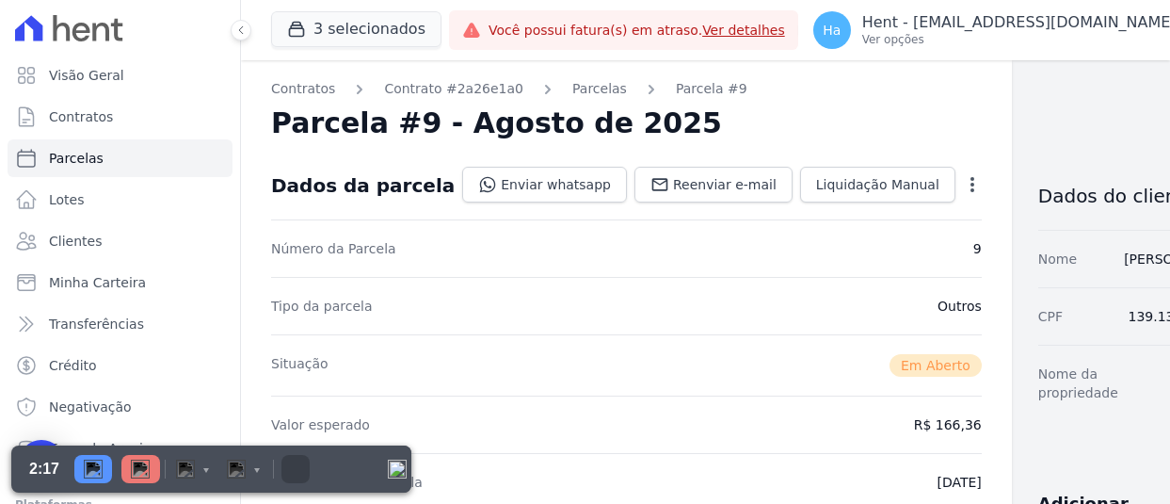
select select "default"
drag, startPoint x: 832, startPoint y: 368, endPoint x: 927, endPoint y: 373, distance: 95.2
click at [706, 370] on div "Situação Em Aberto" at bounding box center [626, 364] width 711 height 61
click at [92, 469] on img "Pause" at bounding box center [93, 468] width 19 height 19
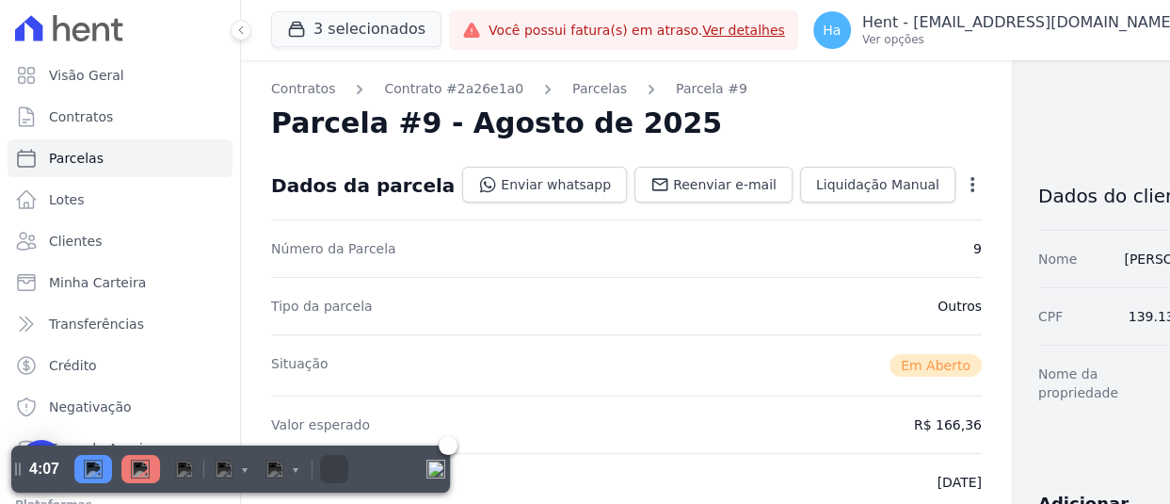
click at [141, 470] on img at bounding box center [140, 468] width 19 height 19
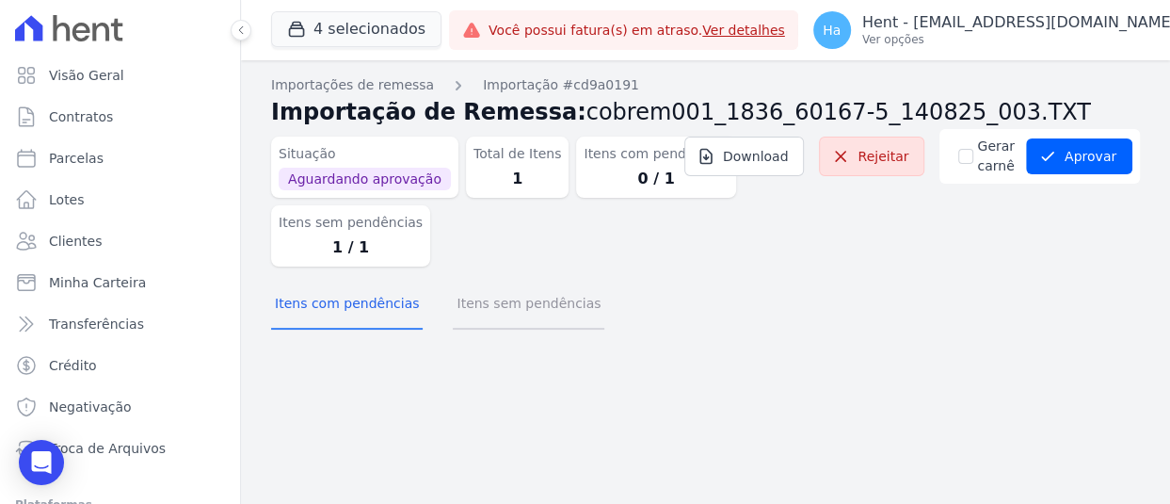
click at [499, 315] on button "Itens sem pendências" at bounding box center [529, 305] width 152 height 49
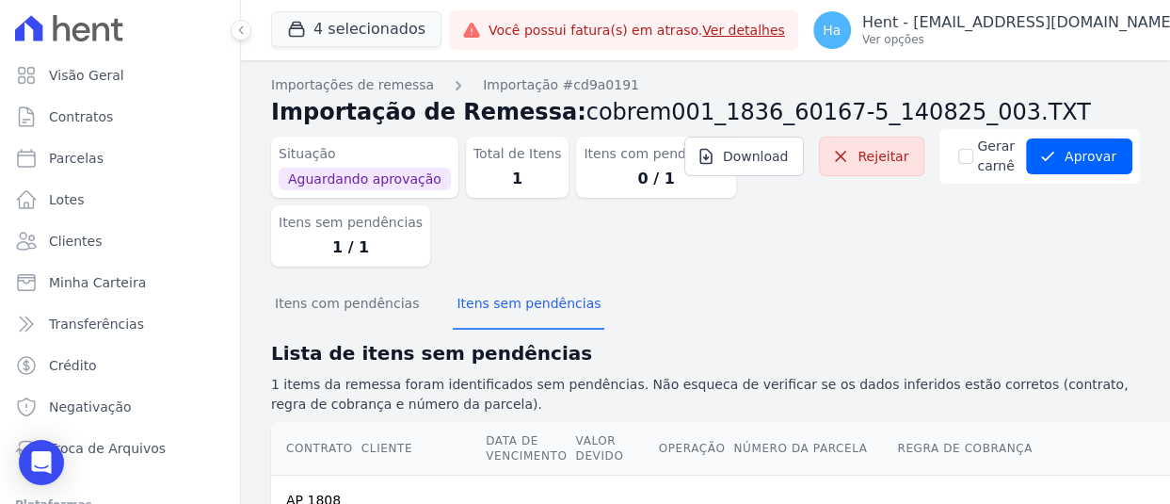
click at [902, 297] on div "Itens com pendências Itens sem pendências" at bounding box center [705, 305] width 869 height 46
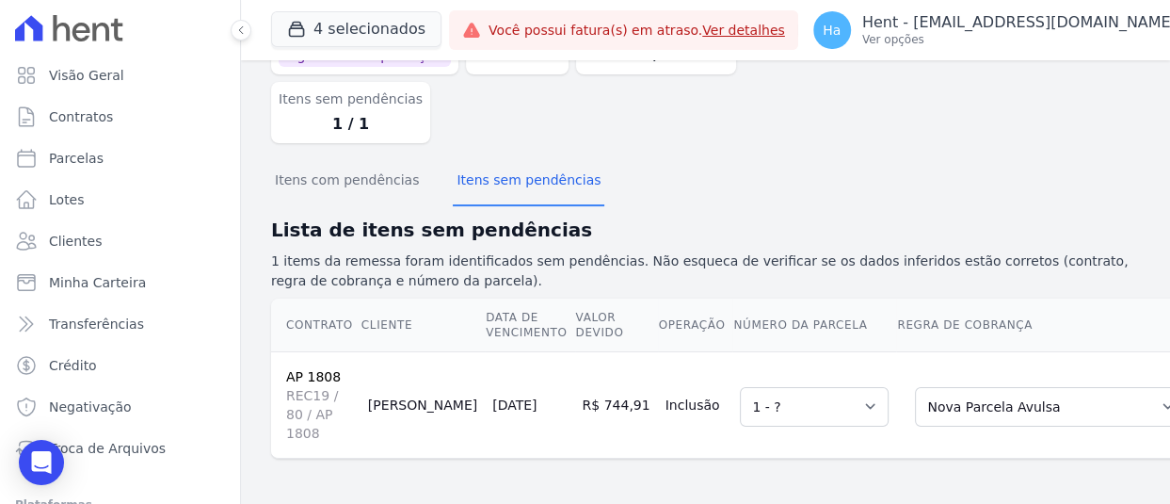
scroll to position [43, 0]
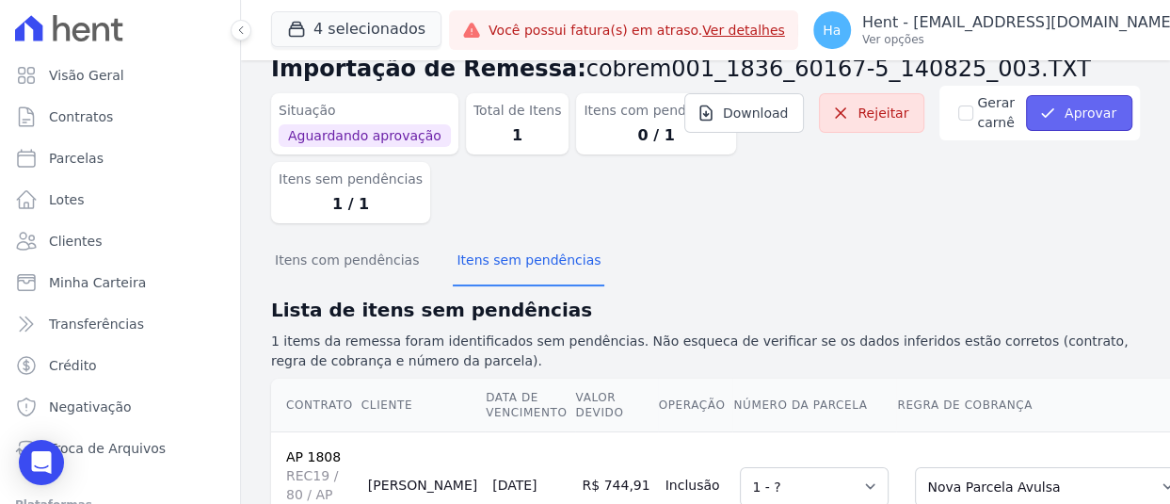
click at [1088, 115] on button "Aprovar" at bounding box center [1079, 113] width 106 height 36
click at [1049, 34] on p "Ver opções" at bounding box center [1019, 39] width 314 height 15
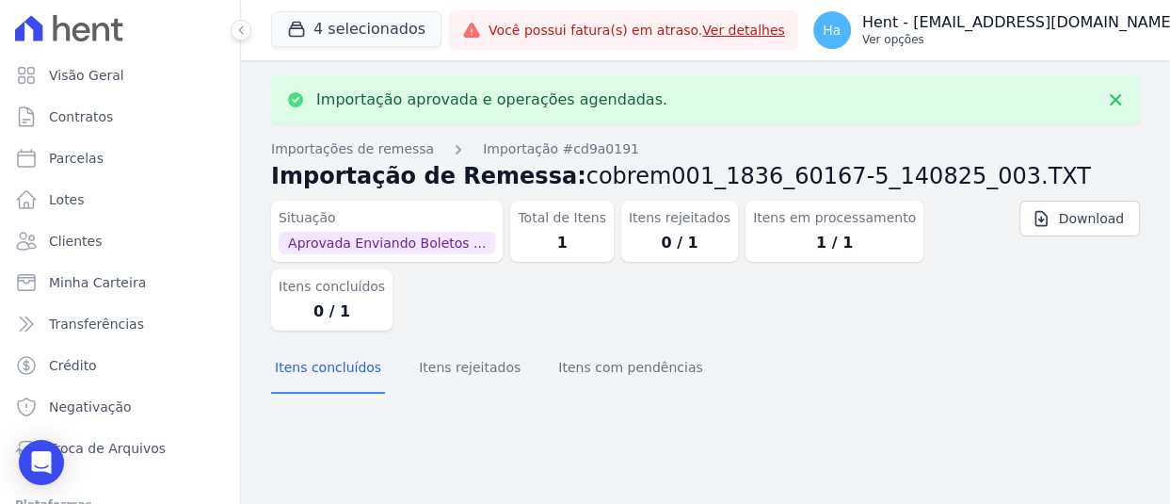
click at [1058, 27] on p "Hent - [EMAIL_ADDRESS][DOMAIN_NAME]" at bounding box center [1019, 22] width 314 height 19
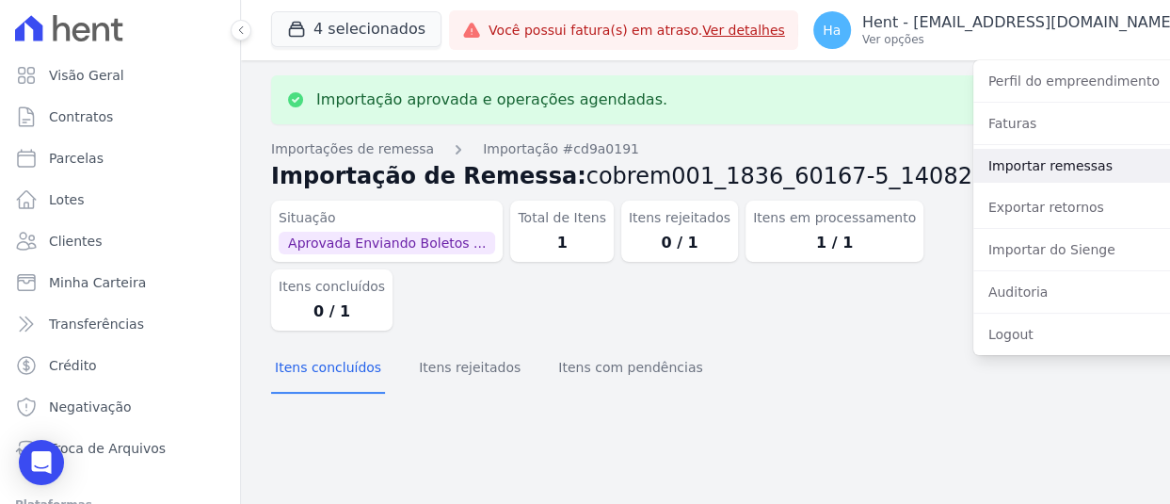
click at [1028, 161] on link "Importar remessas" at bounding box center [1094, 166] width 241 height 34
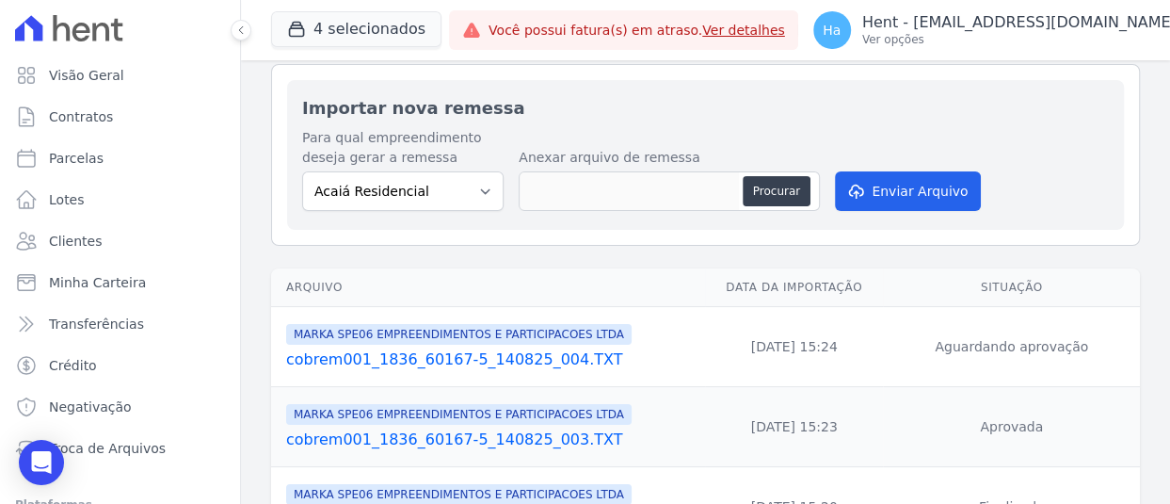
scroll to position [94, 0]
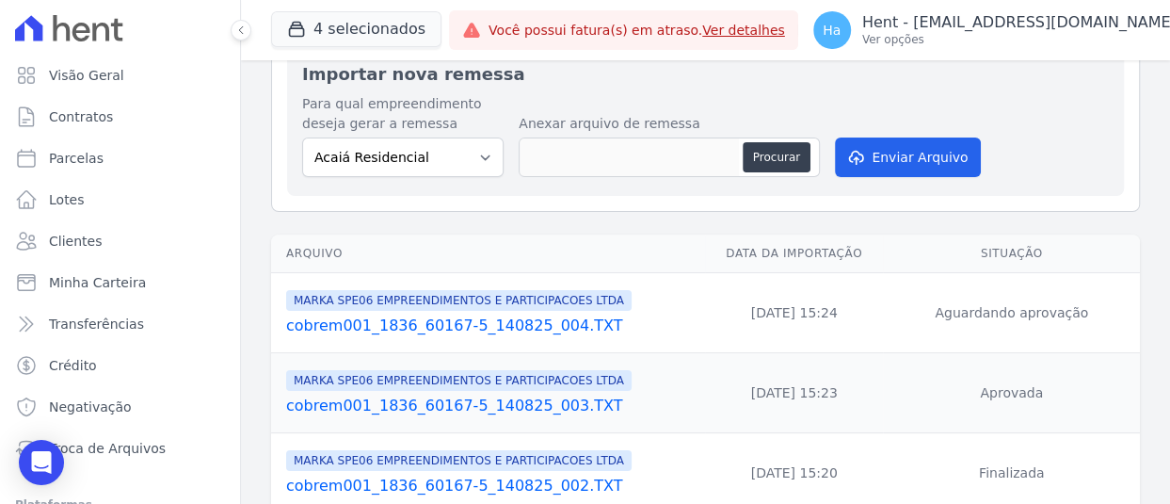
click at [526, 315] on link "cobrem001_1836_60167-5_140825_004.TXT" at bounding box center [491, 325] width 411 height 23
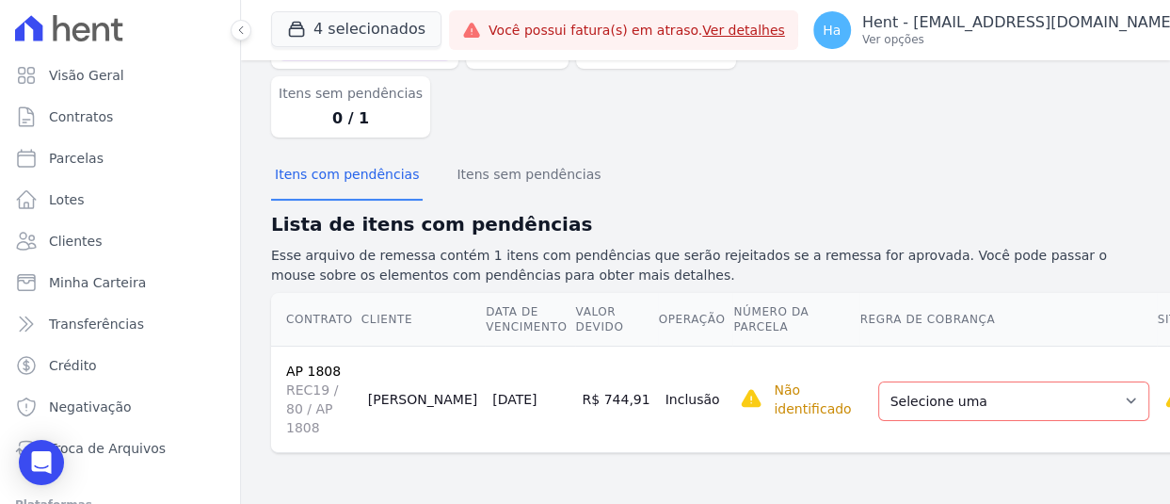
scroll to position [137, 0]
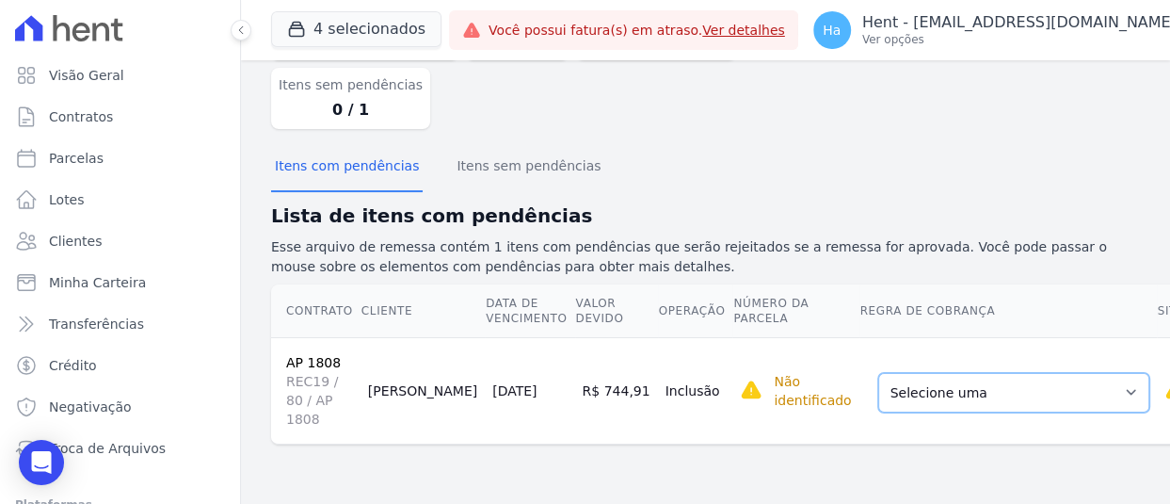
click at [912, 391] on select "Selecione uma Nova Parcela Avulsa Parcela Avulsa Existente Parcela Normal (36 X…" at bounding box center [1013, 393] width 271 height 40
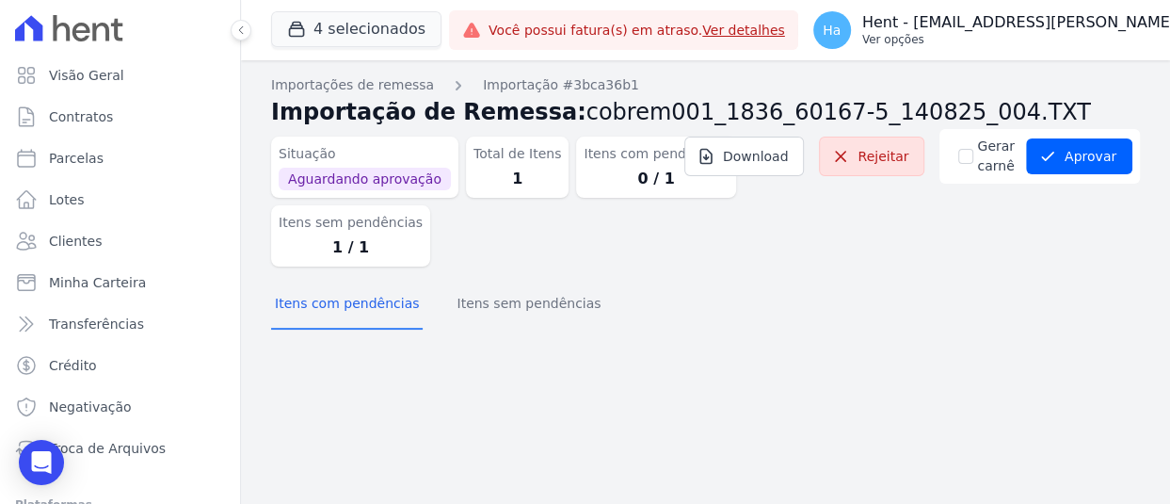
click at [1023, 48] on div "Ha Hent - [EMAIL_ADDRESS][PERSON_NAME][DOMAIN_NAME] Ver opções" at bounding box center [1058, 30] width 489 height 38
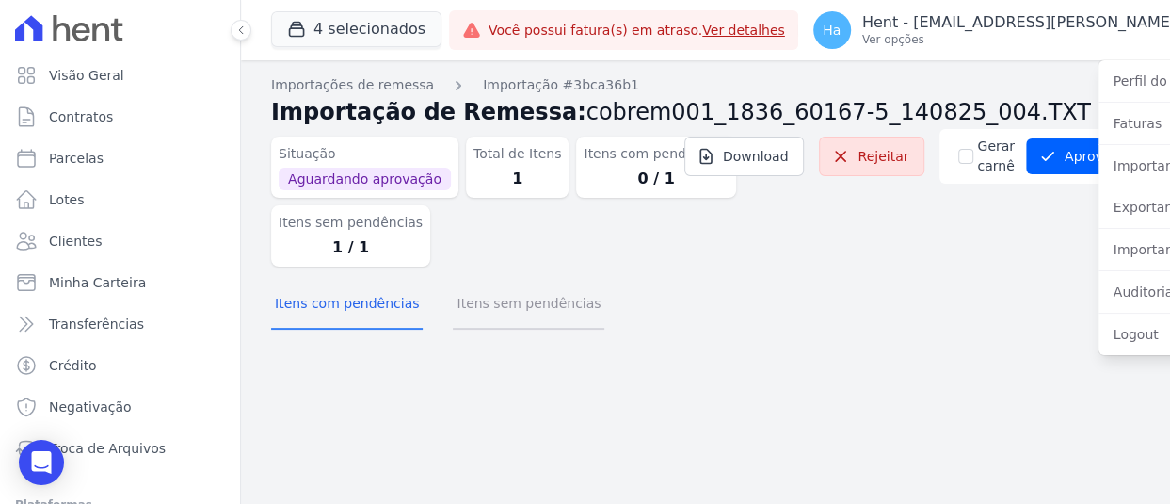
click at [525, 309] on button "Itens sem pendências" at bounding box center [529, 305] width 152 height 49
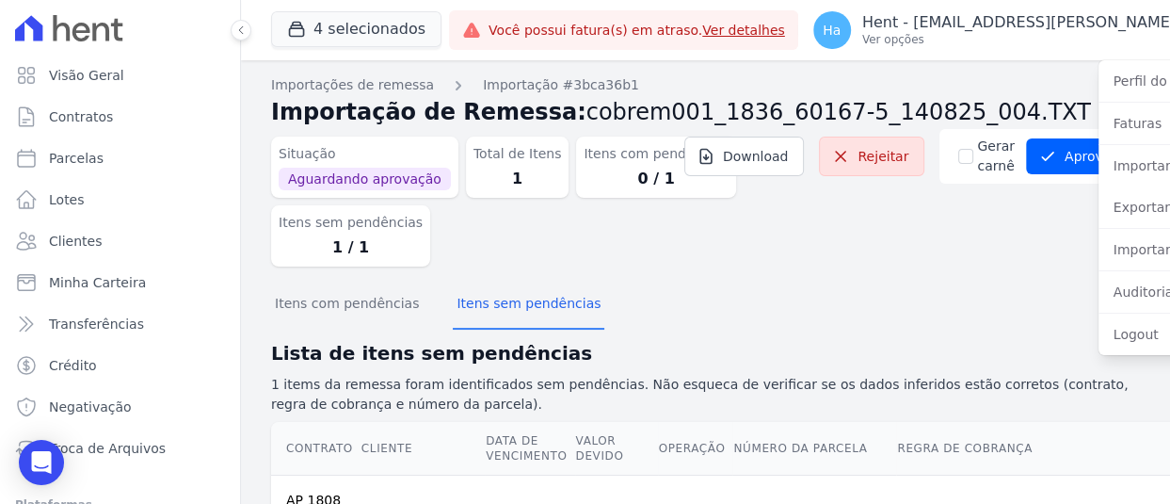
click at [779, 245] on div "Situação Aguardando aprovação Total de Itens 1 Itens com pendências 0 / 1 Itens…" at bounding box center [705, 205] width 869 height 153
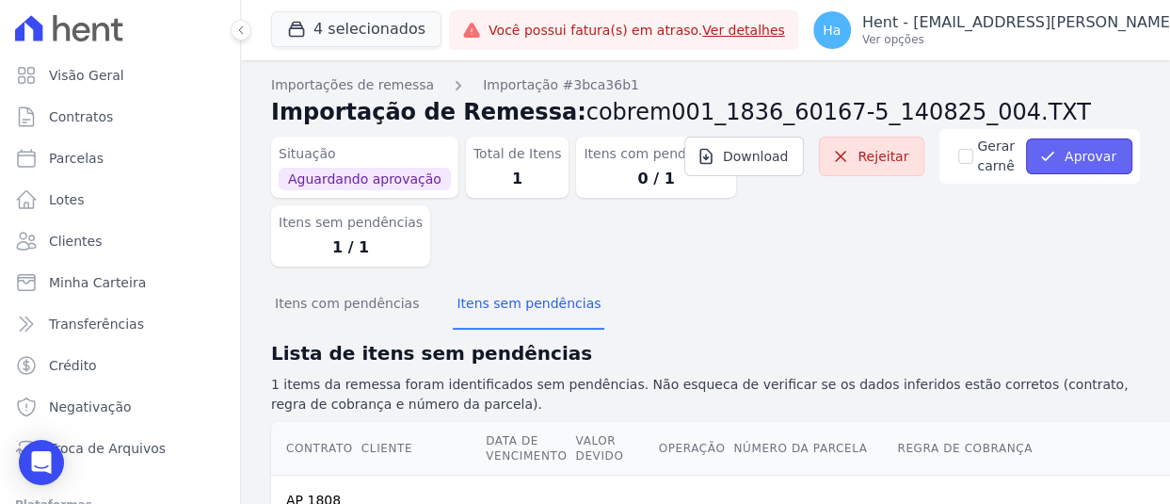
click at [1082, 162] on button "Aprovar" at bounding box center [1079, 156] width 106 height 36
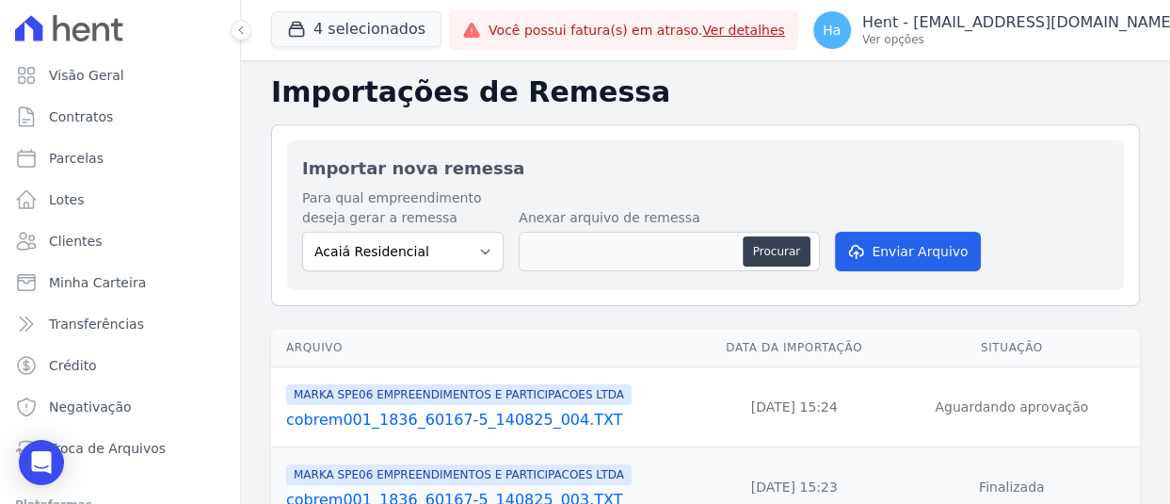
scroll to position [188, 0]
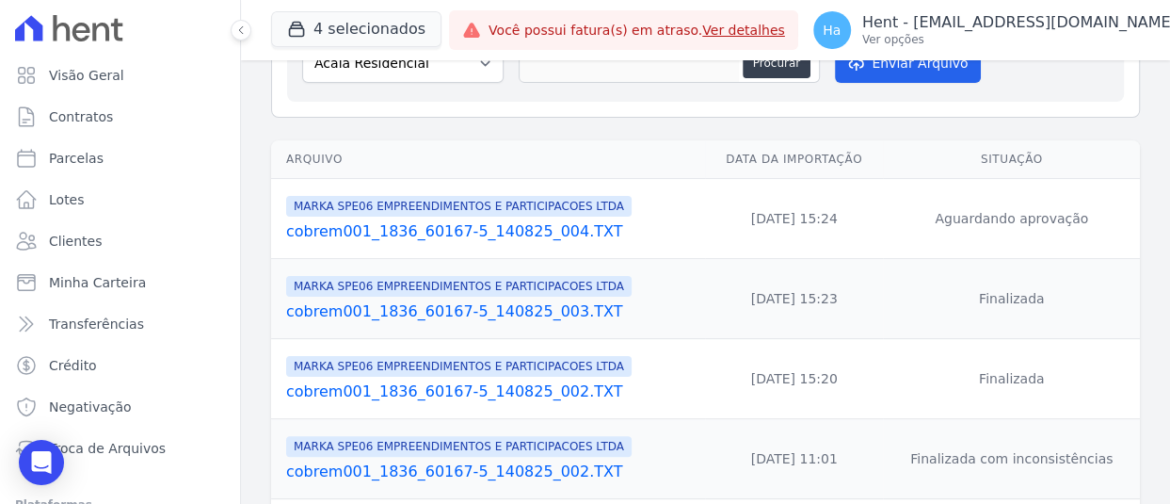
click at [537, 325] on td "MARKA SPE06 EMPREENDIMENTOS E PARTICIPACOES LTDA cobrem001_1836_60167-5_140825_…" at bounding box center [488, 299] width 434 height 80
click at [541, 315] on link "cobrem001_1836_60167-5_140825_003.TXT" at bounding box center [491, 311] width 411 height 23
